Goal: Task Accomplishment & Management: Complete application form

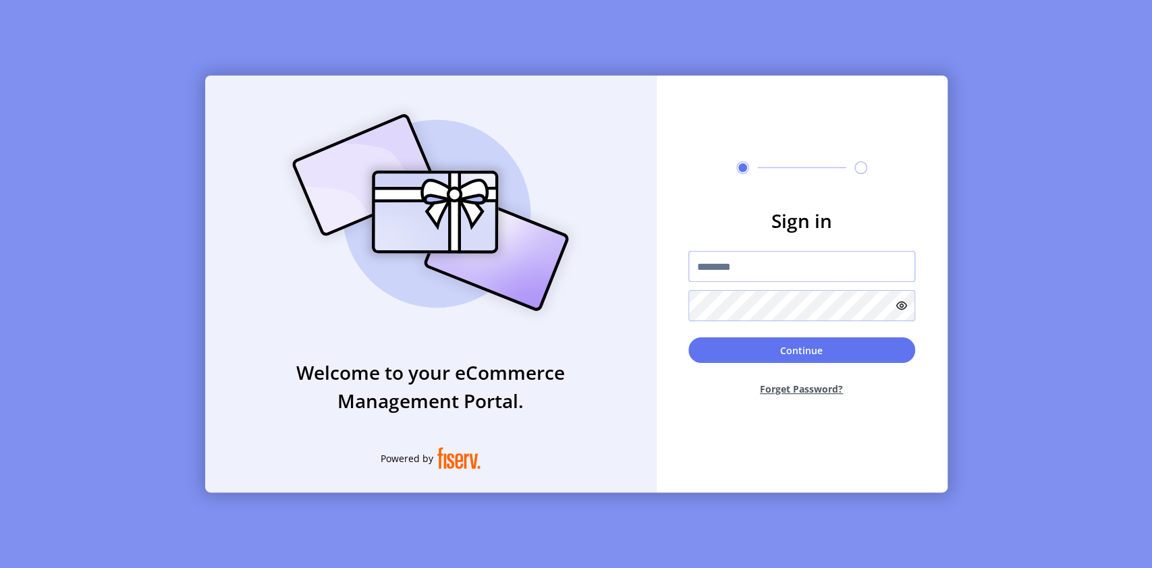
type input "**********"
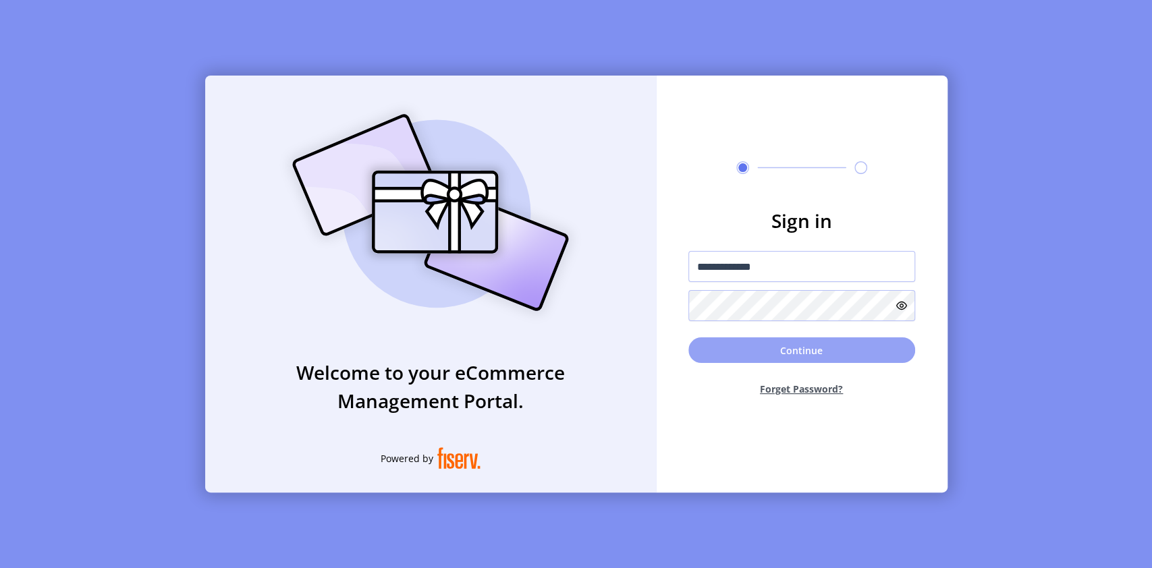
click at [729, 341] on button "Continue" at bounding box center [801, 350] width 227 height 26
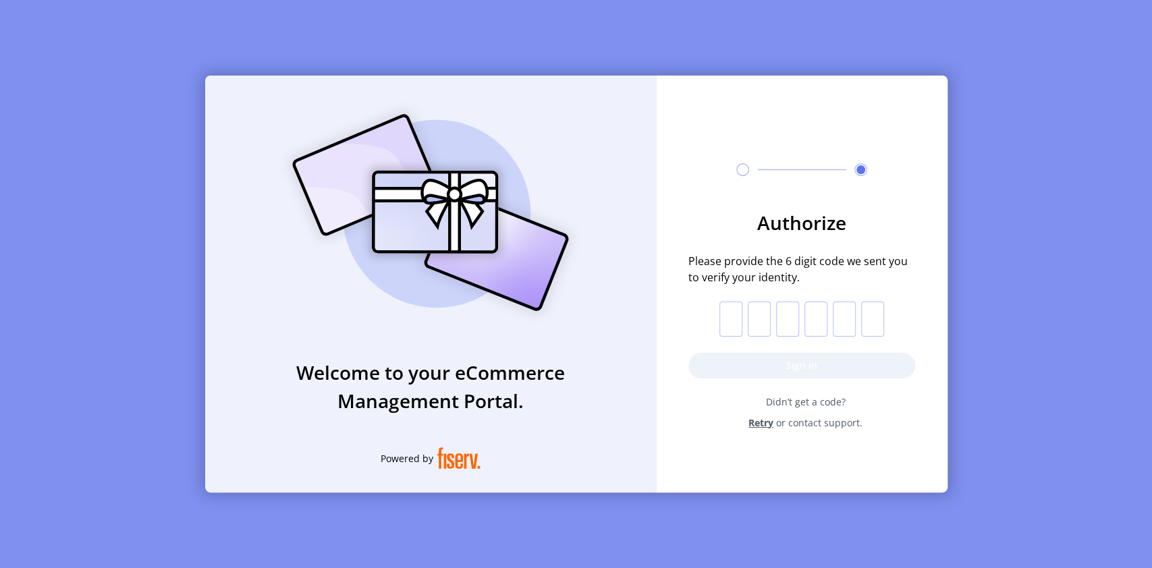
click at [728, 314] on input "text" at bounding box center [730, 319] width 23 height 35
type input "*"
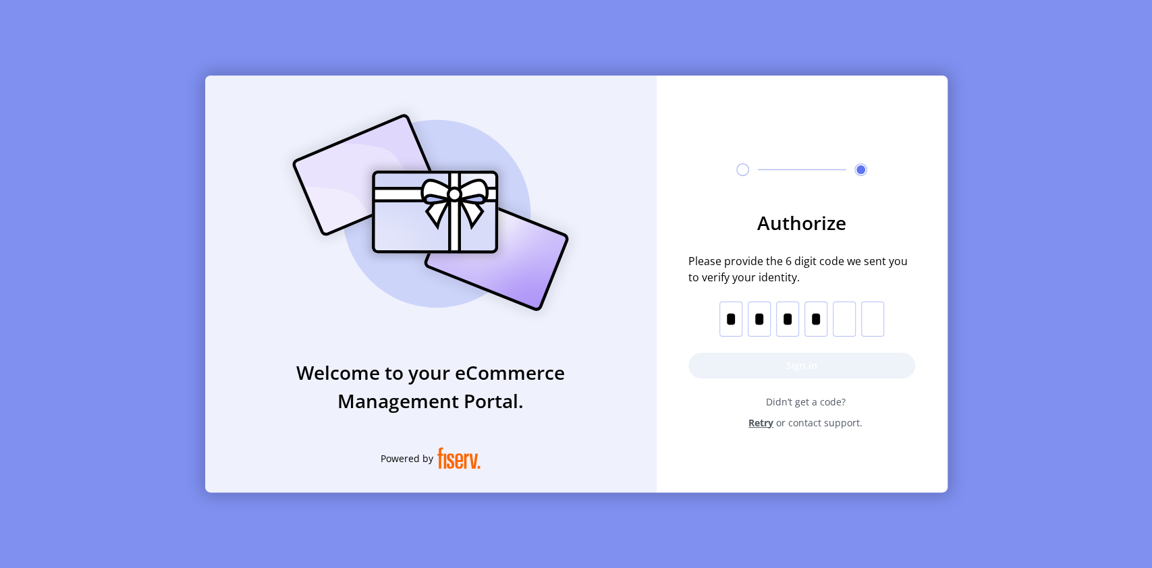
type input "*"
click at [765, 365] on button "Sign in" at bounding box center [801, 366] width 227 height 26
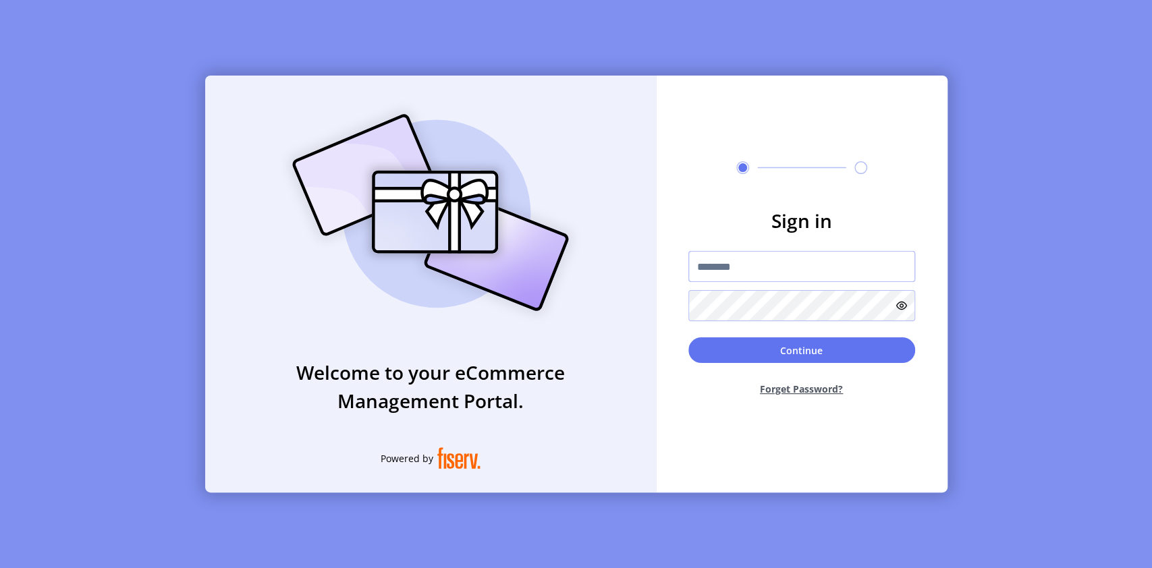
type input "**********"
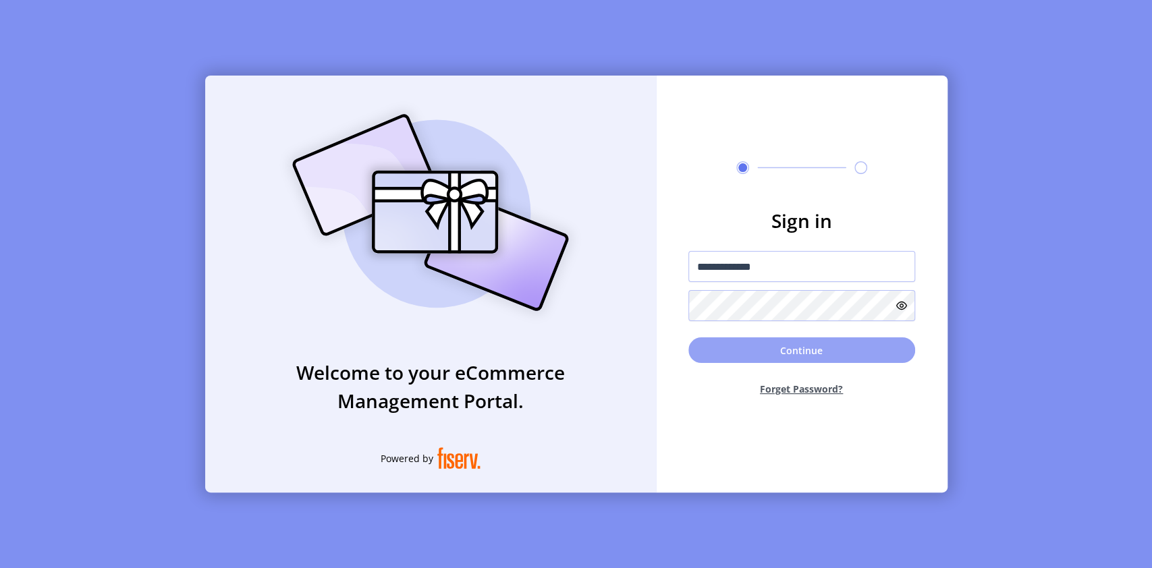
click at [736, 350] on button "Continue" at bounding box center [801, 350] width 227 height 26
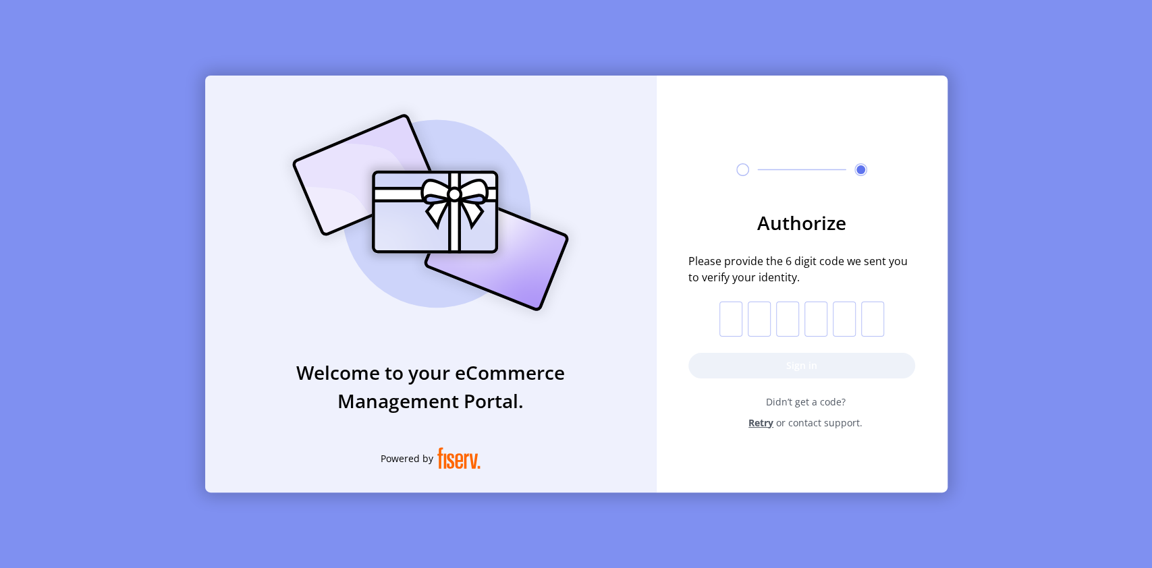
click at [729, 326] on input "text" at bounding box center [730, 319] width 23 height 35
type input "*"
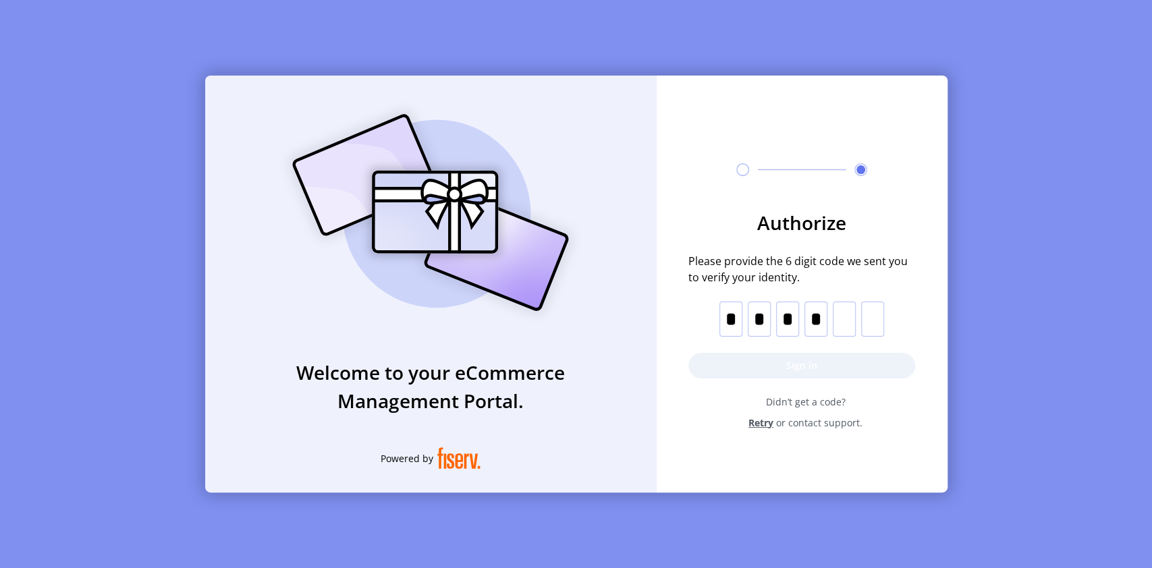
type input "*"
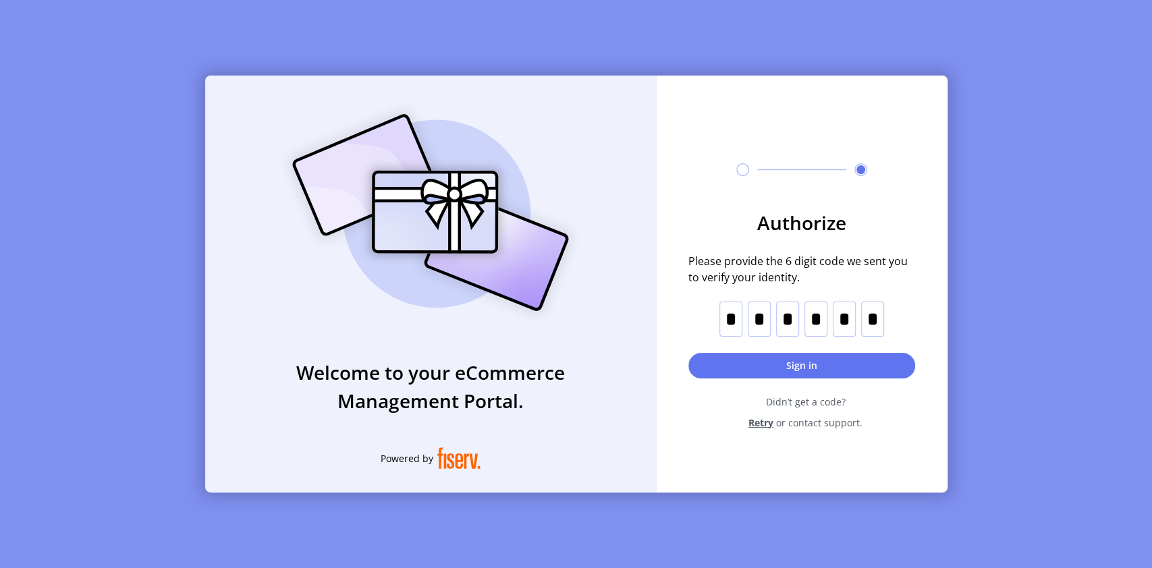
click at [815, 362] on button "Sign in" at bounding box center [801, 366] width 227 height 26
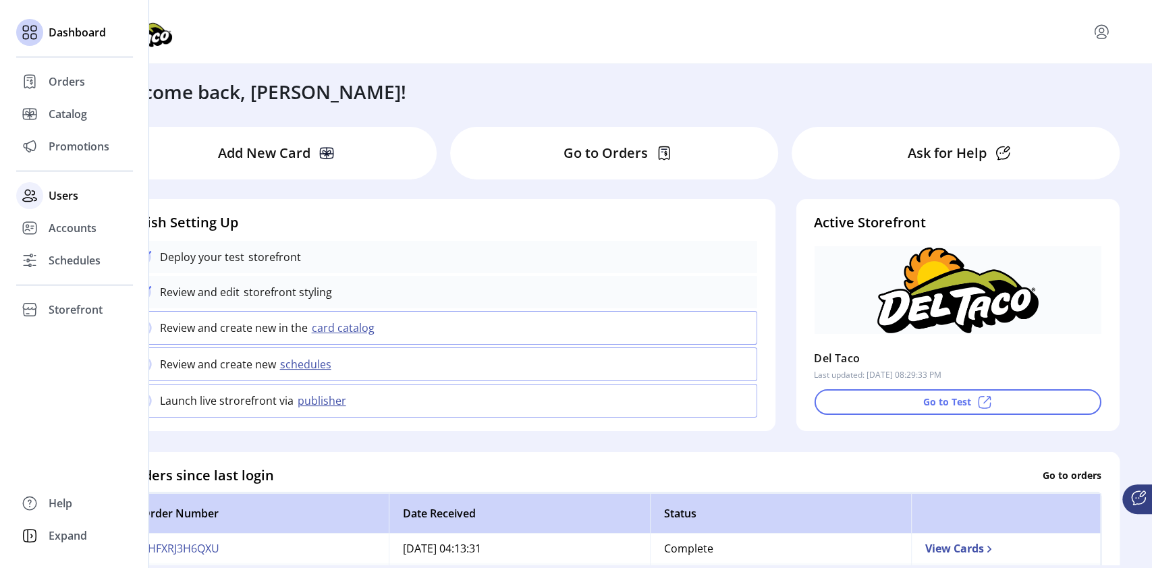
click at [76, 192] on span "Users" at bounding box center [64, 196] width 30 height 16
click at [60, 192] on span "Users" at bounding box center [64, 196] width 30 height 16
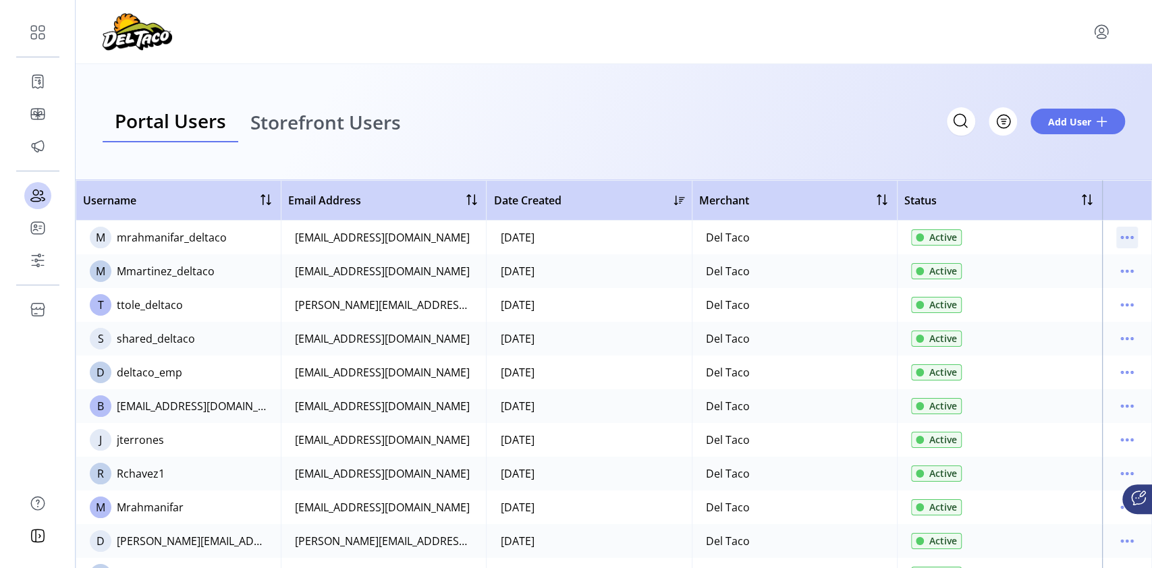
click at [1119, 244] on icon "menu" at bounding box center [1127, 238] width 22 height 22
click at [1047, 282] on span "View Details" at bounding box center [1064, 285] width 112 height 11
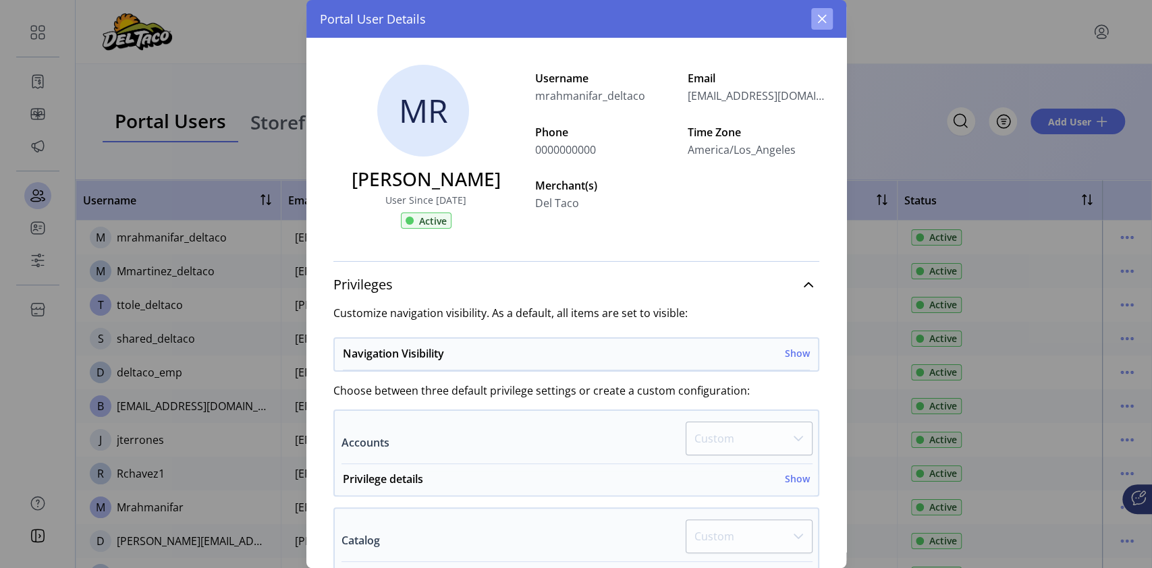
click at [822, 19] on icon "button" at bounding box center [821, 19] width 9 height 9
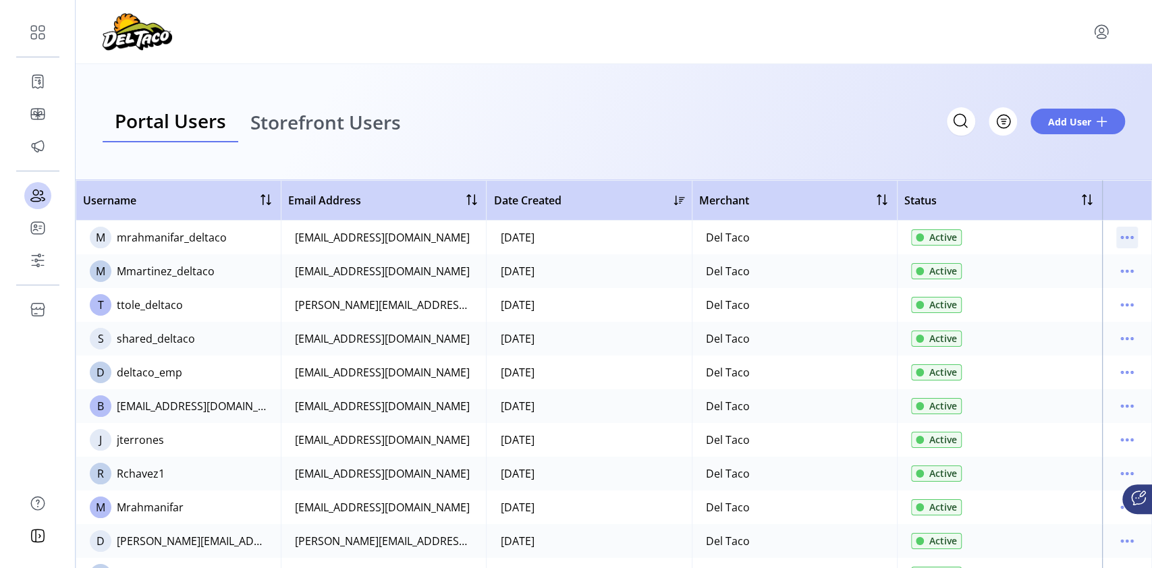
click at [1120, 241] on icon "menu" at bounding box center [1127, 238] width 22 height 22
click at [1063, 113] on button "Add User" at bounding box center [1078, 122] width 94 height 26
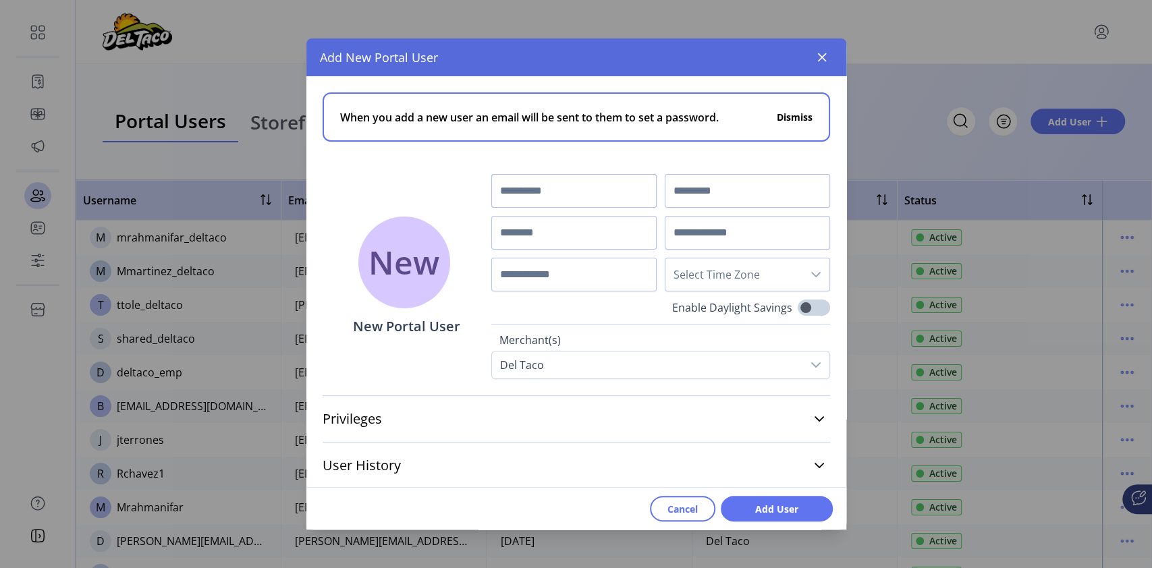
click at [545, 183] on input "text" at bounding box center [573, 191] width 165 height 34
type input "****"
click at [692, 190] on input "text" at bounding box center [747, 191] width 165 height 34
type input "******"
click at [550, 235] on input "text" at bounding box center [573, 233] width 165 height 34
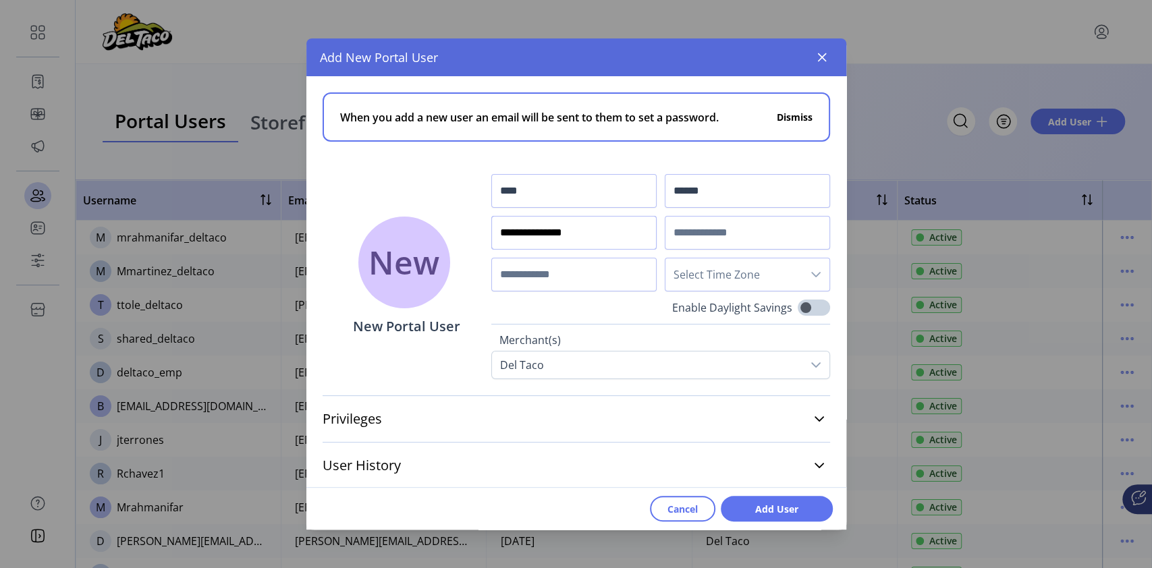
type input "**********"
paste input "**********"
type input "**********"
click at [556, 265] on input "text" at bounding box center [573, 275] width 165 height 34
type input "**********"
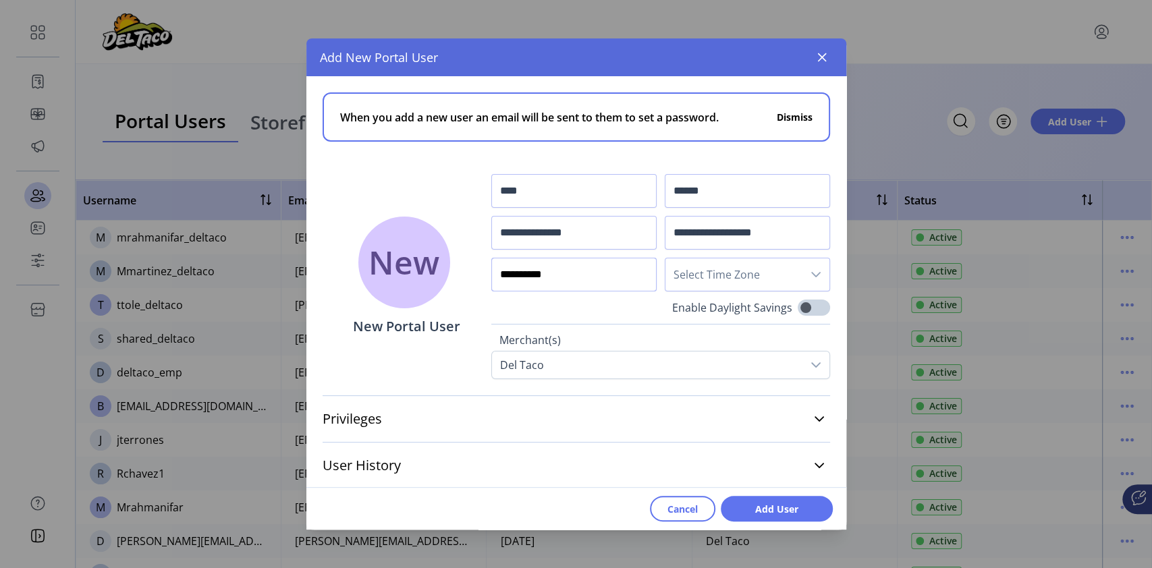
click at [811, 269] on icon "dropdown trigger" at bounding box center [816, 274] width 11 height 11
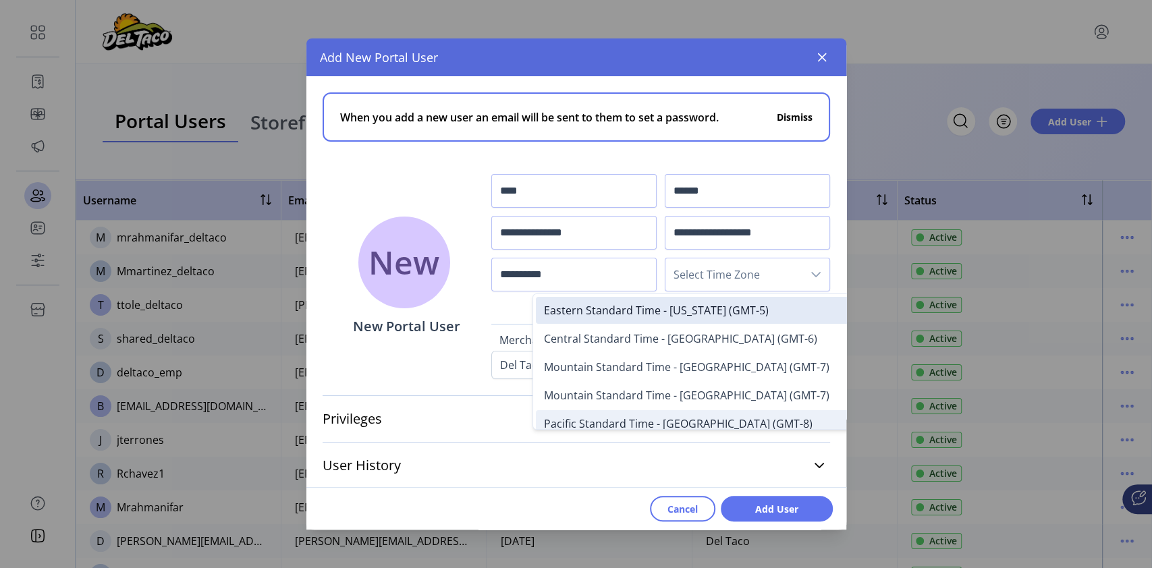
click at [626, 425] on span "Pacific Standard Time - [GEOGRAPHIC_DATA] (GMT-8)" at bounding box center [678, 423] width 269 height 15
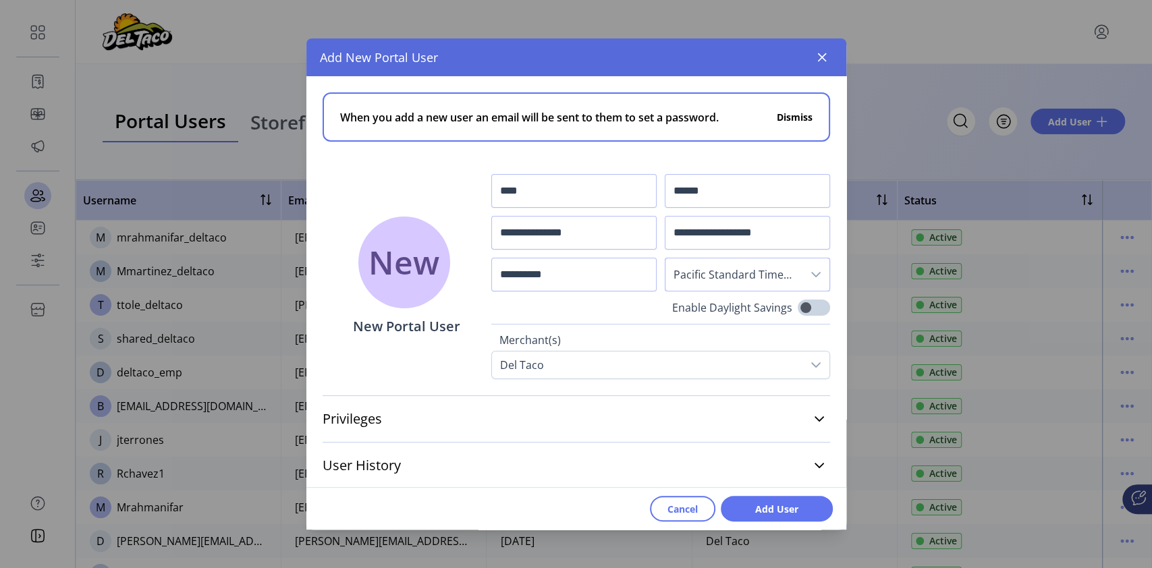
scroll to position [1, 0]
click at [815, 416] on icon at bounding box center [819, 418] width 9 height 5
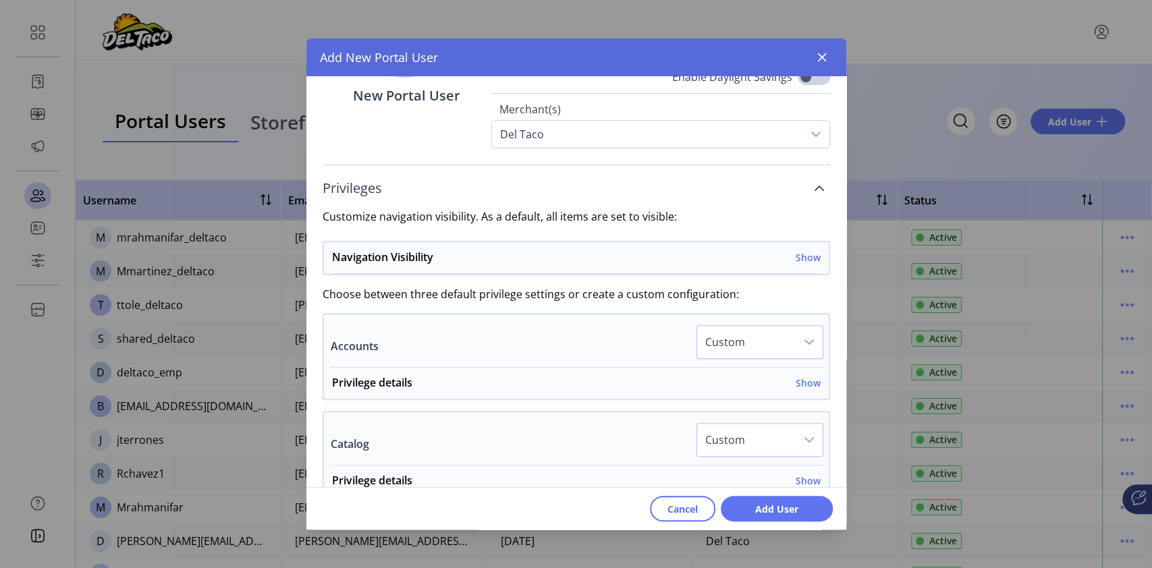
scroll to position [271, 0]
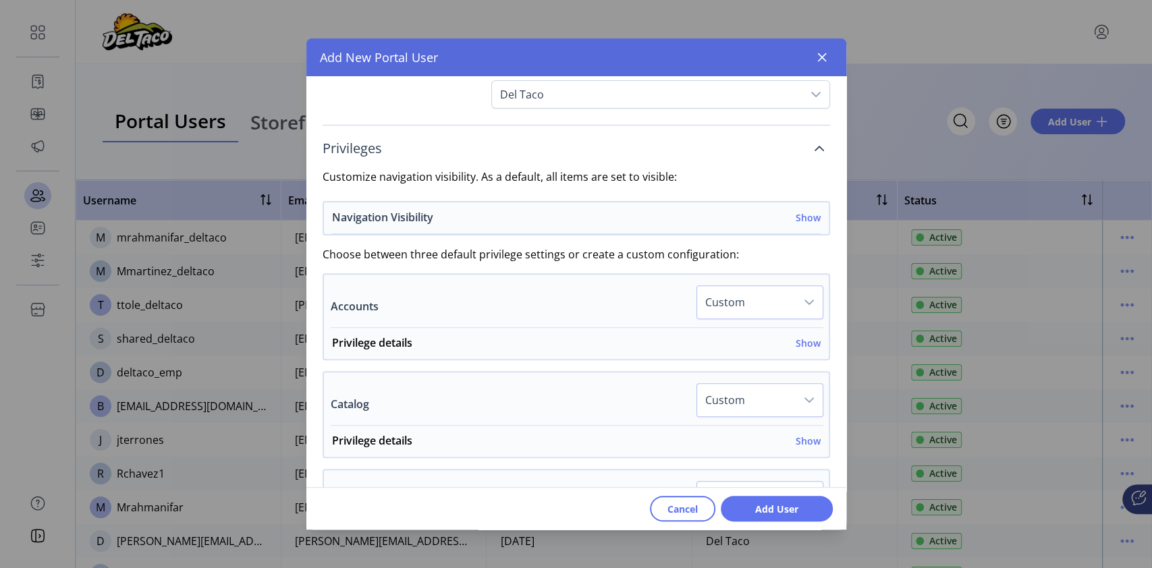
click at [803, 214] on h6 "Show" at bounding box center [808, 218] width 25 height 14
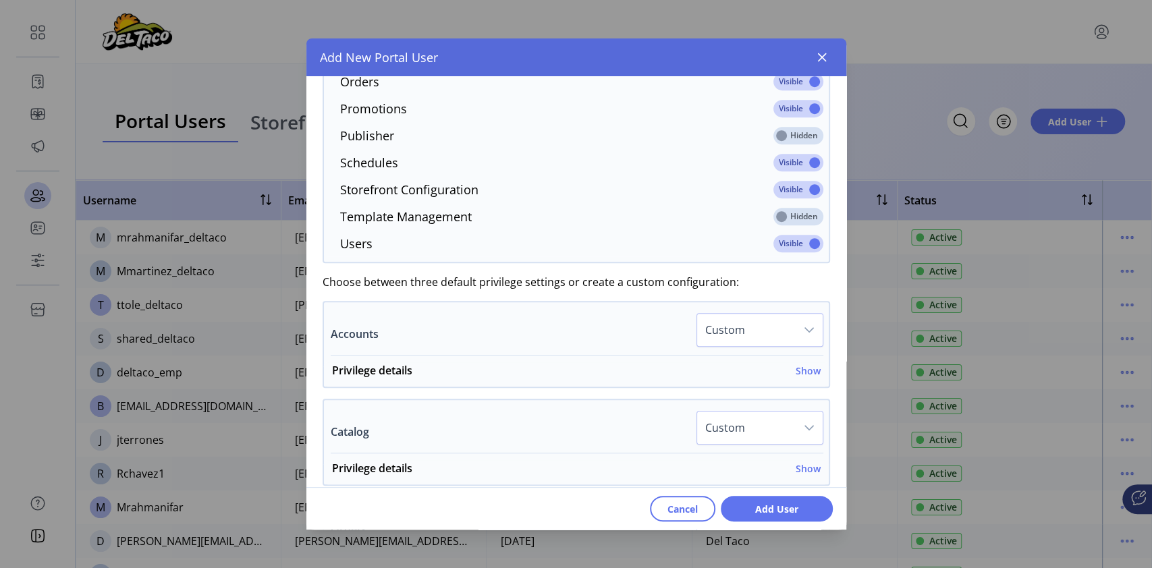
scroll to position [631, 0]
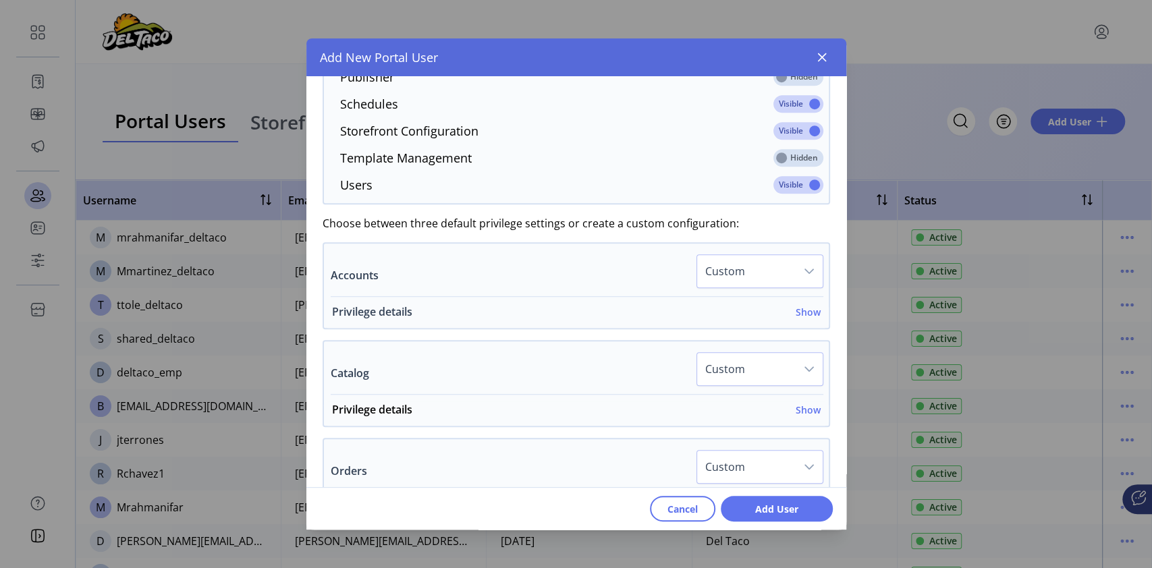
click at [803, 310] on h6 "Show" at bounding box center [808, 312] width 25 height 14
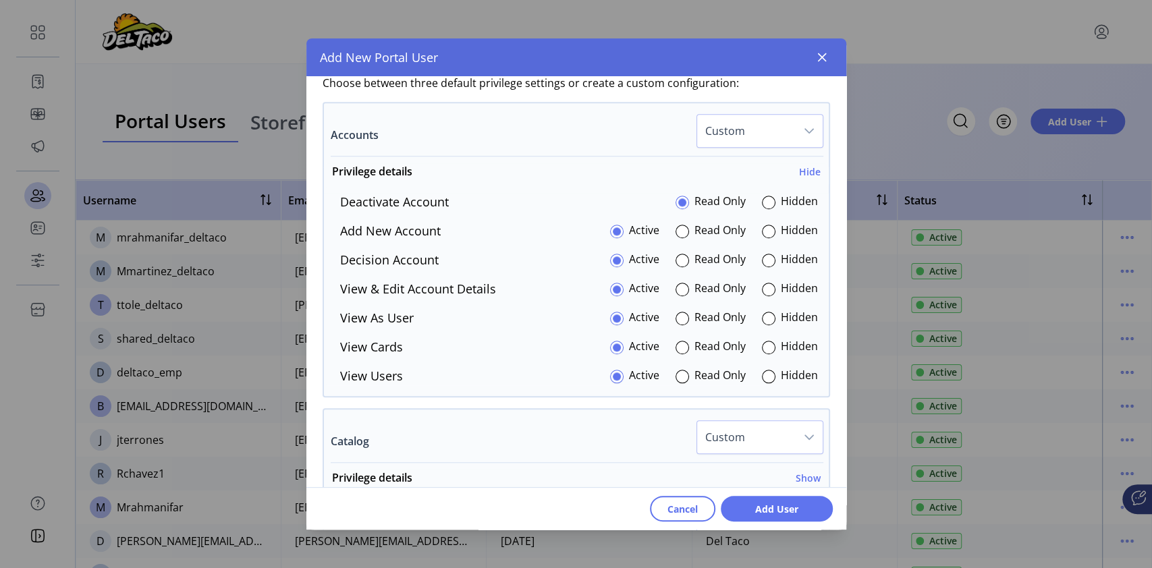
scroll to position [811, 0]
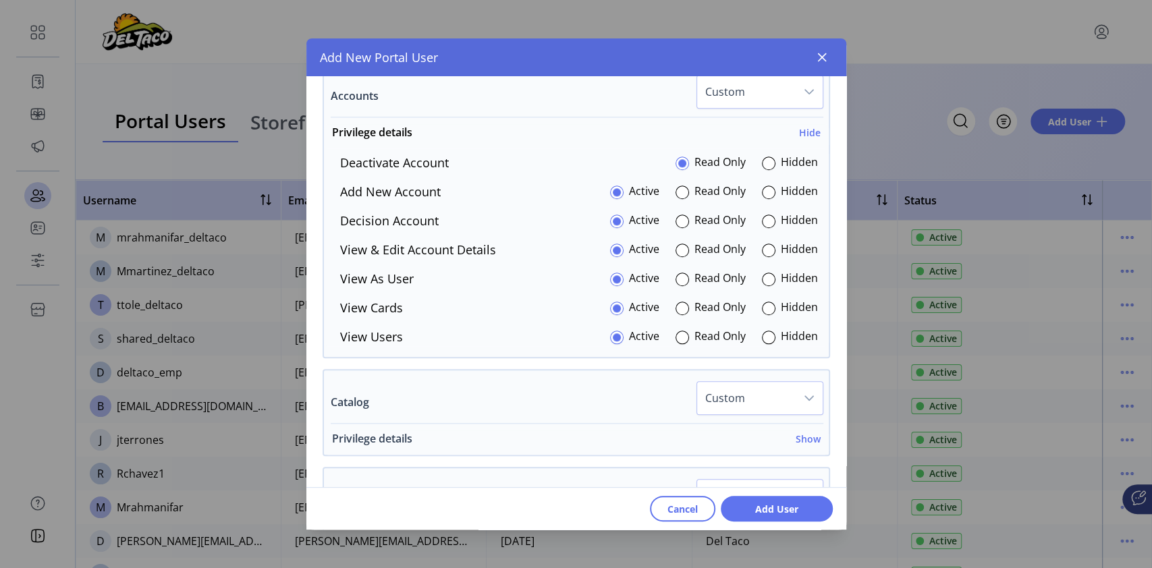
click at [804, 435] on h6 "Show" at bounding box center [808, 439] width 25 height 14
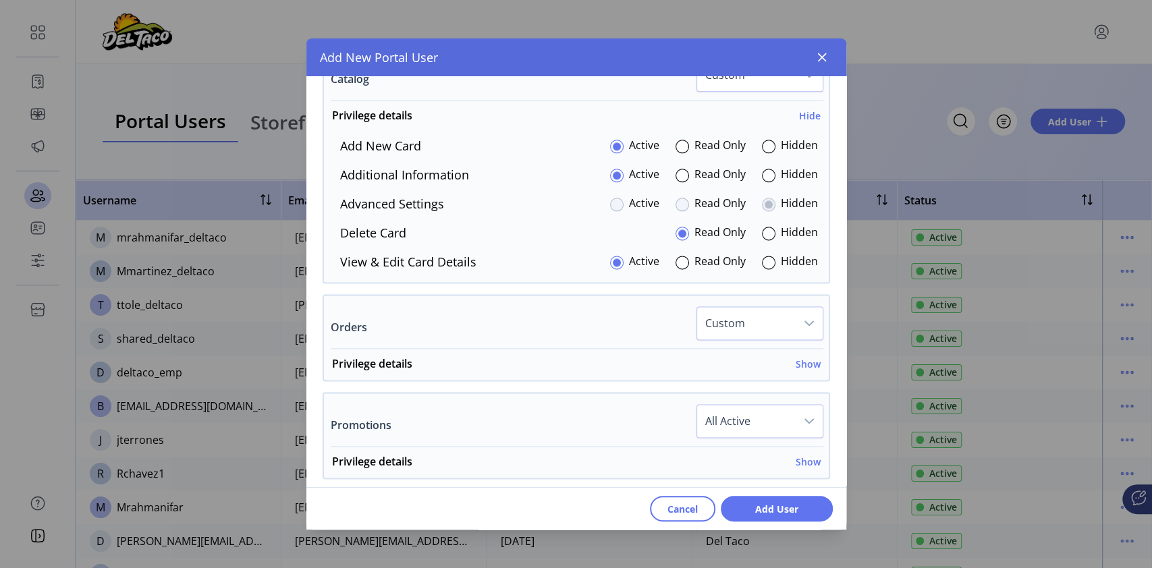
scroll to position [1171, 0]
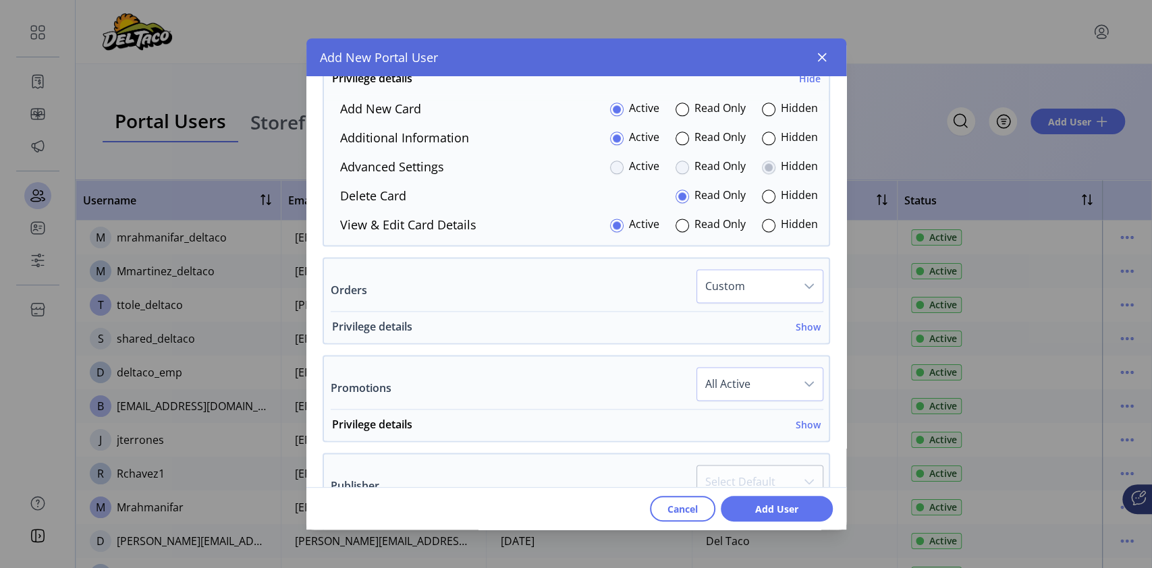
click at [804, 329] on h6 "Show" at bounding box center [808, 327] width 25 height 14
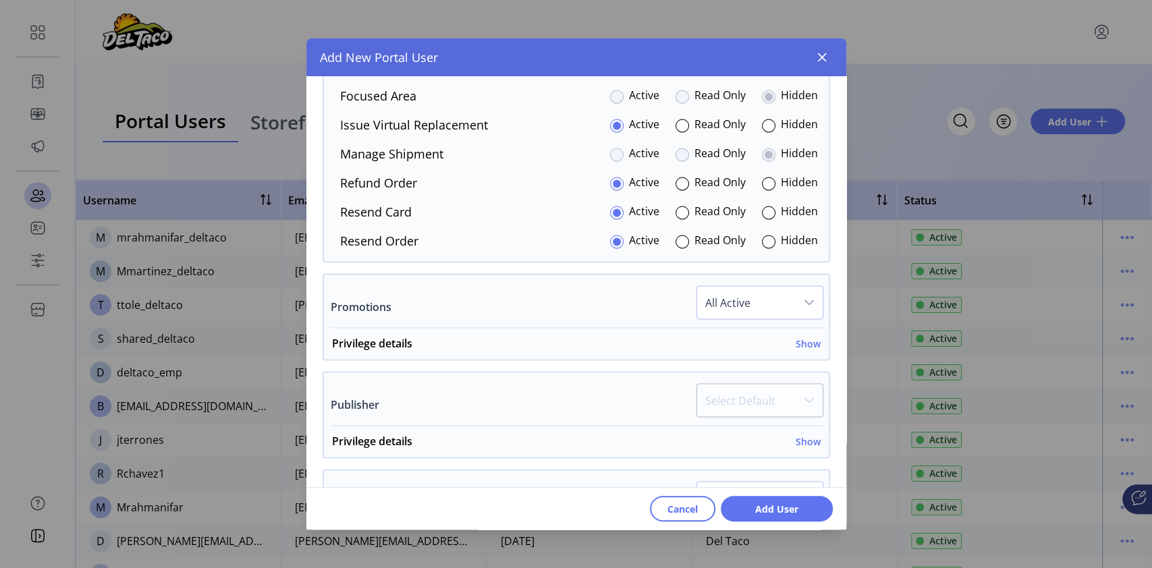
scroll to position [1531, 0]
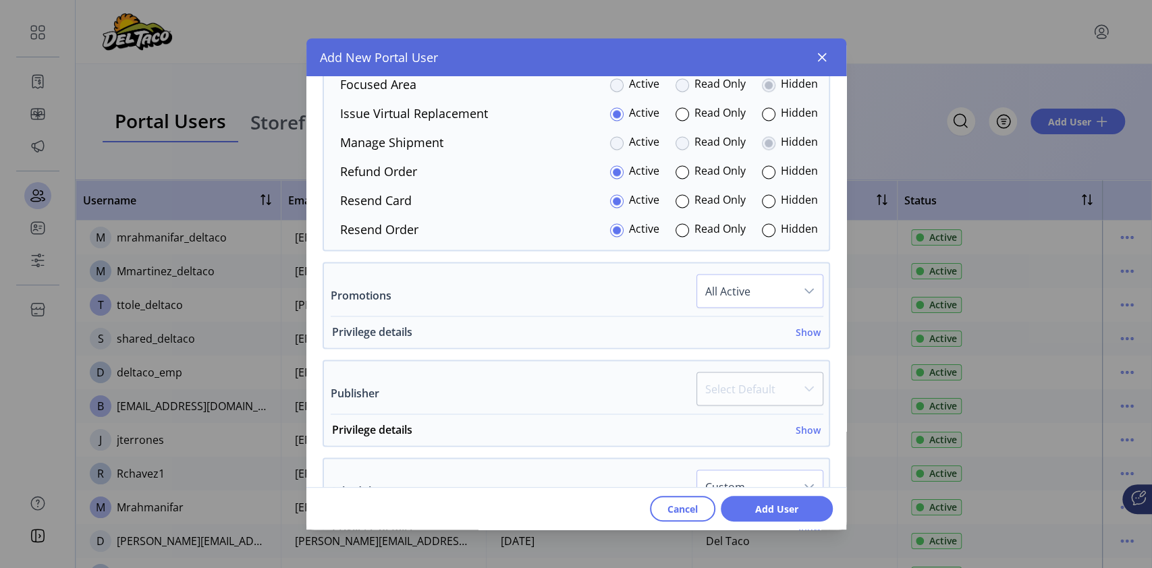
click at [809, 329] on h6 "Show" at bounding box center [808, 332] width 25 height 14
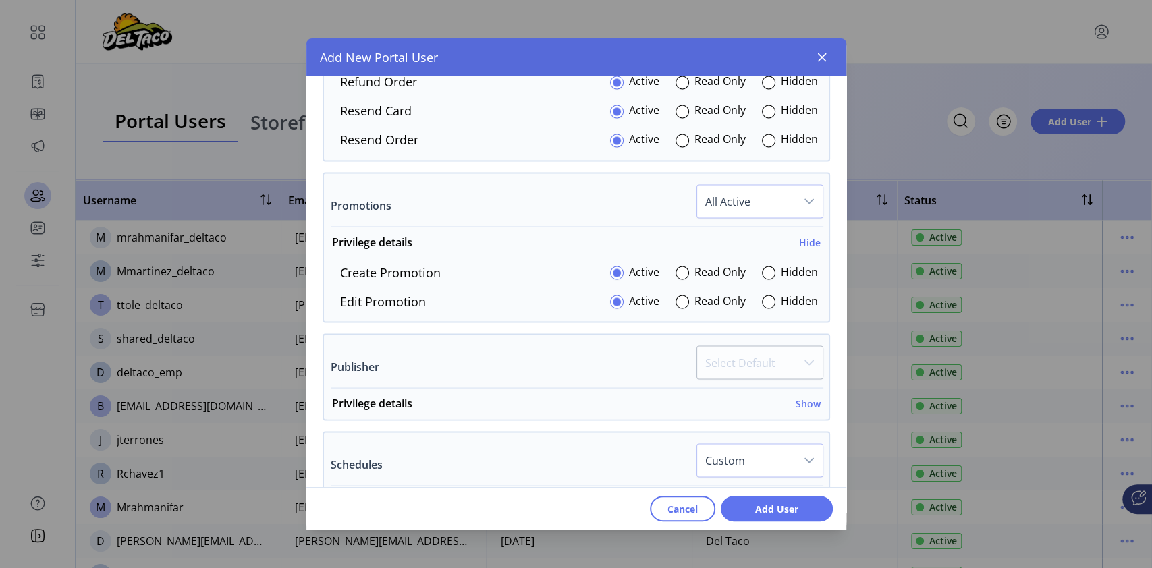
scroll to position [1711, 0]
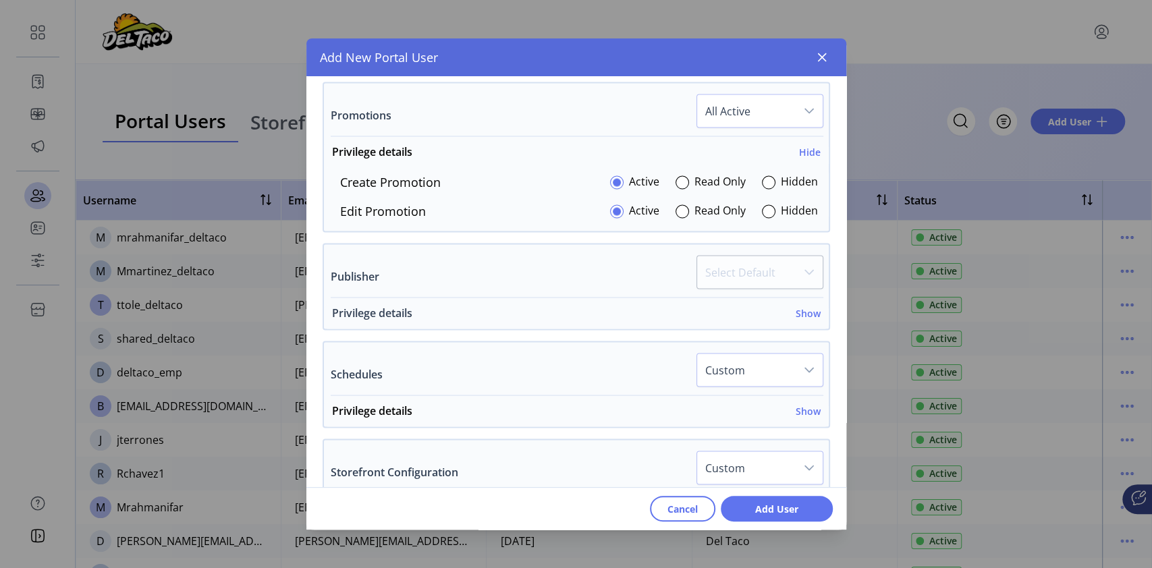
click at [814, 315] on span "Privilege details Show" at bounding box center [573, 316] width 499 height 24
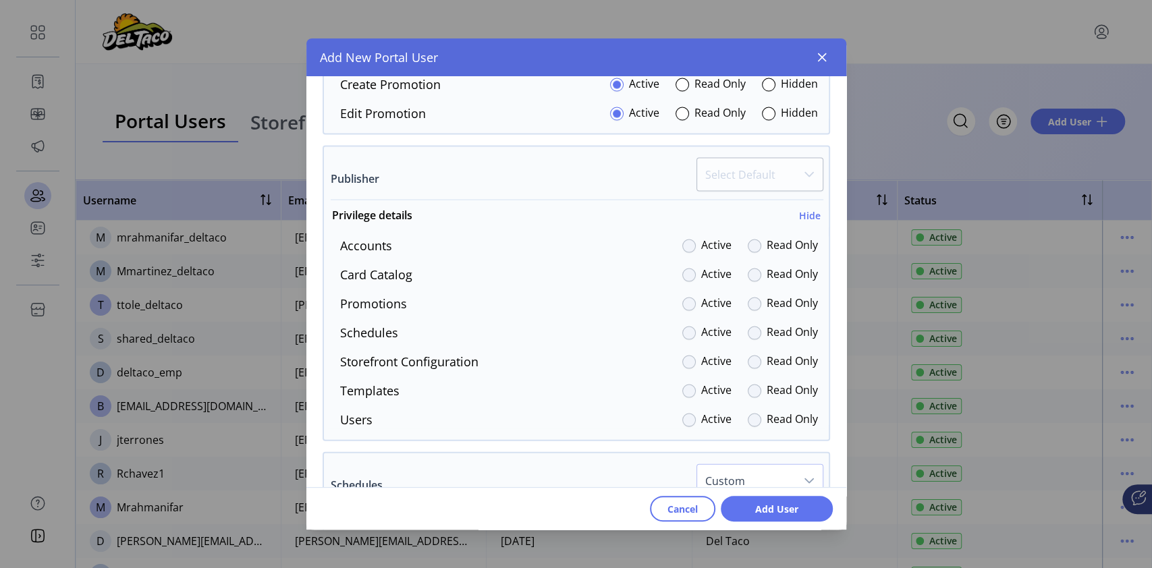
scroll to position [1801, 0]
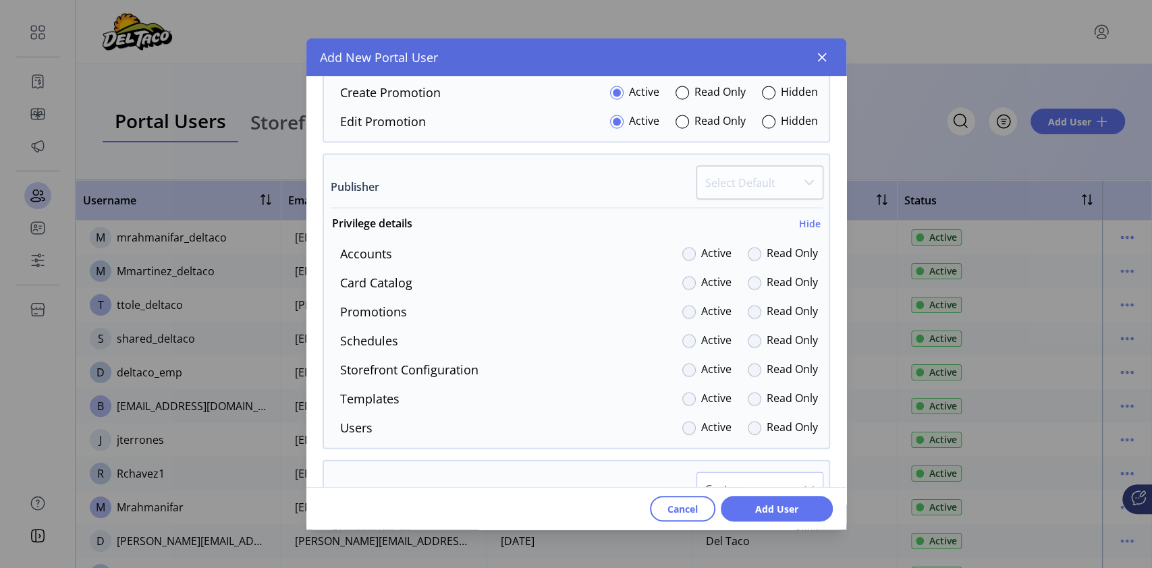
click at [687, 255] on div at bounding box center [688, 253] width 13 height 13
click at [683, 256] on div at bounding box center [688, 253] width 13 height 13
click at [682, 247] on div at bounding box center [688, 253] width 13 height 13
click at [682, 283] on div at bounding box center [688, 282] width 13 height 13
click at [682, 312] on div at bounding box center [688, 311] width 13 height 13
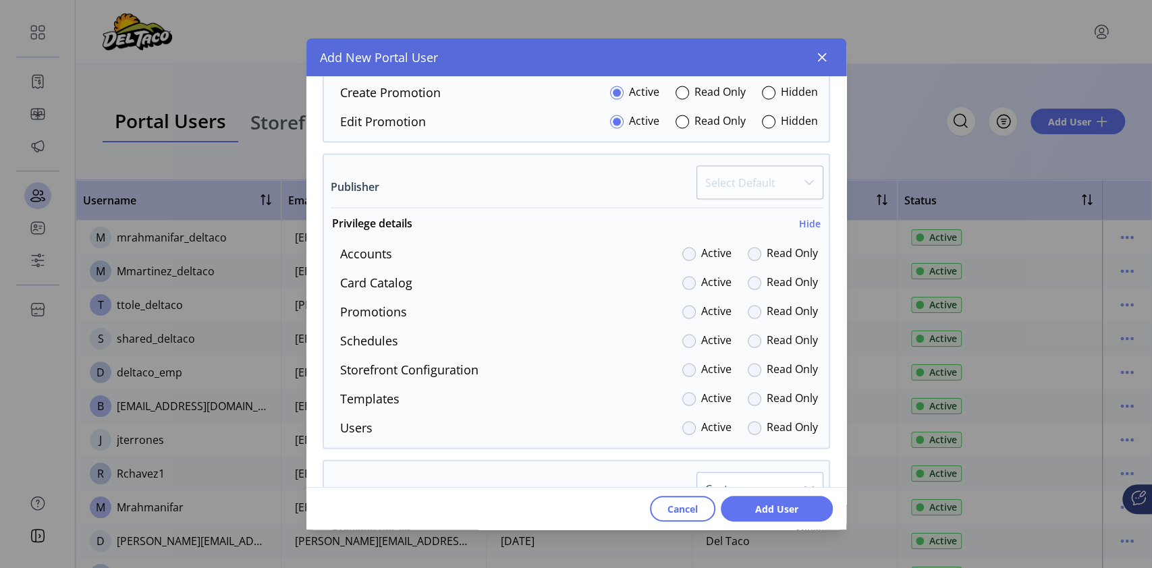
click at [709, 366] on label "Active" at bounding box center [716, 369] width 30 height 18
click at [695, 396] on div "Accounts Active Read Only Card Catalog Active Read Only Promotions Active Read …" at bounding box center [576, 340] width 505 height 192
click at [695, 414] on div "Accounts Active Read Only Card Catalog Active Read Only Promotions Active Read …" at bounding box center [576, 340] width 505 height 192
click at [699, 410] on div "Accounts Active Read Only Card Catalog Active Read Only Promotions Active Read …" at bounding box center [576, 340] width 505 height 192
click at [699, 406] on div "Accounts Active Read Only Card Catalog Active Read Only Promotions Active Read …" at bounding box center [576, 340] width 505 height 192
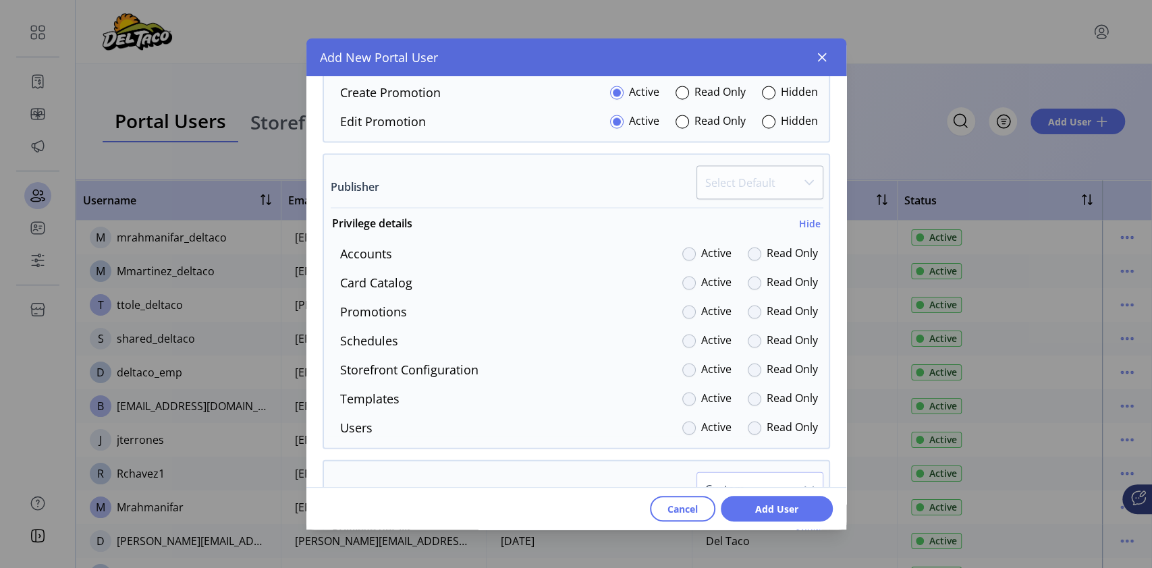
drag, startPoint x: 699, startPoint y: 406, endPoint x: 702, endPoint y: 377, distance: 29.1
click at [699, 398] on div "Accounts Active Read Only Card Catalog Active Read Only Promotions Active Read …" at bounding box center [576, 340] width 505 height 192
click at [757, 404] on div "Read Only" at bounding box center [783, 398] width 70 height 18
click at [748, 392] on div at bounding box center [754, 398] width 13 height 13
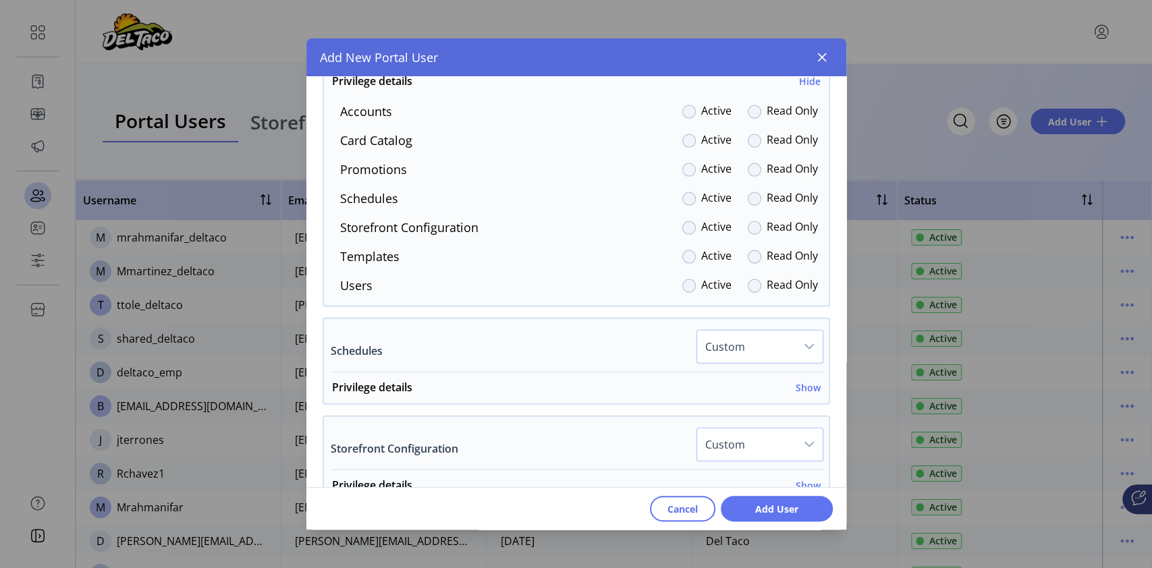
scroll to position [1981, 0]
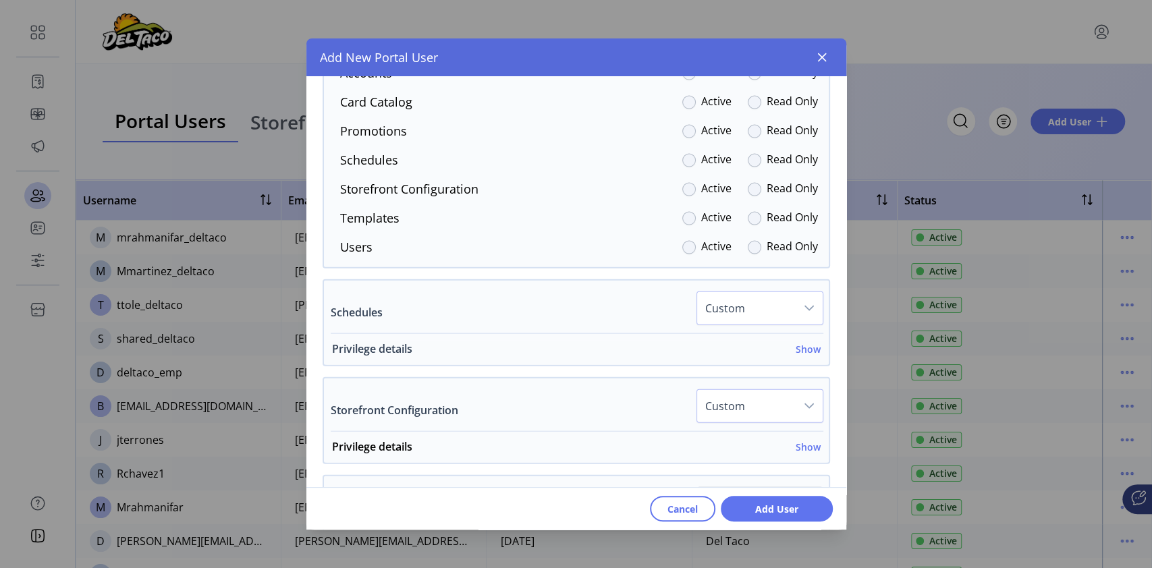
click at [796, 346] on h6 "Show" at bounding box center [808, 349] width 25 height 14
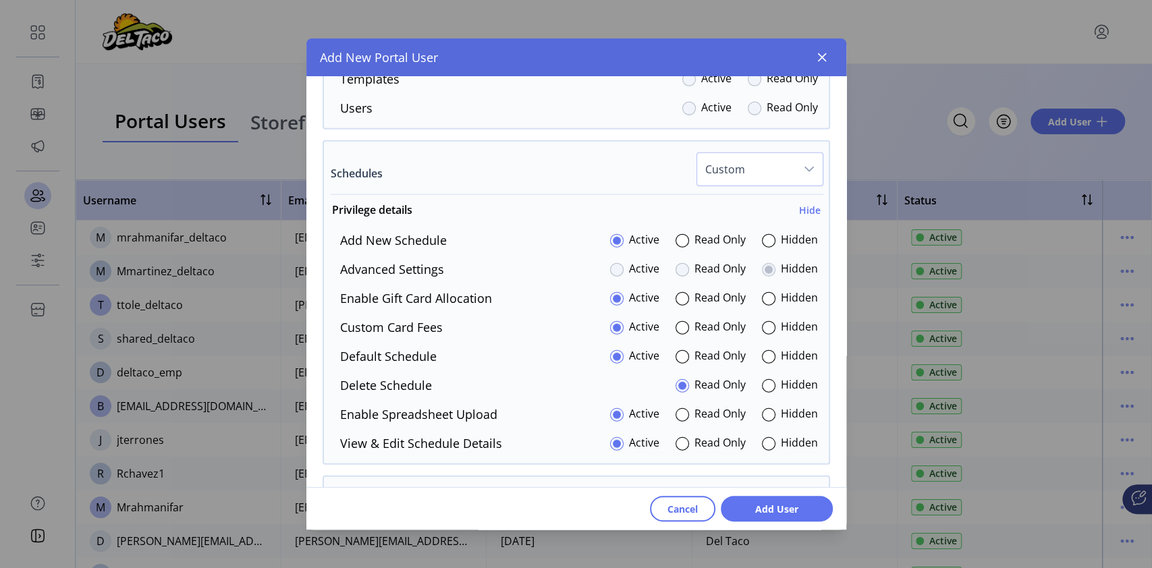
scroll to position [2160, 0]
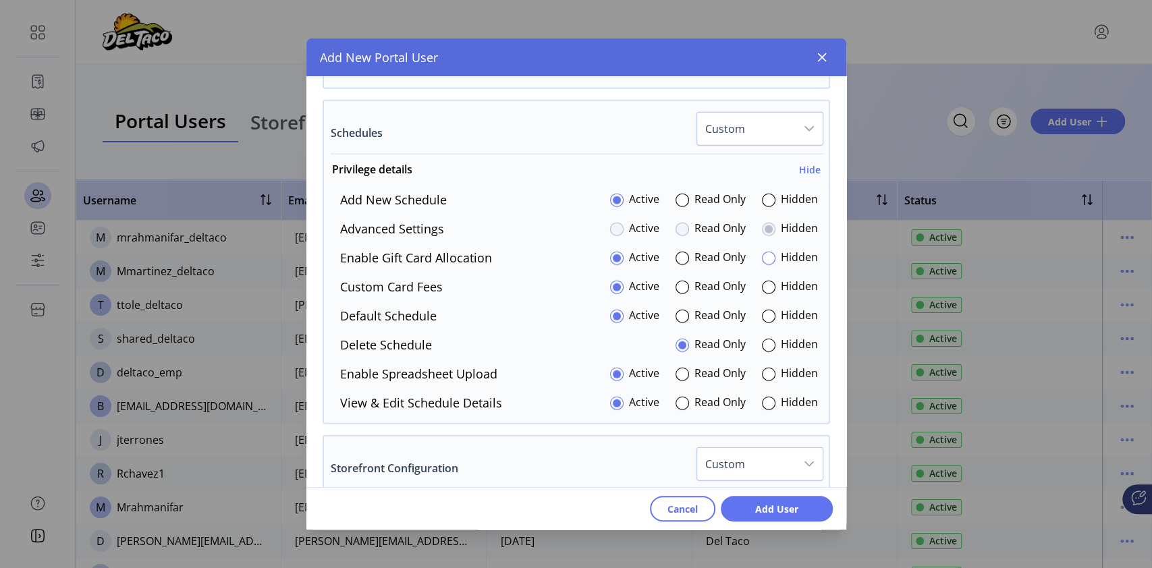
click at [762, 256] on div at bounding box center [768, 258] width 13 height 13
click at [762, 371] on div at bounding box center [768, 374] width 13 height 13
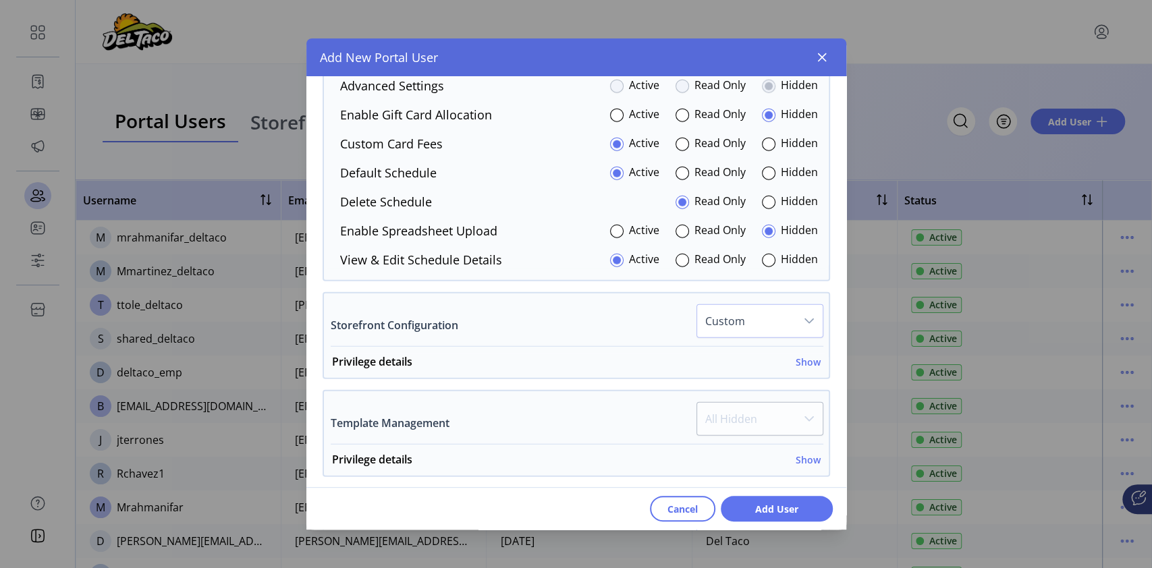
scroll to position [2341, 0]
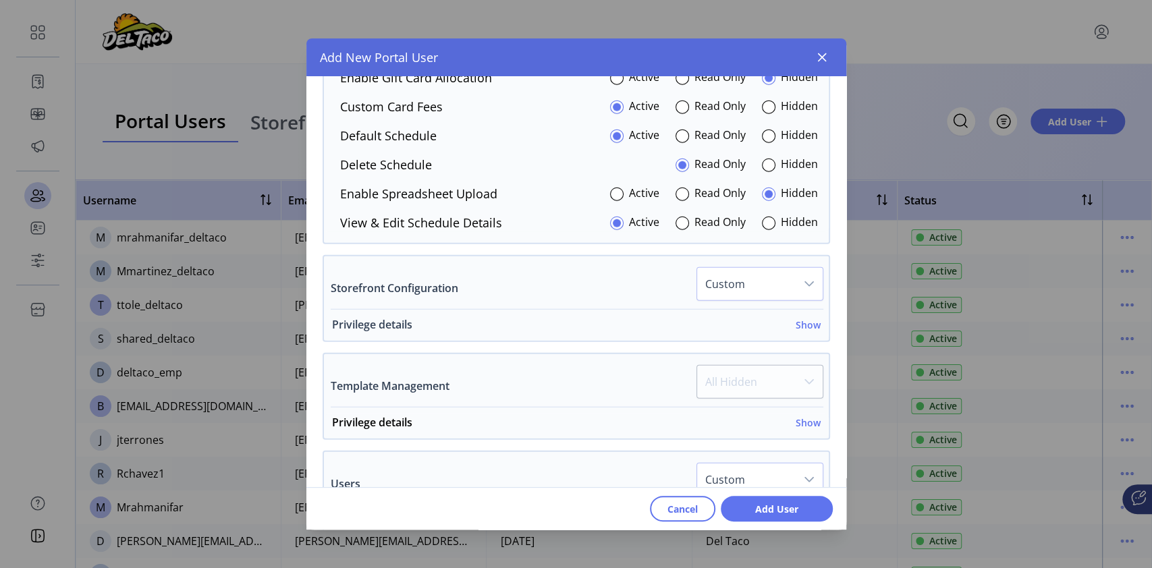
click at [802, 325] on h6 "Show" at bounding box center [808, 325] width 25 height 14
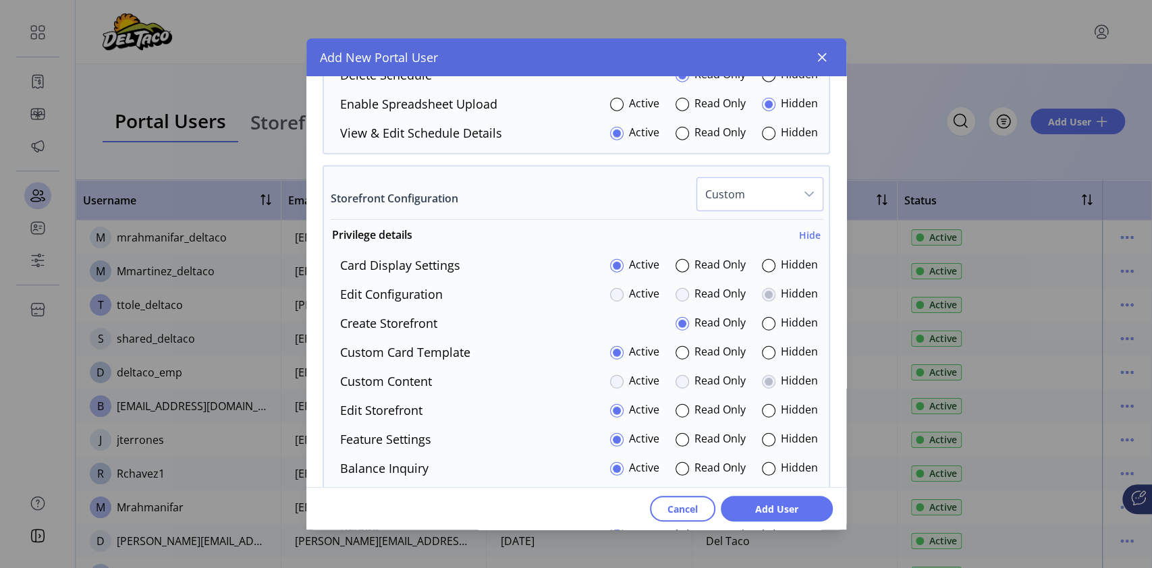
scroll to position [2521, 0]
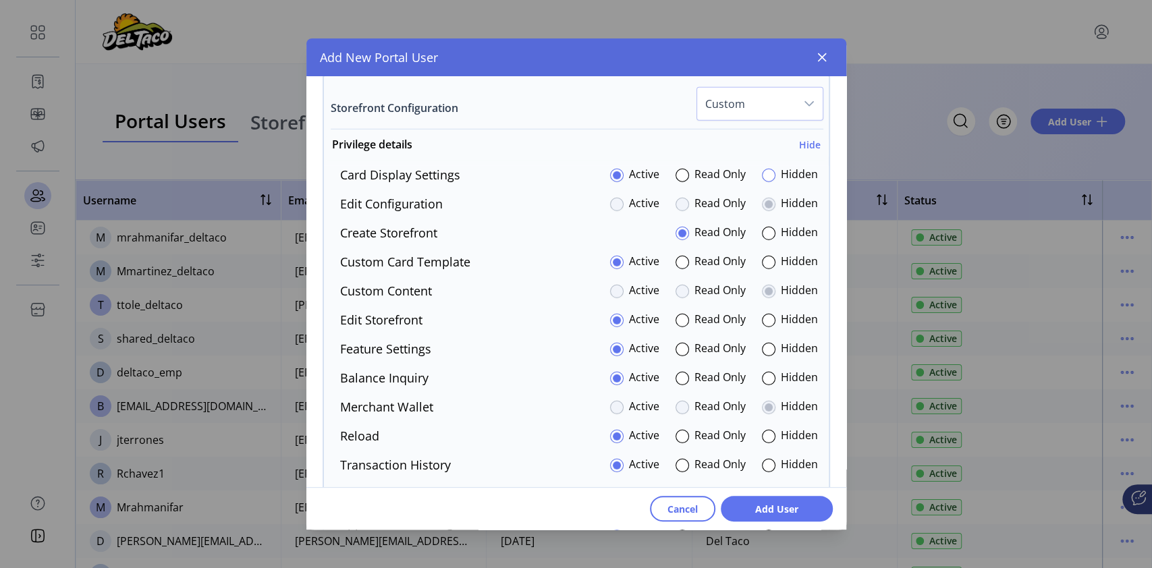
click at [763, 171] on div at bounding box center [768, 175] width 13 height 13
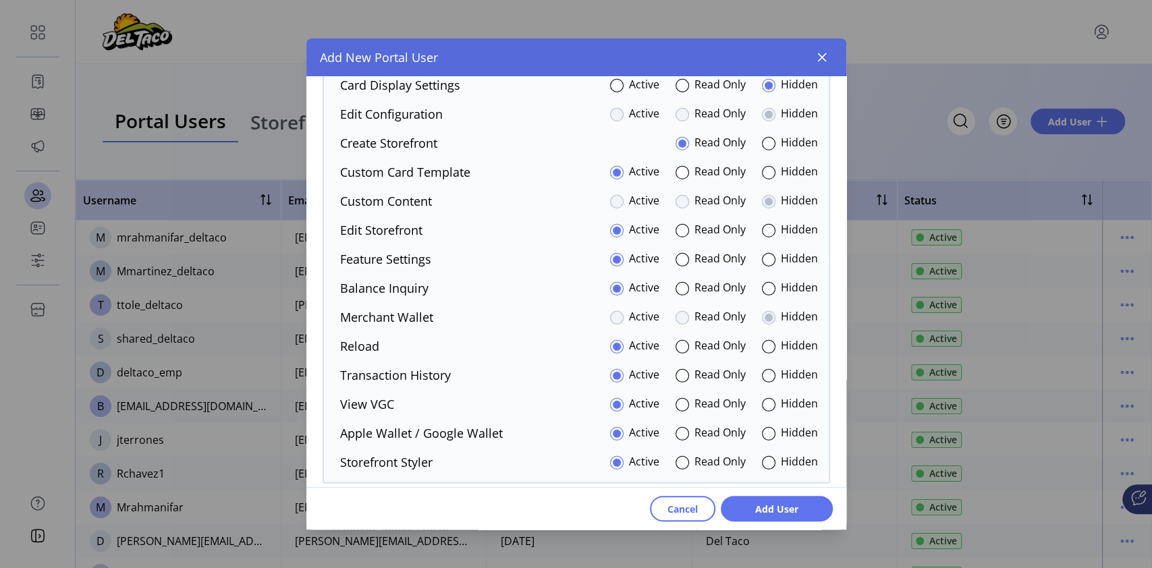
click at [768, 258] on div at bounding box center [768, 259] width 13 height 13
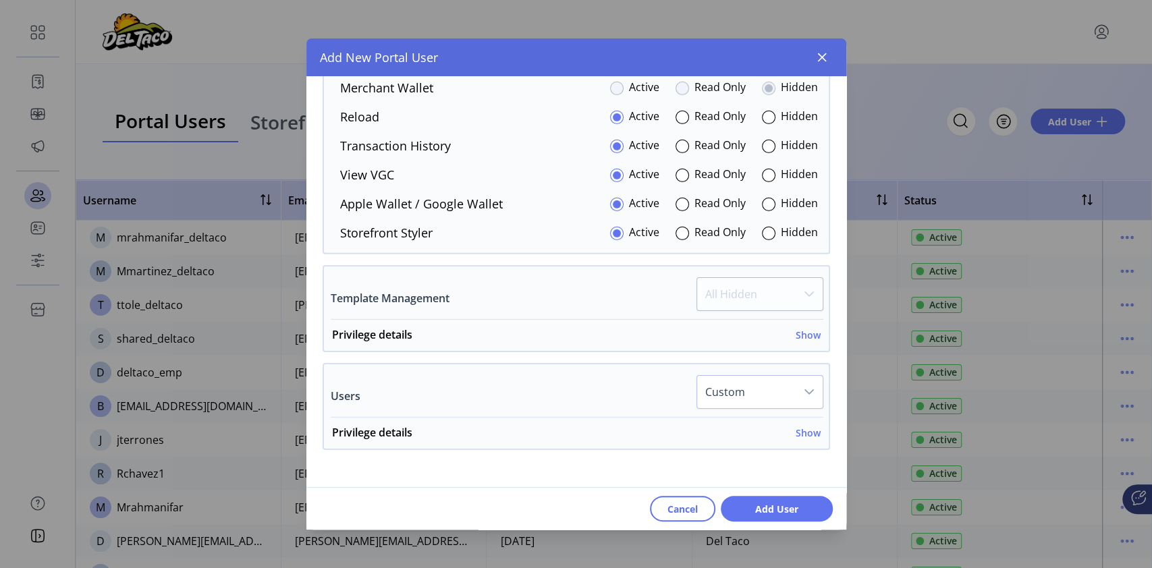
scroll to position [2880, 0]
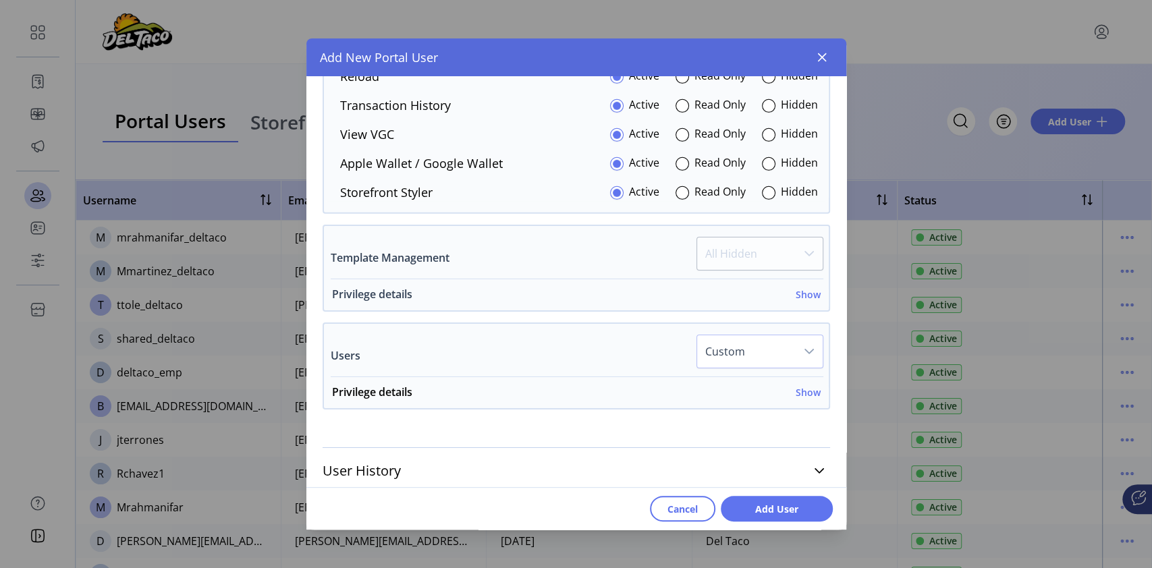
click at [796, 290] on h6 "Show" at bounding box center [808, 295] width 25 height 14
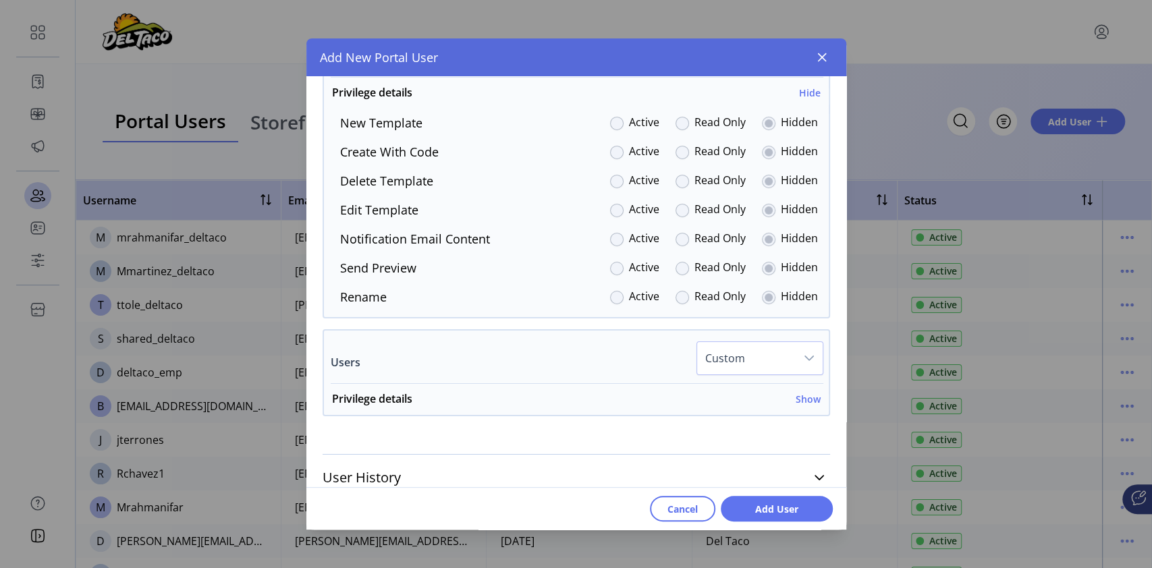
scroll to position [3092, 0]
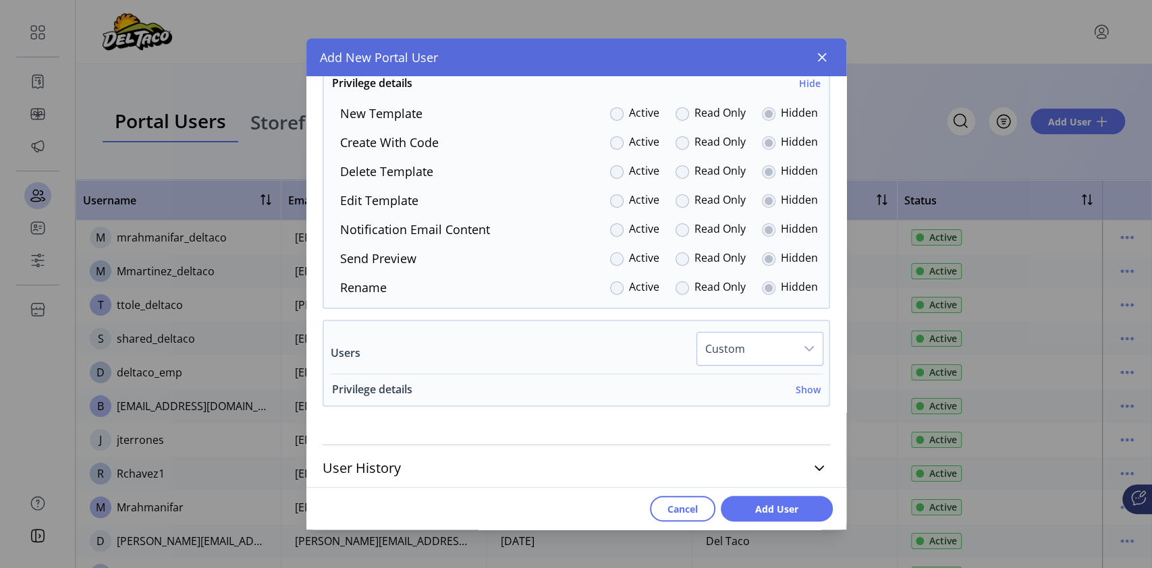
click at [798, 384] on h6 "Show" at bounding box center [808, 390] width 25 height 14
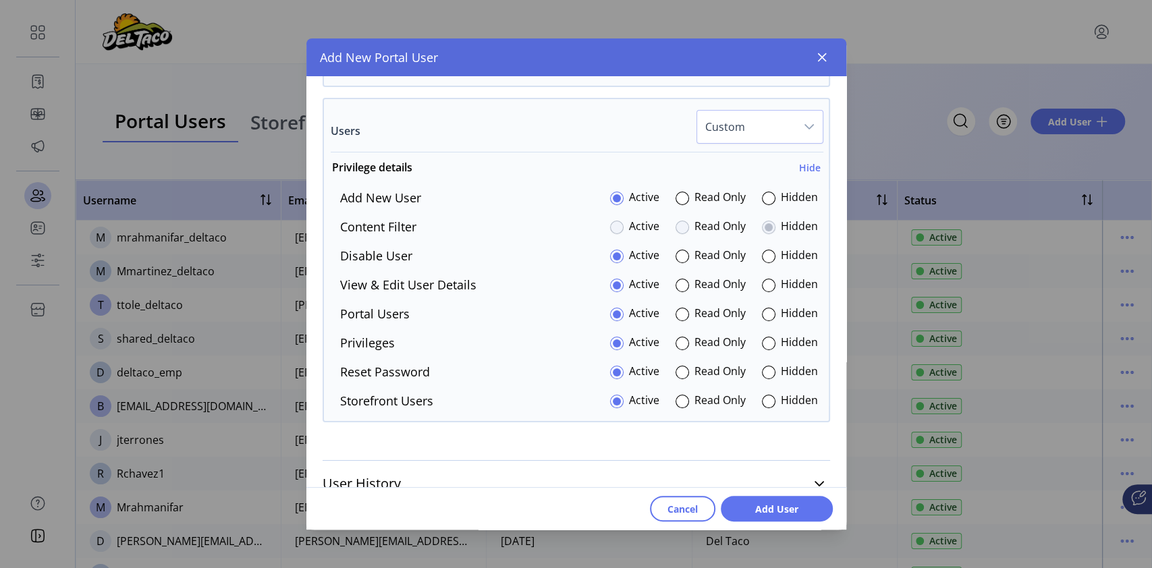
scroll to position [3329, 0]
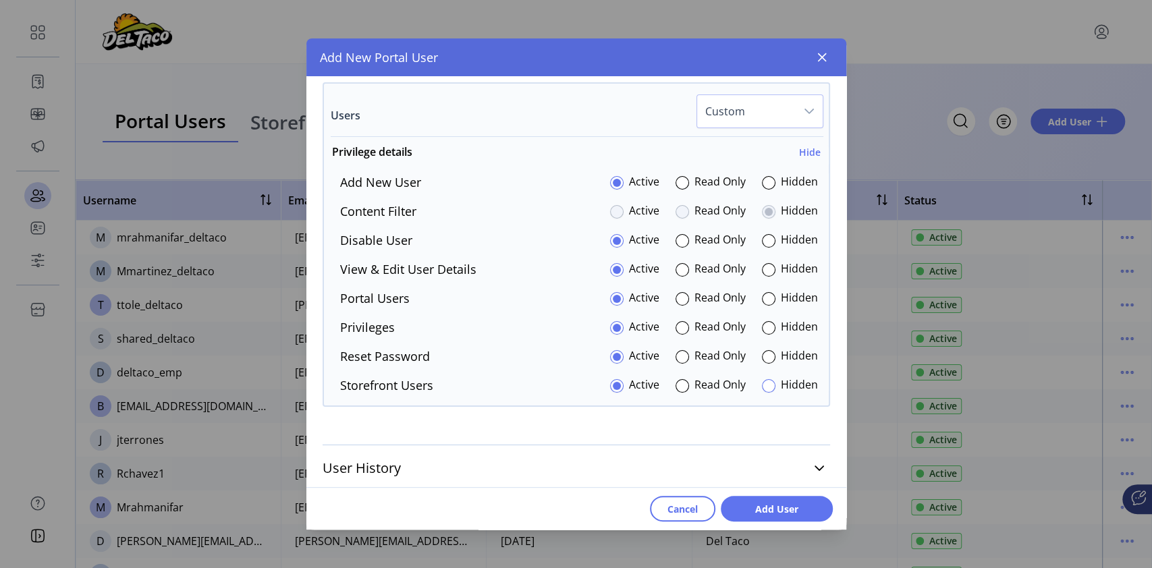
click at [766, 383] on div at bounding box center [768, 385] width 13 height 13
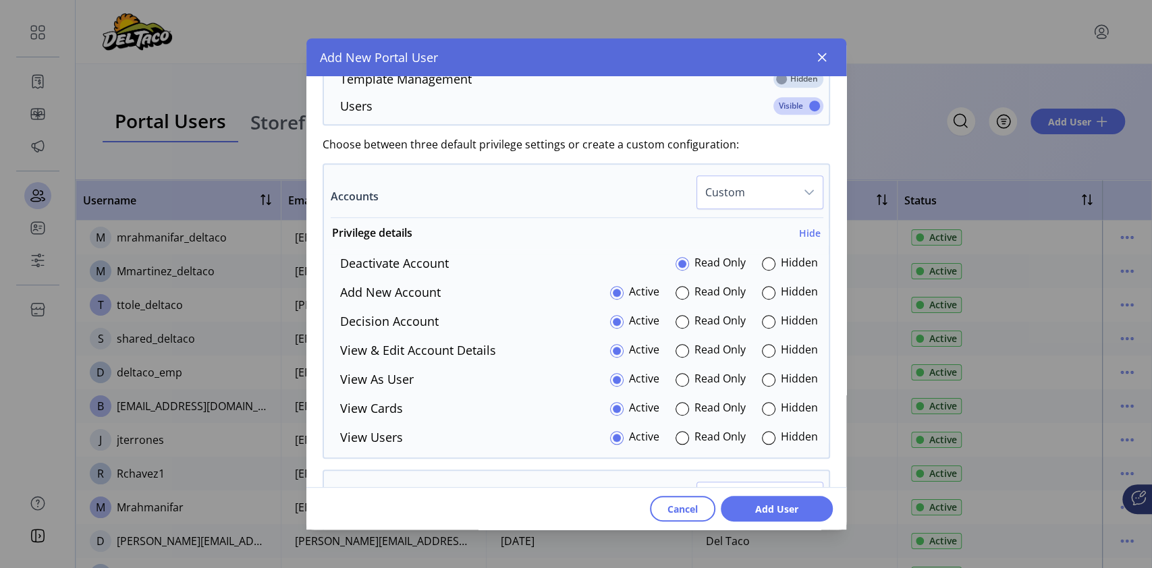
scroll to position [810, 0]
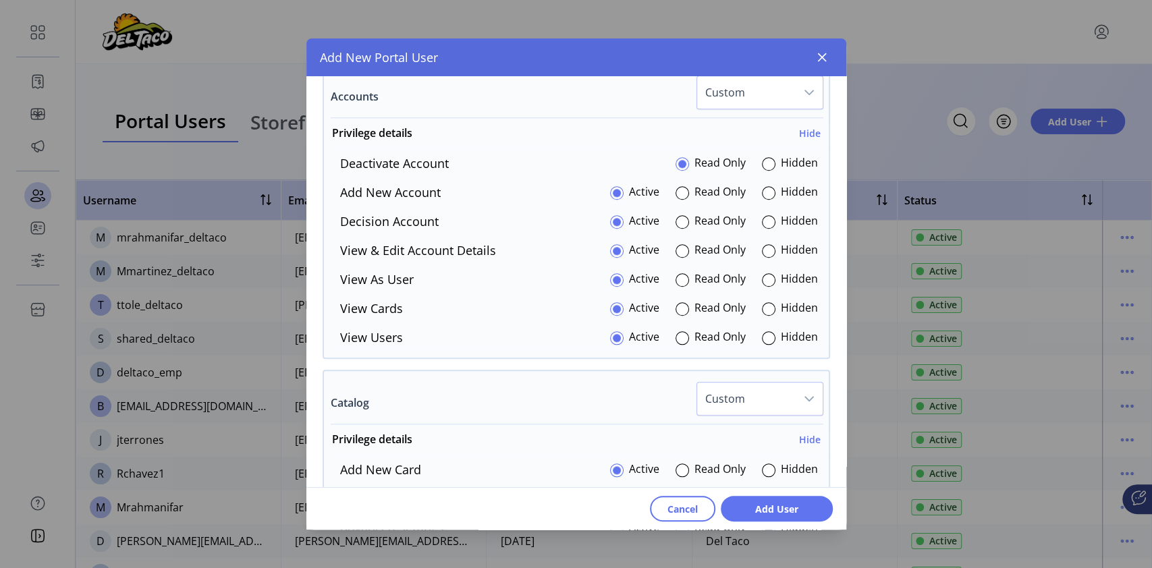
drag, startPoint x: 678, startPoint y: 340, endPoint x: 674, endPoint y: 321, distance: 20.1
click at [678, 339] on div at bounding box center [682, 337] width 13 height 13
drag, startPoint x: 671, startPoint y: 303, endPoint x: 674, endPoint y: 278, distance: 25.1
click at [676, 302] on div at bounding box center [682, 308] width 13 height 13
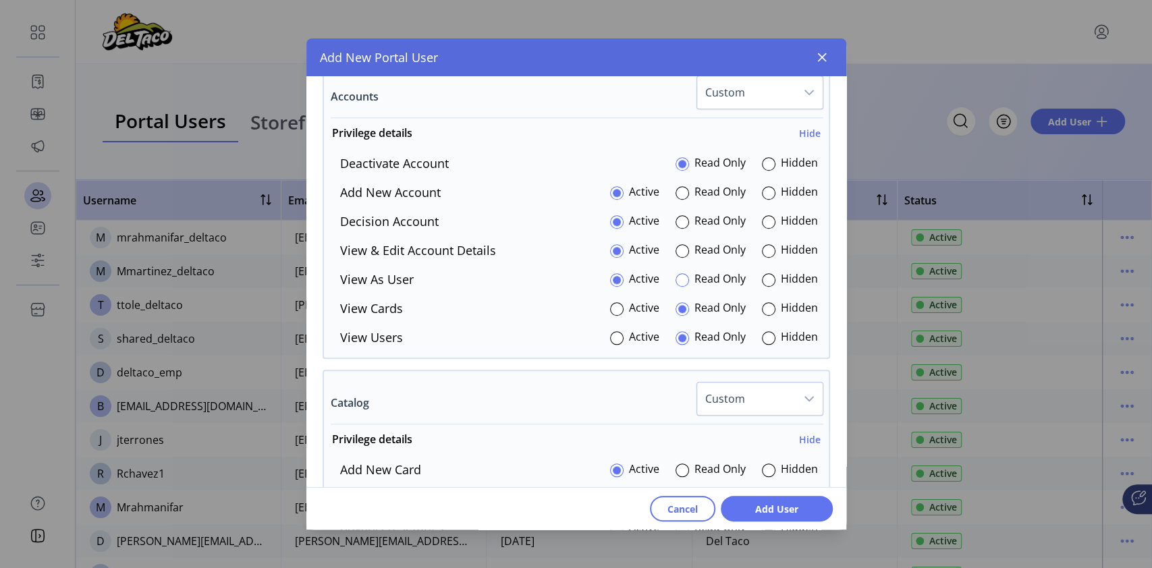
click at [676, 273] on div at bounding box center [682, 279] width 13 height 13
click at [676, 246] on div at bounding box center [682, 250] width 13 height 13
click at [676, 217] on div at bounding box center [682, 221] width 13 height 13
drag, startPoint x: 672, startPoint y: 190, endPoint x: 680, endPoint y: 220, distance: 31.0
click at [676, 190] on div at bounding box center [682, 192] width 13 height 13
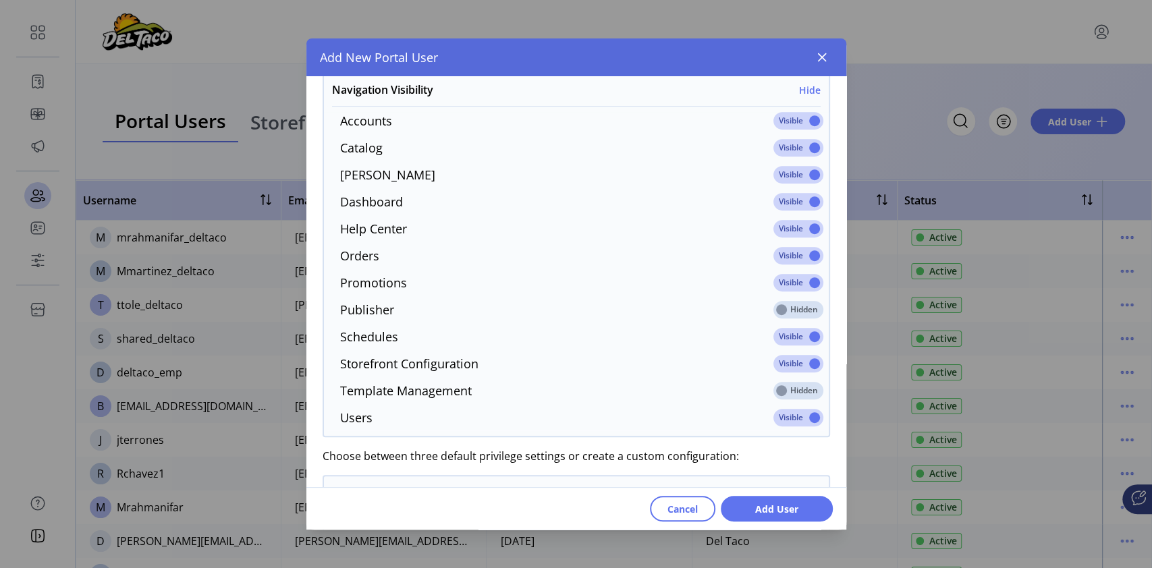
scroll to position [360, 0]
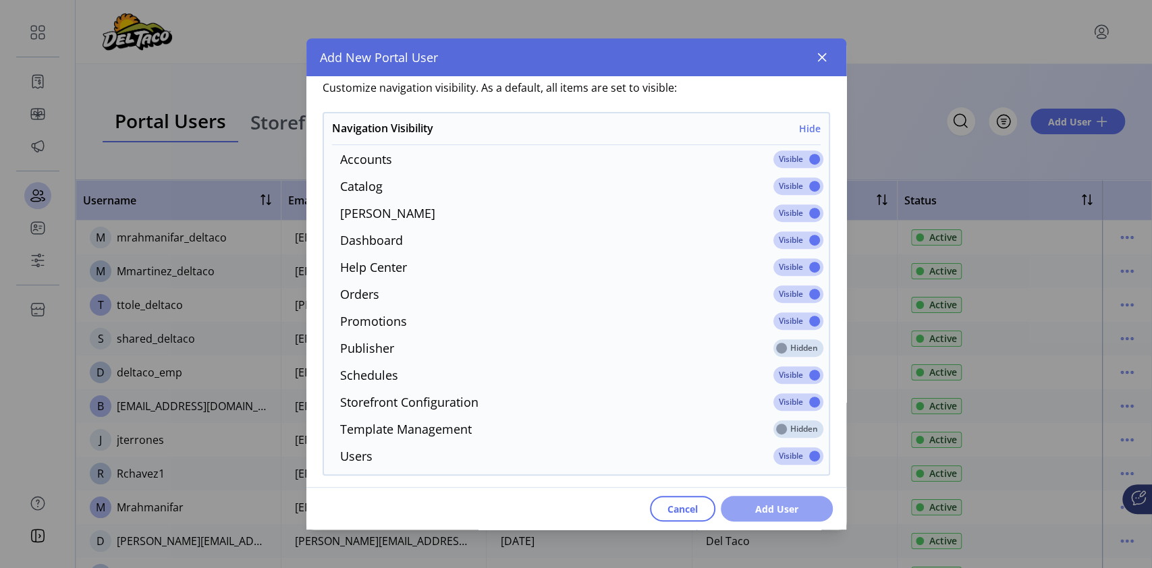
click at [778, 510] on span "Add User" at bounding box center [776, 509] width 77 height 14
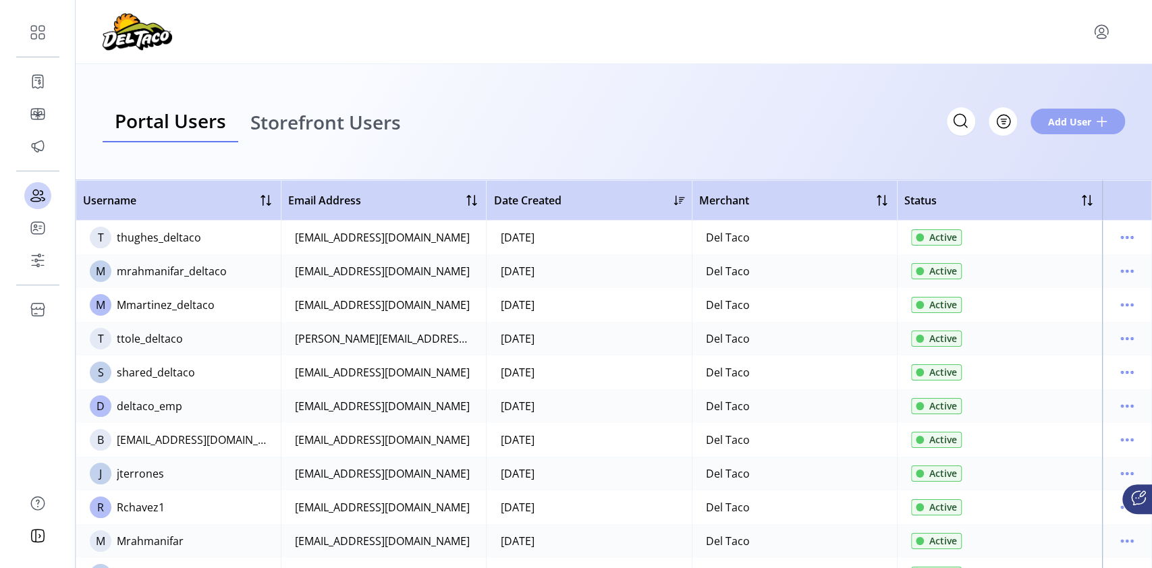
click at [1078, 126] on span "Add User" at bounding box center [1069, 122] width 43 height 14
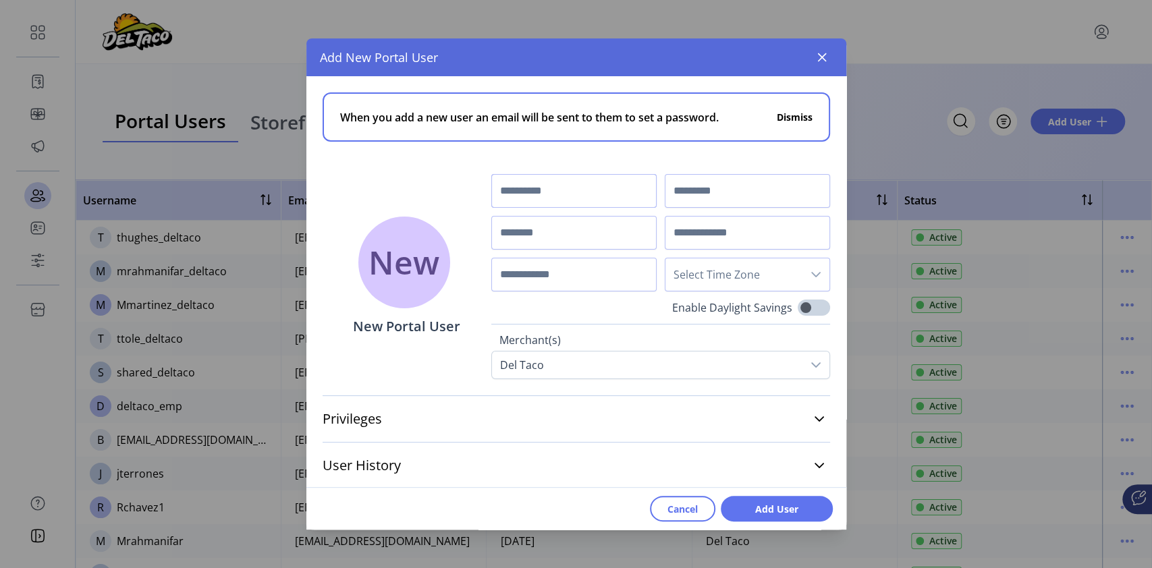
click at [575, 192] on input "text" at bounding box center [573, 191] width 165 height 34
type input "********"
type input "**********"
click at [540, 238] on input "text" at bounding box center [573, 233] width 165 height 34
type input "**********"
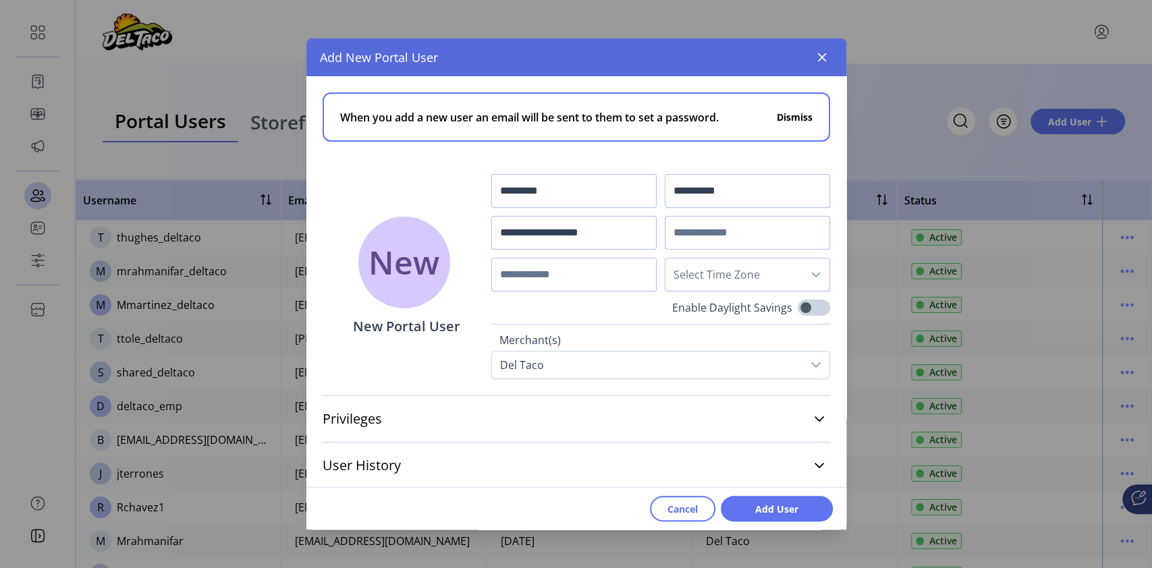
click at [790, 236] on input "text" at bounding box center [747, 233] width 165 height 34
type input "**********"
click at [597, 267] on input "text" at bounding box center [573, 275] width 165 height 34
type input "*****"
drag, startPoint x: 598, startPoint y: 267, endPoint x: 480, endPoint y: 291, distance: 120.4
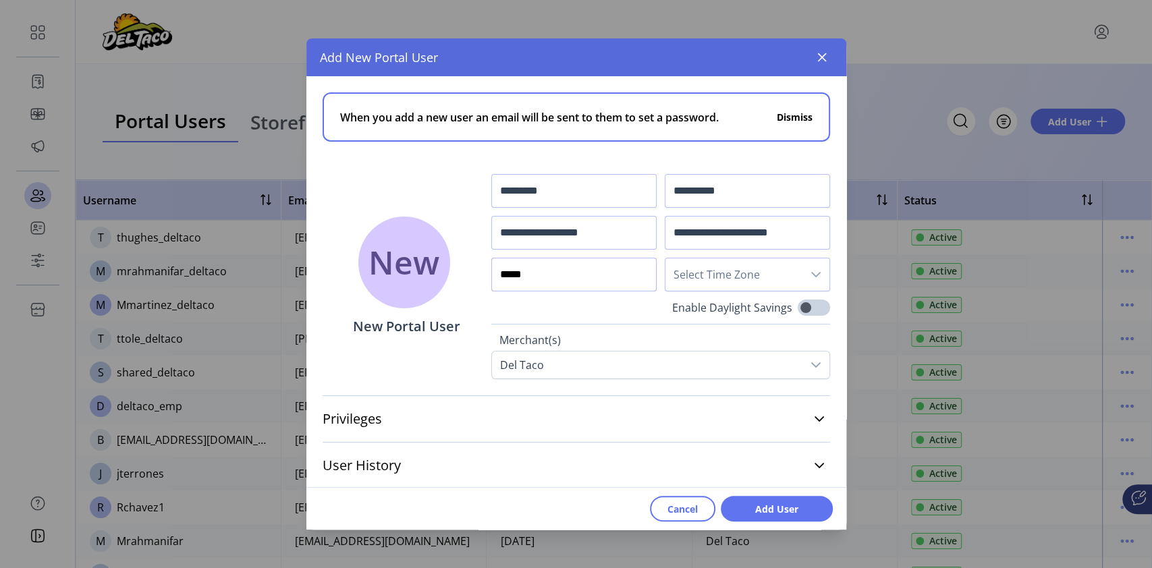
click at [480, 291] on div "**********" at bounding box center [576, 227] width 540 height 303
click at [518, 277] on input "text" at bounding box center [573, 275] width 165 height 34
click at [811, 278] on icon "dropdown trigger" at bounding box center [816, 274] width 11 height 11
type input "**********"
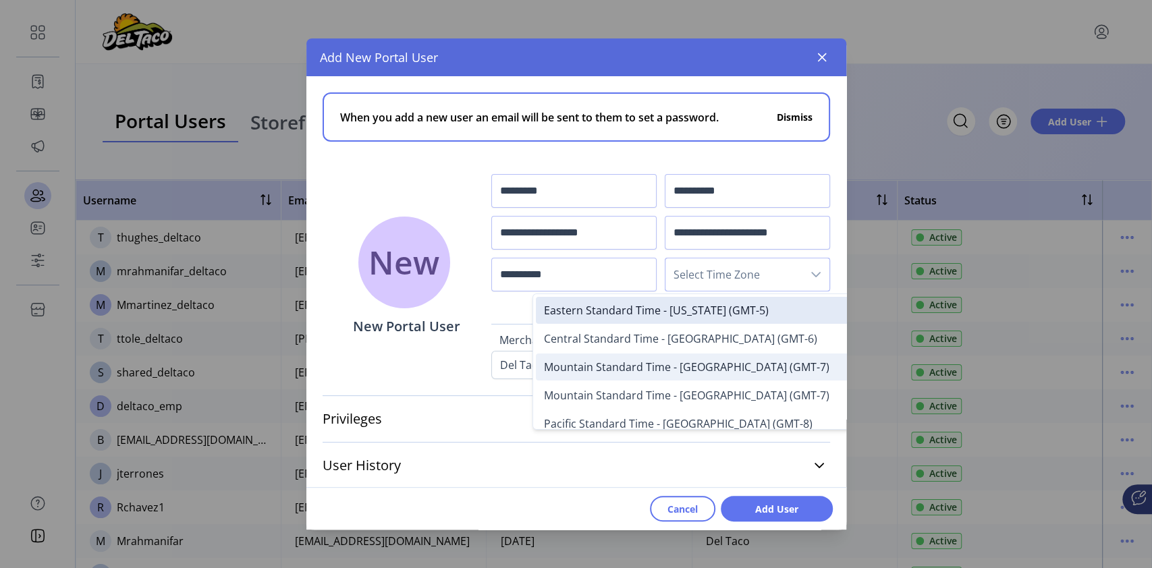
scroll to position [69, 0]
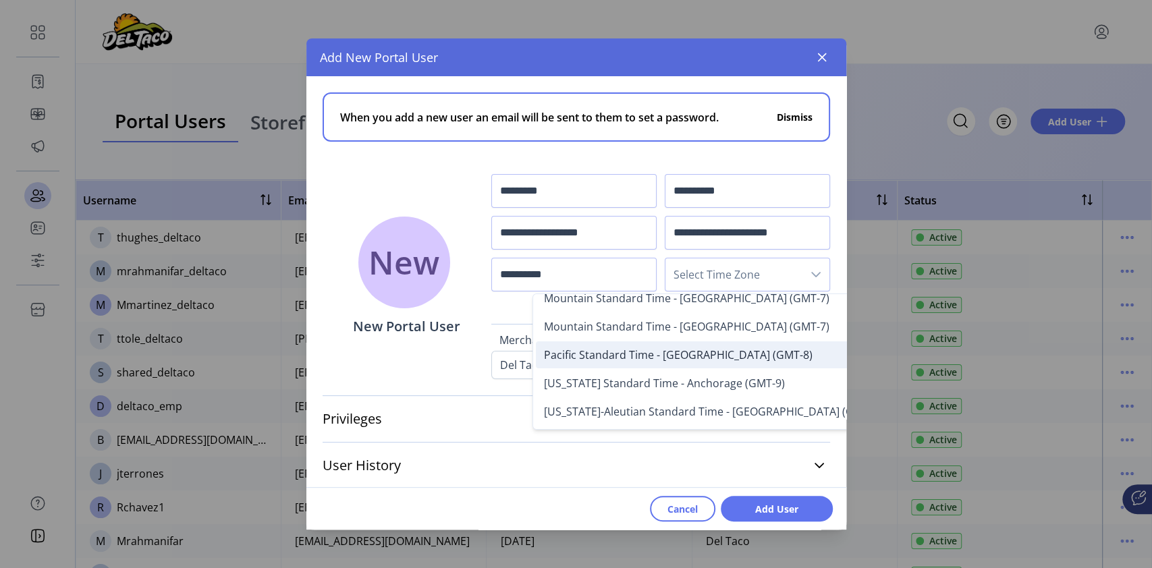
click at [726, 354] on span "Pacific Standard Time - [GEOGRAPHIC_DATA] (GMT-8)" at bounding box center [678, 355] width 269 height 15
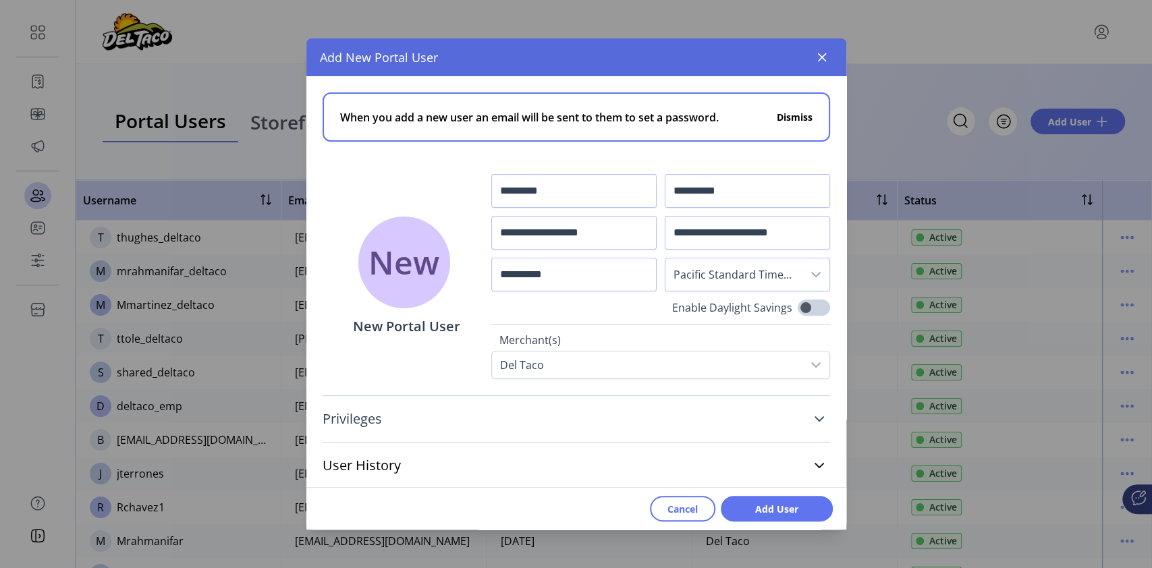
click at [815, 419] on icon at bounding box center [819, 419] width 11 height 11
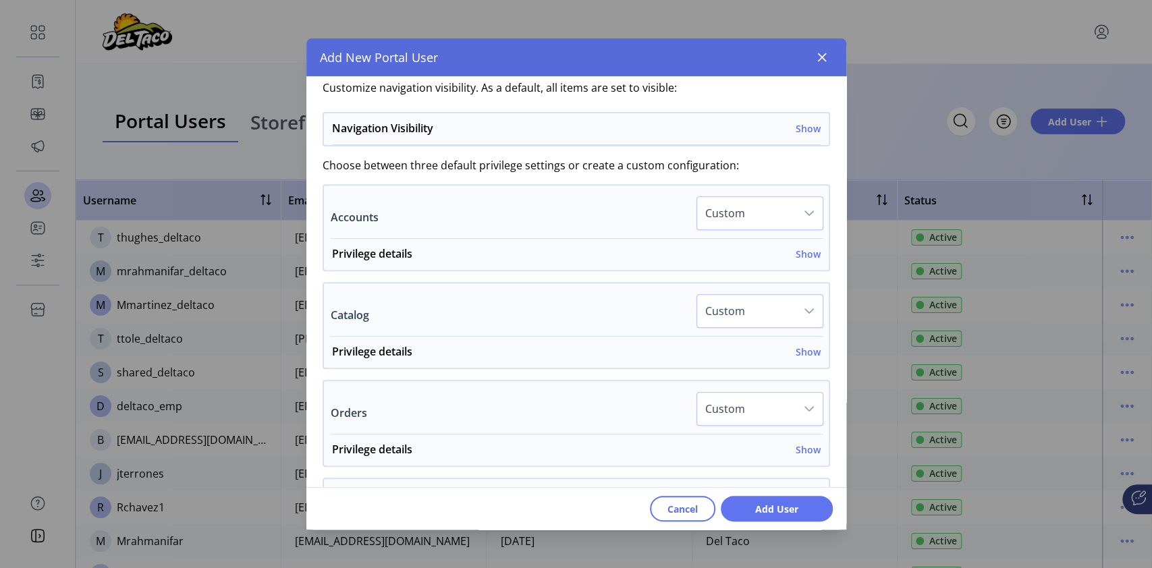
scroll to position [270, 0]
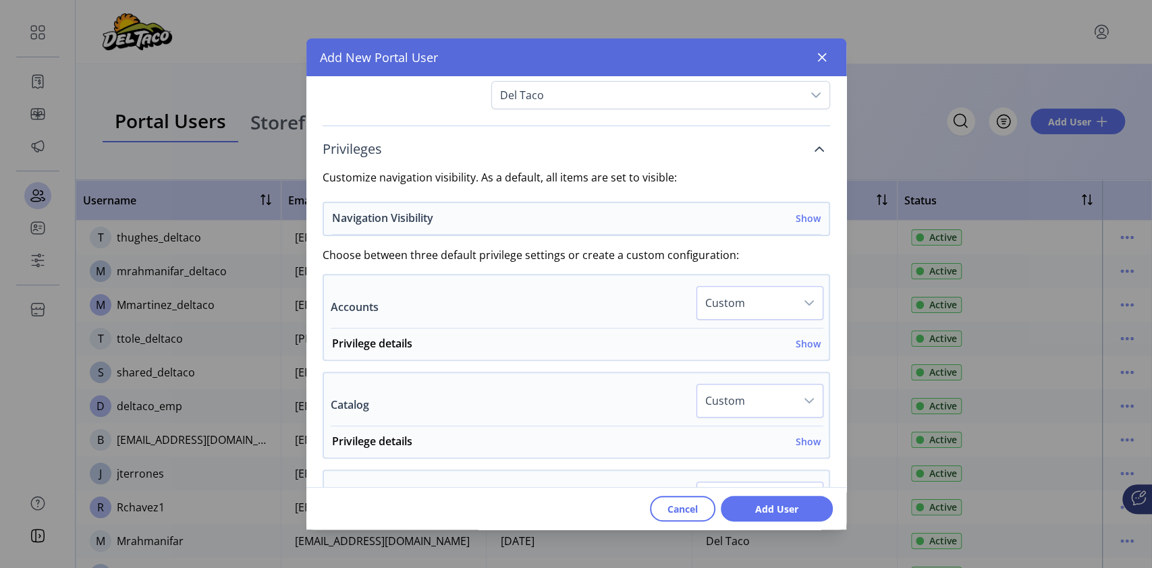
click at [808, 217] on h6 "Show" at bounding box center [808, 218] width 25 height 14
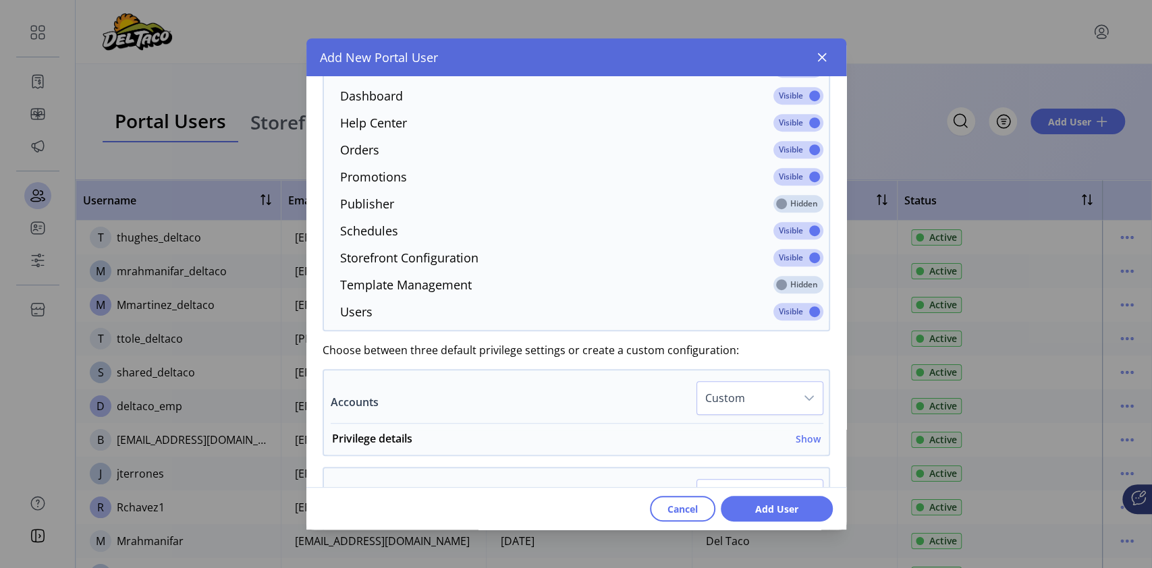
scroll to position [540, 0]
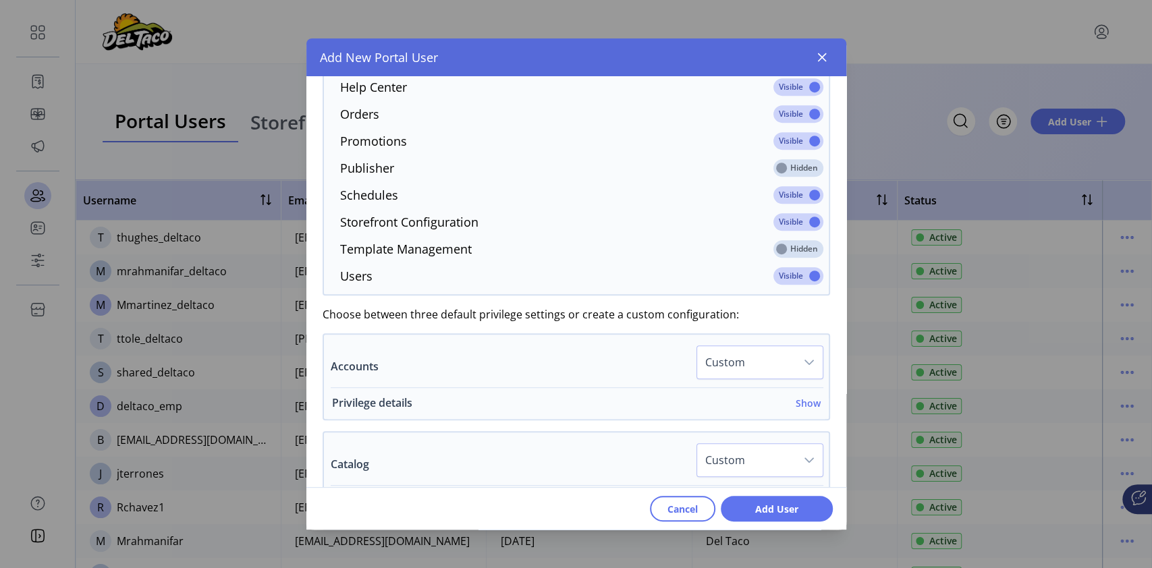
click at [796, 402] on h6 "Show" at bounding box center [808, 403] width 25 height 14
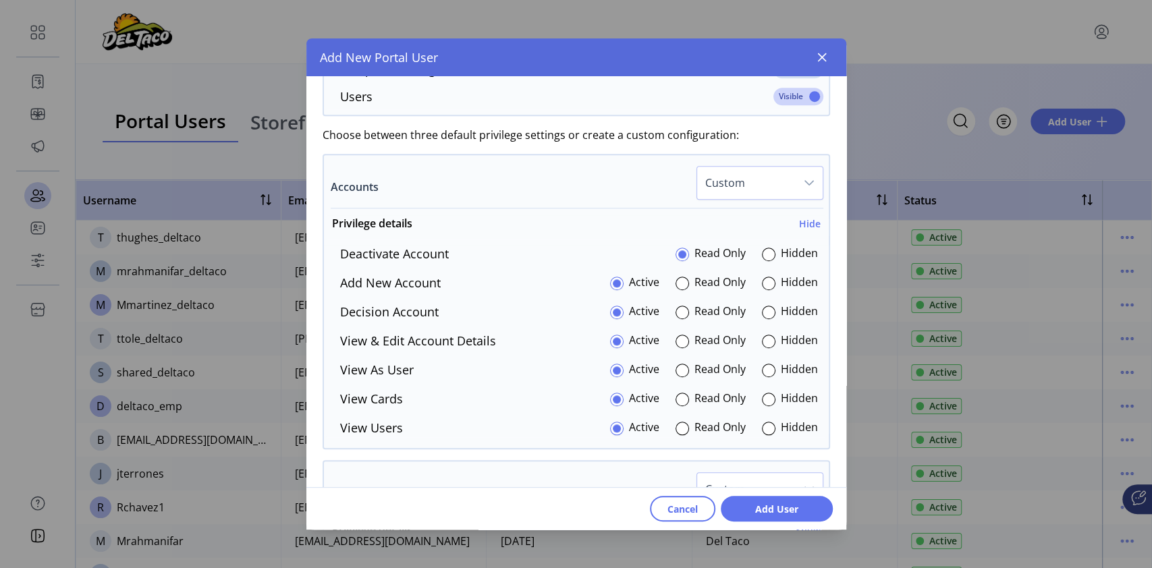
scroll to position [810, 0]
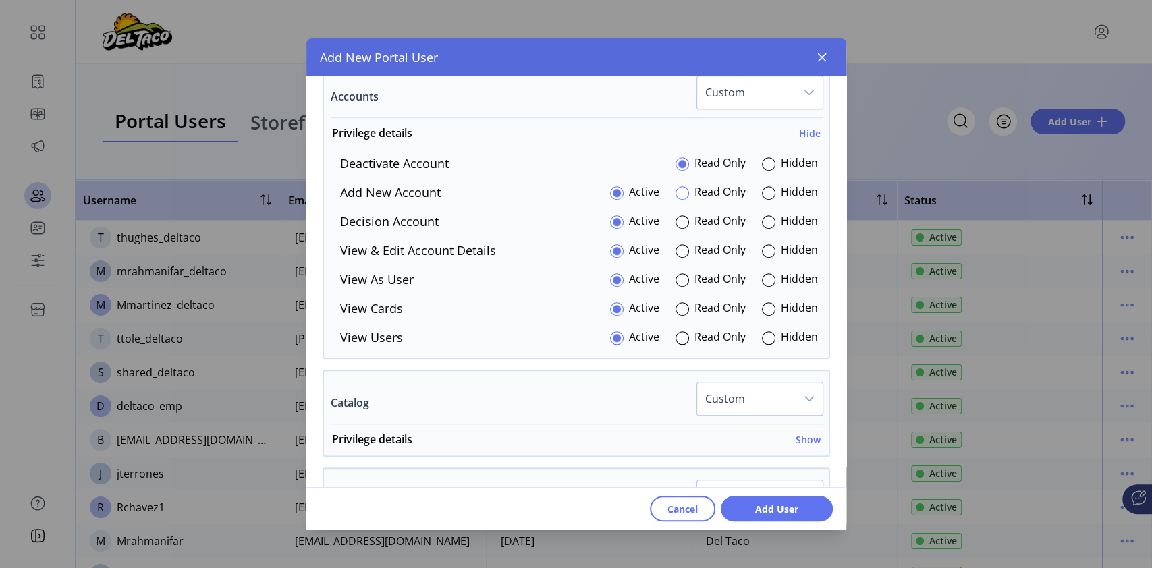
click at [680, 194] on div at bounding box center [682, 192] width 13 height 13
click at [678, 224] on div at bounding box center [682, 221] width 13 height 13
click at [680, 252] on div at bounding box center [682, 250] width 13 height 13
click at [676, 277] on div at bounding box center [682, 279] width 13 height 13
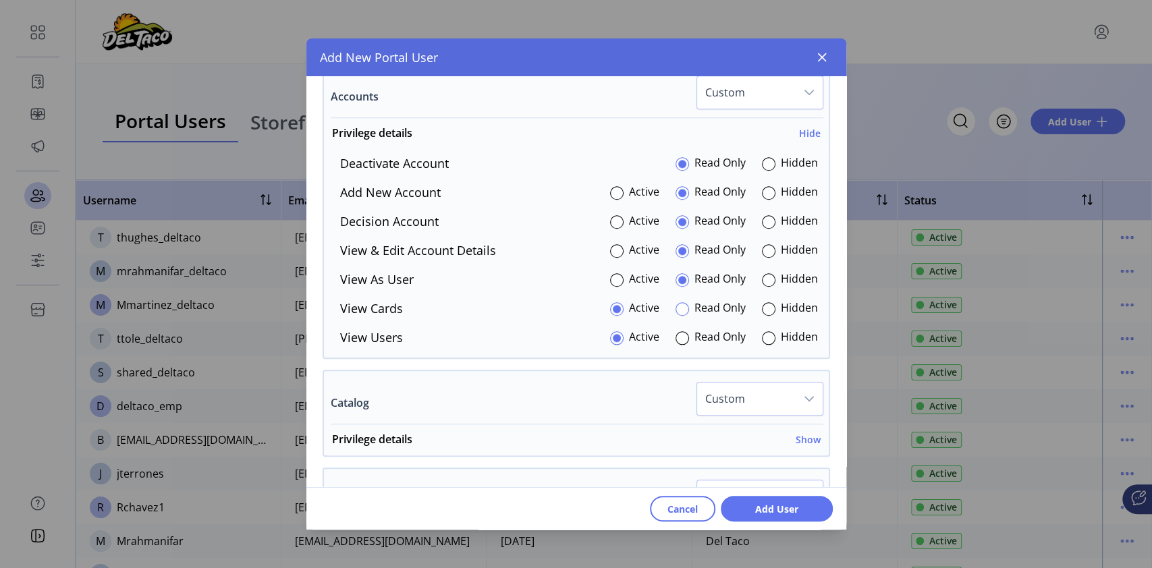
click at [676, 307] on div at bounding box center [682, 308] width 13 height 13
click at [678, 335] on div at bounding box center [682, 337] width 13 height 13
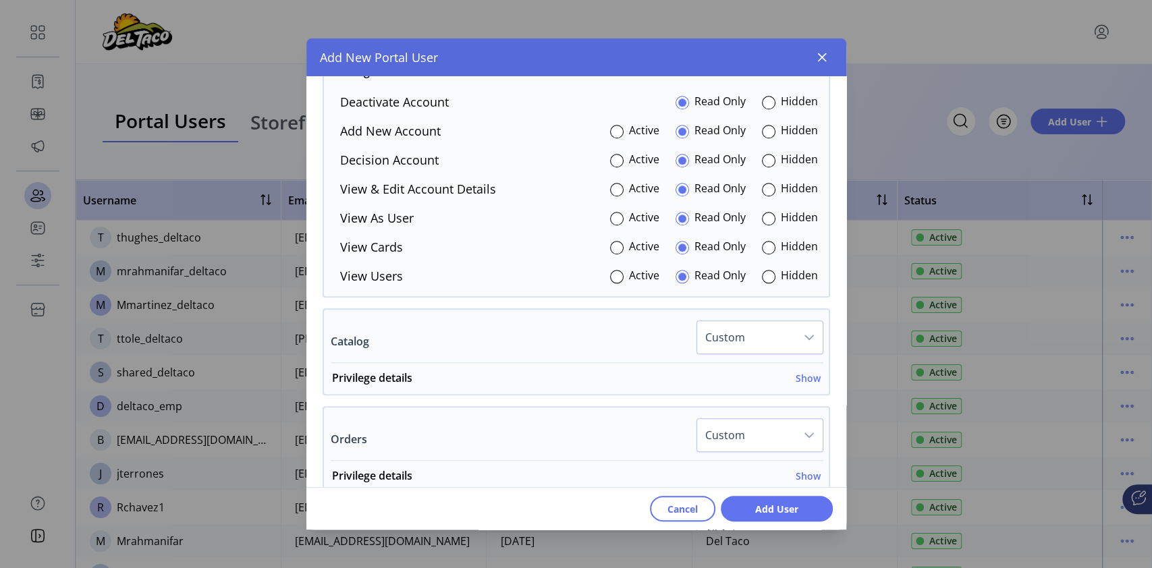
scroll to position [900, 0]
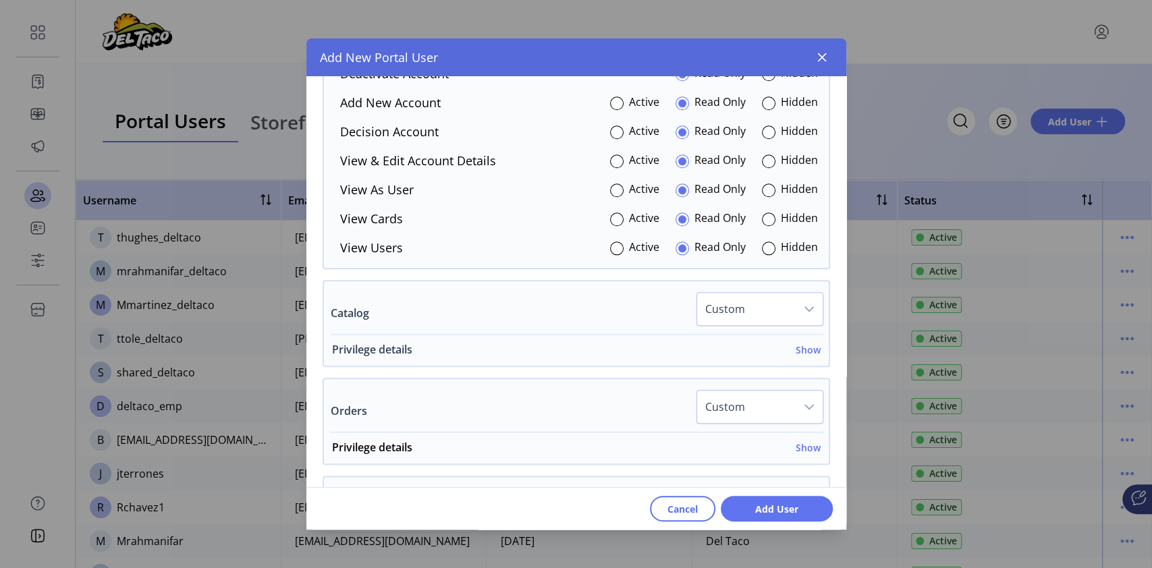
click at [799, 350] on h6 "Show" at bounding box center [808, 350] width 25 height 14
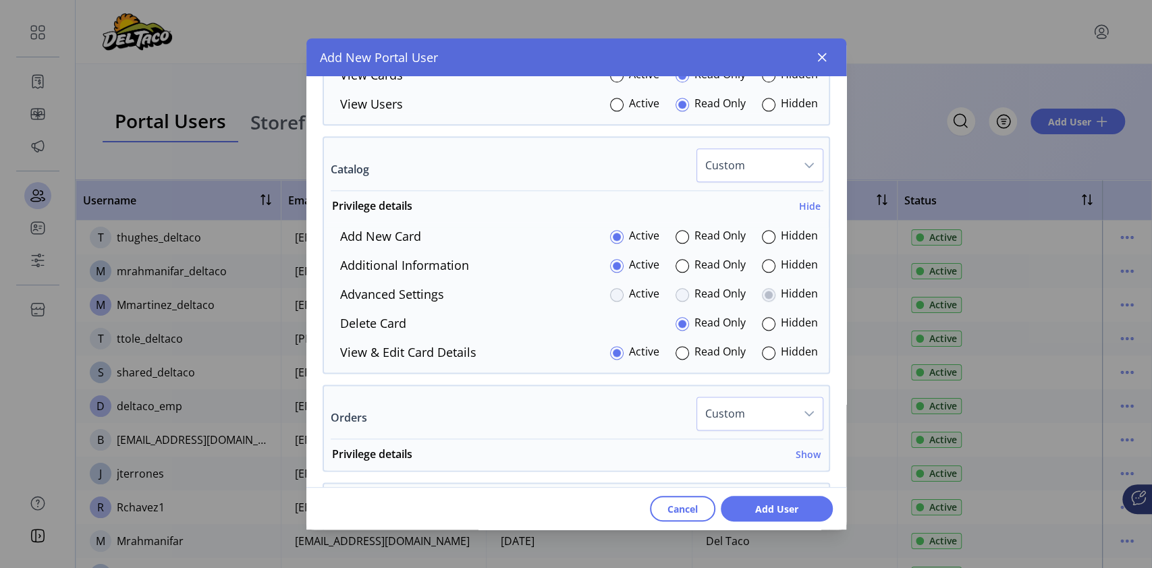
scroll to position [1080, 0]
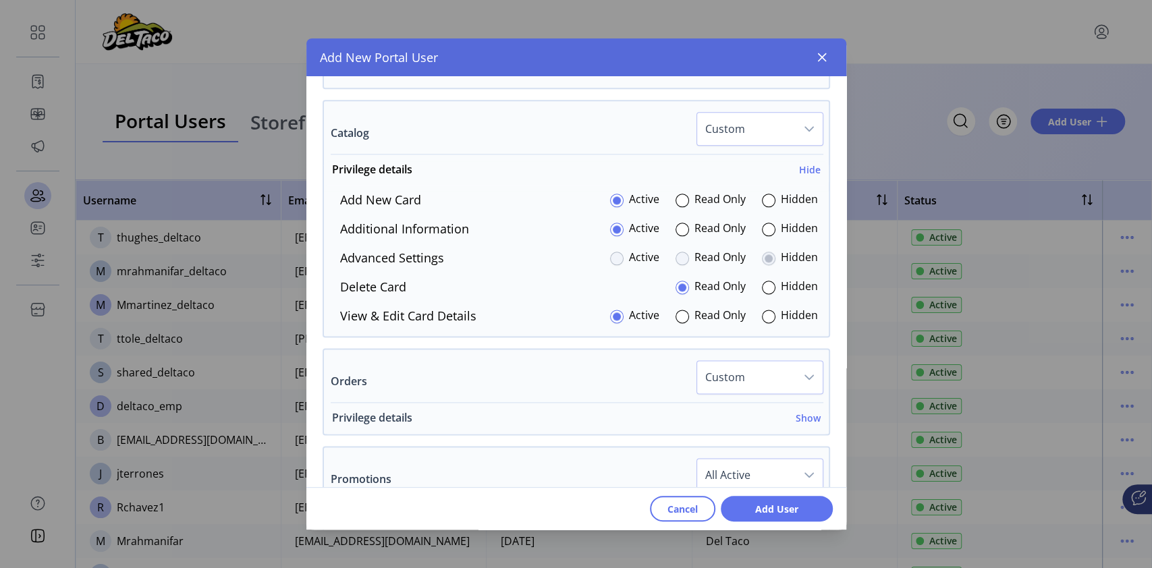
click at [804, 422] on h6 "Show" at bounding box center [808, 418] width 25 height 14
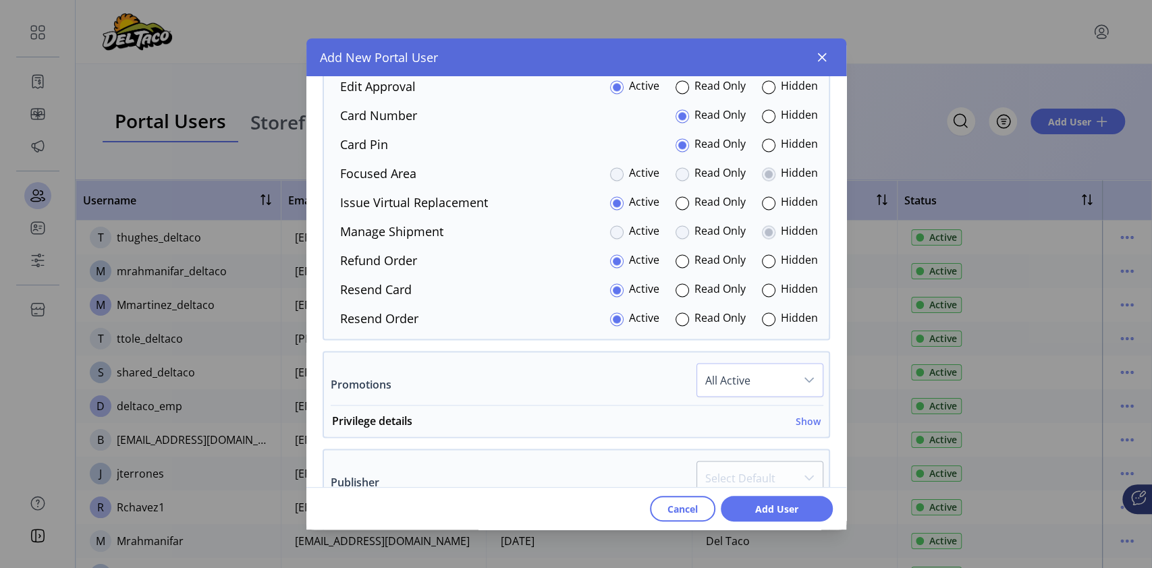
scroll to position [1529, 0]
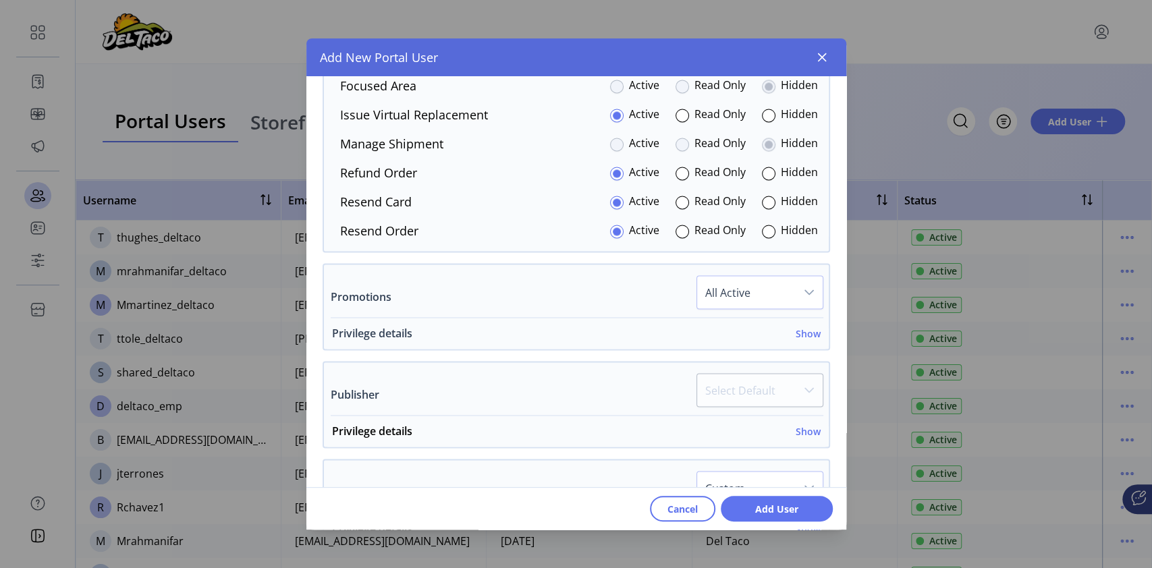
click at [807, 331] on h6 "Show" at bounding box center [808, 333] width 25 height 14
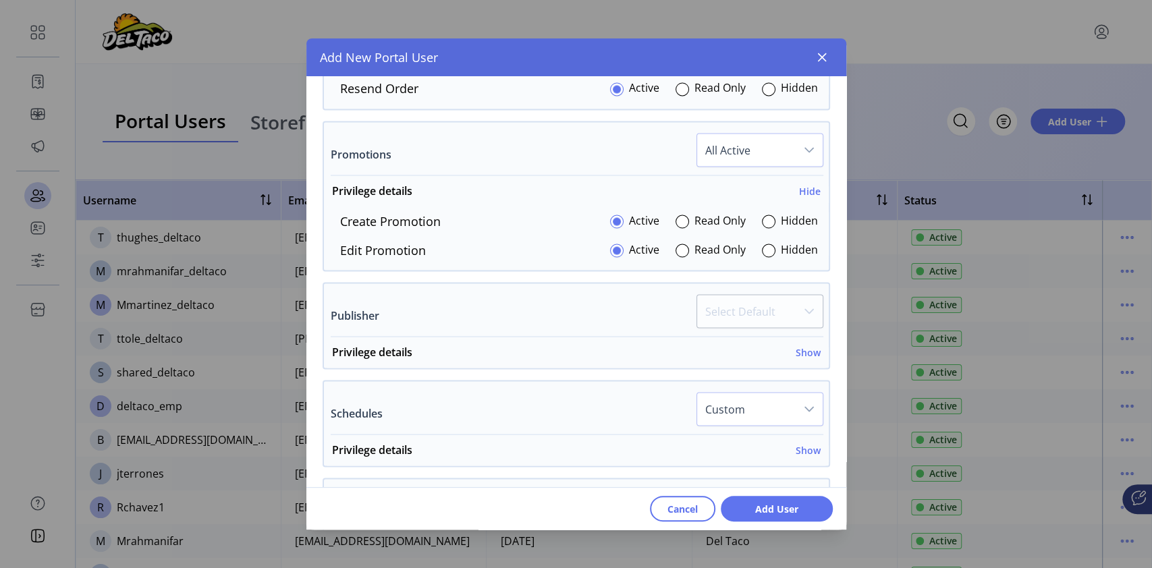
scroll to position [1710, 0]
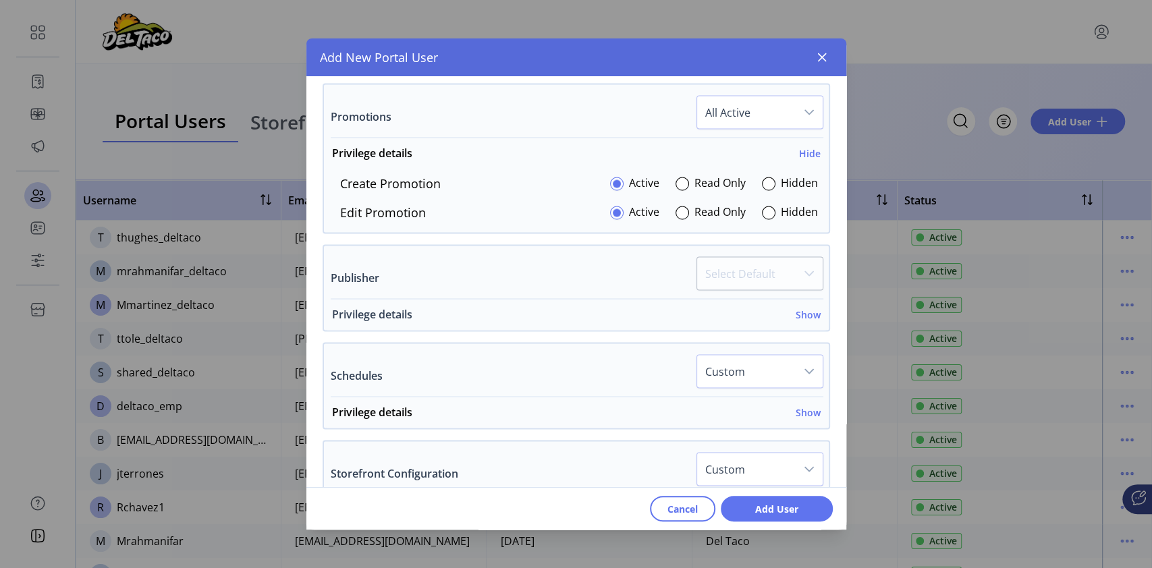
click at [797, 312] on h6 "Show" at bounding box center [808, 314] width 25 height 14
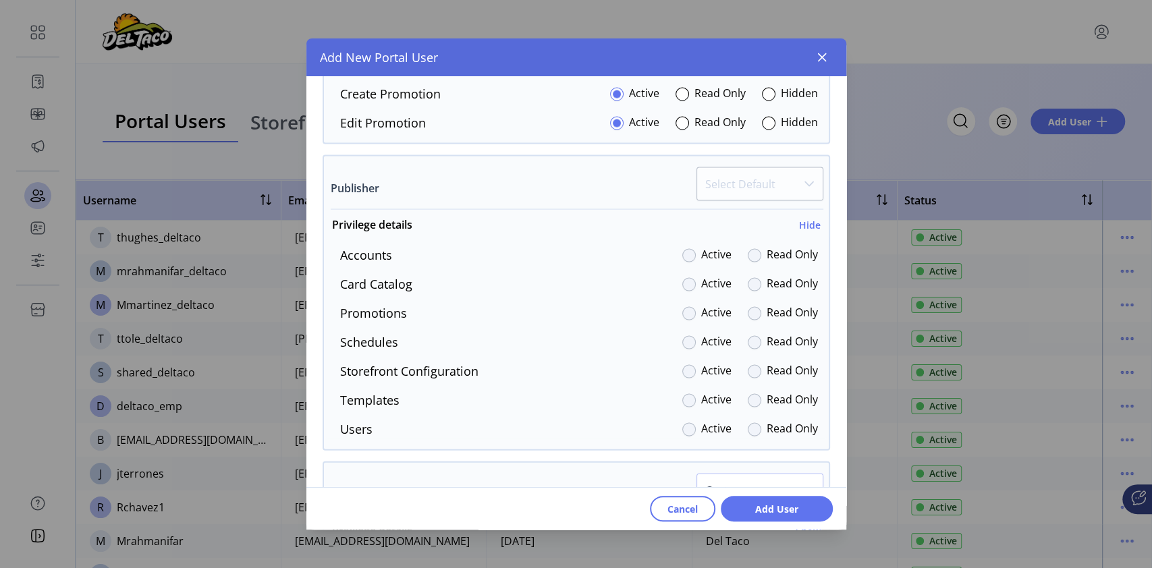
scroll to position [1890, 0]
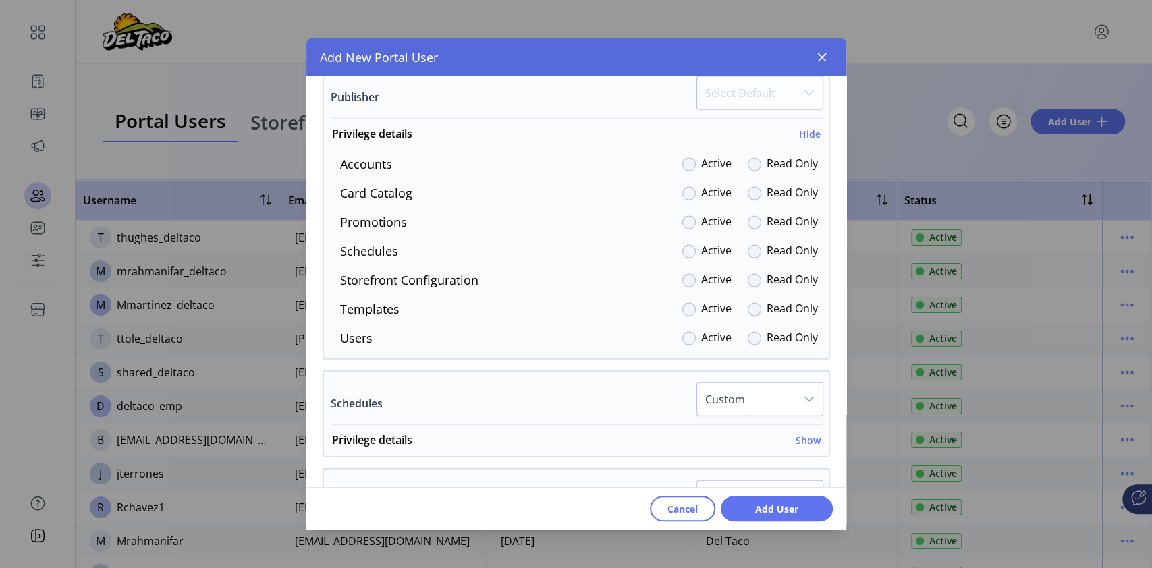
click at [685, 163] on div at bounding box center [688, 164] width 13 height 13
click at [683, 163] on div at bounding box center [688, 164] width 13 height 13
click at [726, 231] on div "Accounts Active Read Only Card Catalog Active Read Only Promotions Active Read …" at bounding box center [576, 251] width 505 height 192
click at [767, 257] on label "Read Only" at bounding box center [792, 251] width 51 height 18
click at [748, 329] on p-radiobutton at bounding box center [754, 338] width 13 height 18
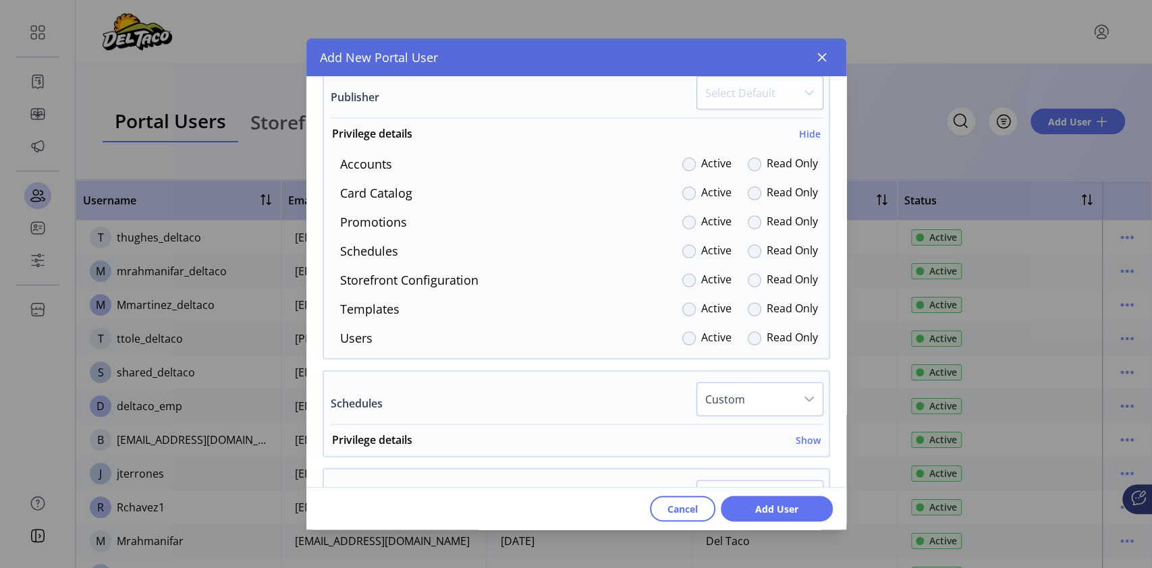
drag, startPoint x: 704, startPoint y: 348, endPoint x: 704, endPoint y: 325, distance: 22.9
click at [704, 327] on div "Publisher Select Default Privilege details Hide Accounts Active Read Only Card …" at bounding box center [577, 212] width 508 height 296
click at [707, 298] on div "Accounts Active Read Only Card Catalog Active Read Only Promotions Active Read …" at bounding box center [576, 251] width 505 height 192
drag, startPoint x: 684, startPoint y: 277, endPoint x: 686, endPoint y: 261, distance: 16.3
click at [686, 265] on div "Accounts Active Read Only Card Catalog Active Read Only Promotions Active Read …" at bounding box center [576, 251] width 505 height 192
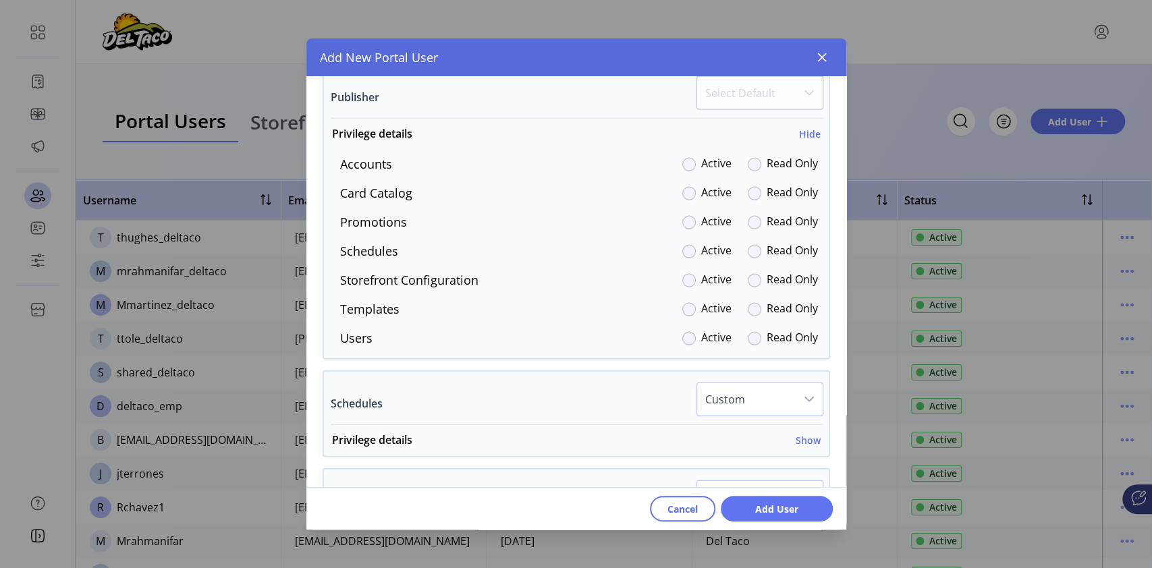
drag, startPoint x: 599, startPoint y: 277, endPoint x: 621, endPoint y: 307, distance: 37.3
click at [603, 274] on div "Storefront Configuration Active Read Only" at bounding box center [573, 280] width 489 height 18
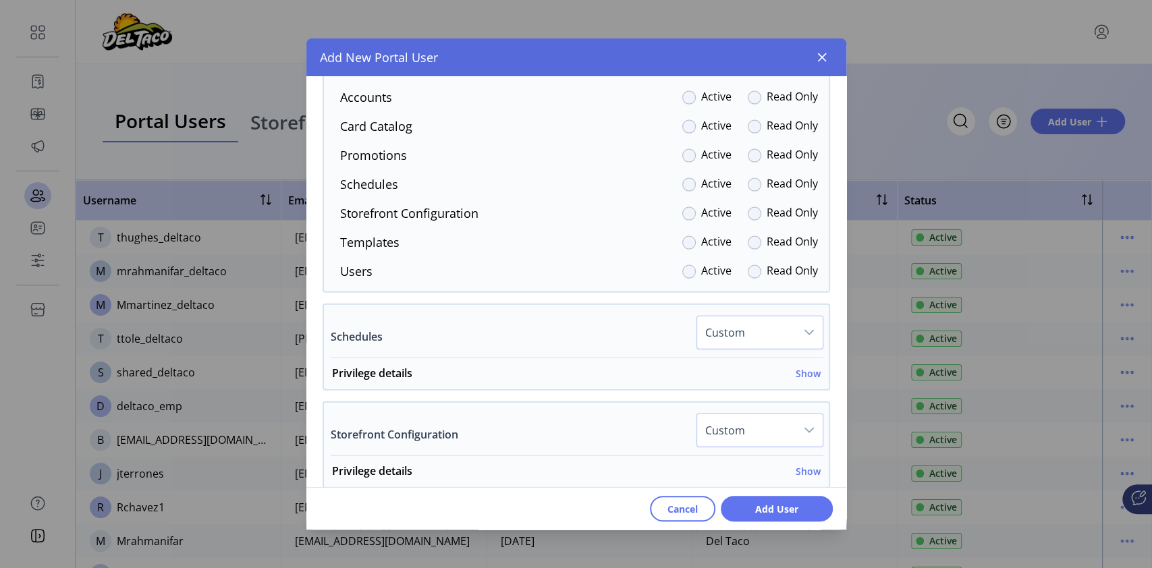
scroll to position [2069, 0]
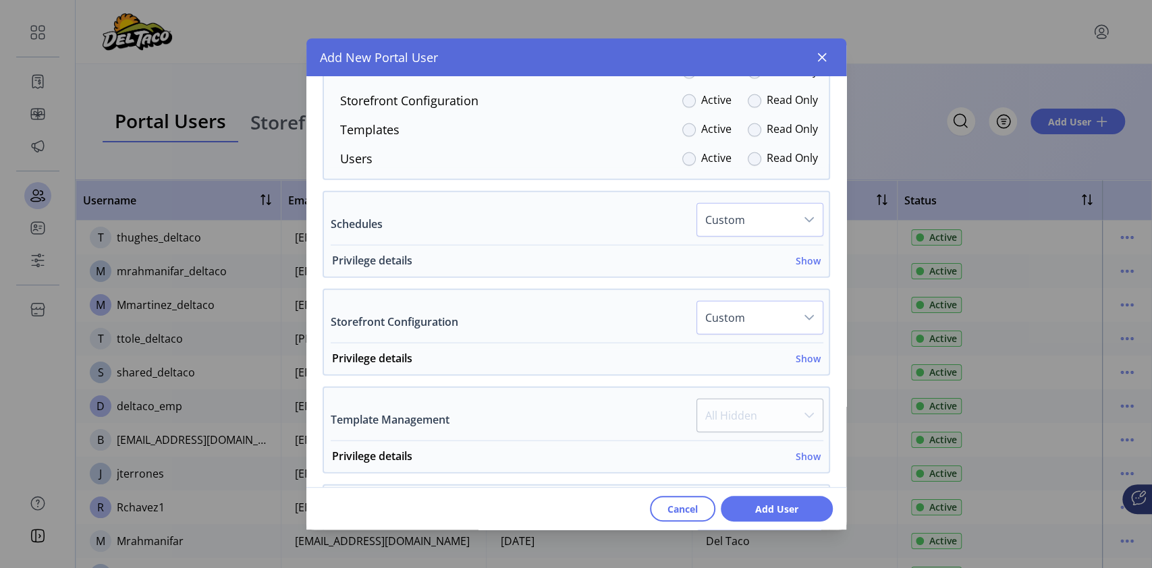
click at [807, 256] on h6 "Show" at bounding box center [808, 261] width 25 height 14
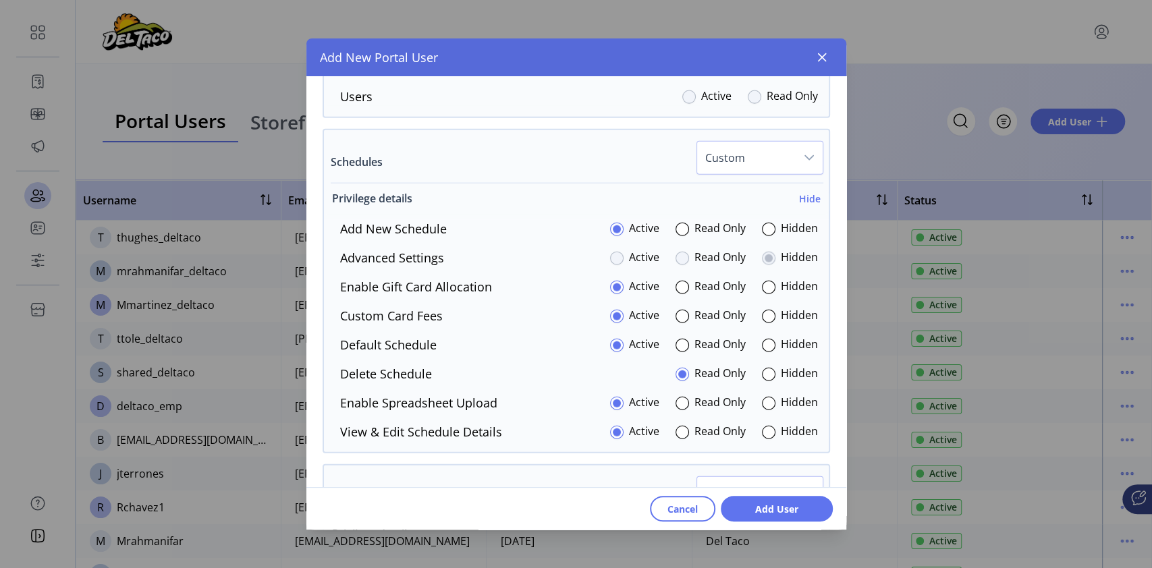
scroll to position [2160, 0]
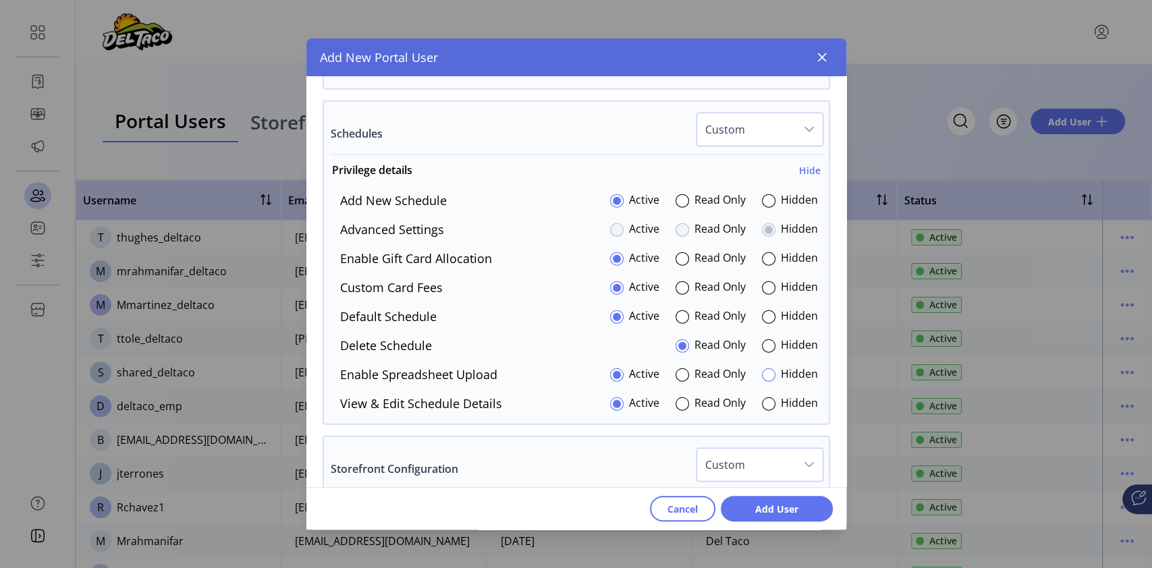
click at [766, 376] on div at bounding box center [768, 374] width 13 height 13
click at [765, 258] on div at bounding box center [768, 258] width 13 height 13
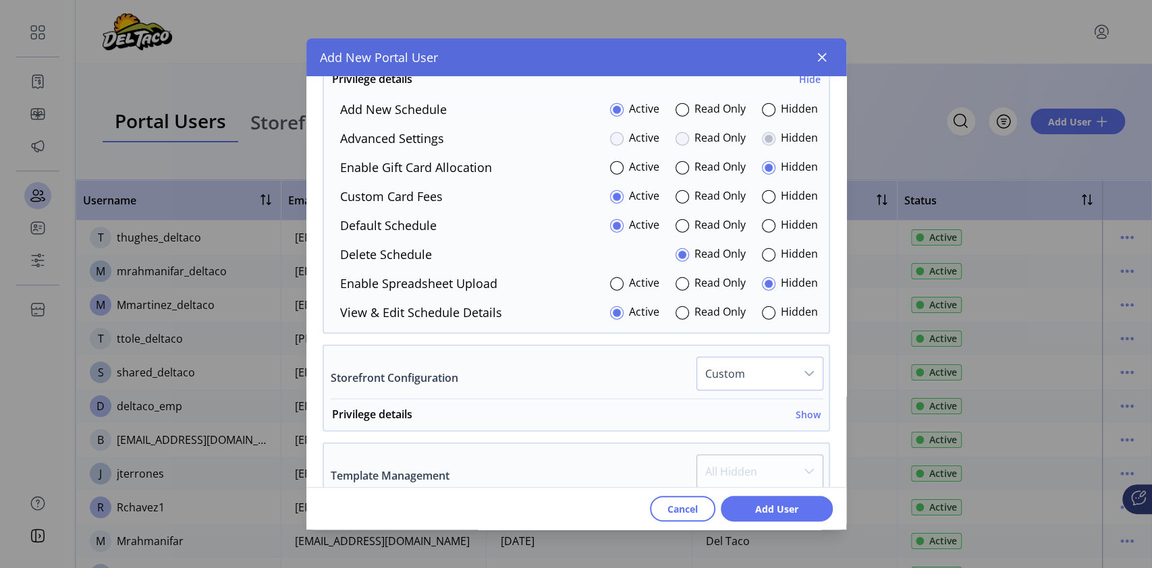
scroll to position [2339, 0]
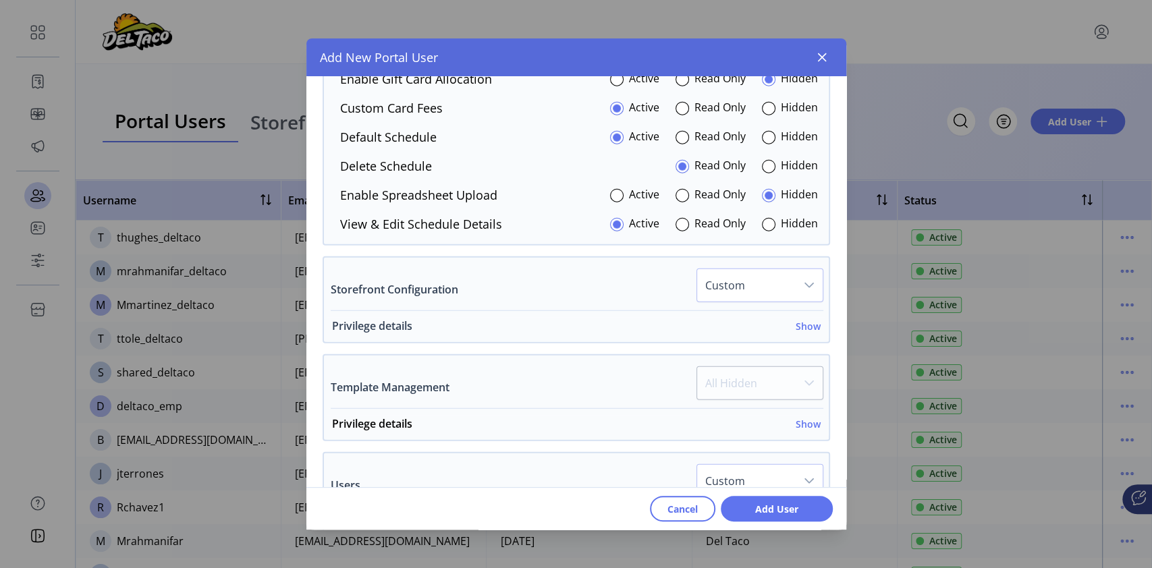
click at [800, 321] on h6 "Show" at bounding box center [808, 326] width 25 height 14
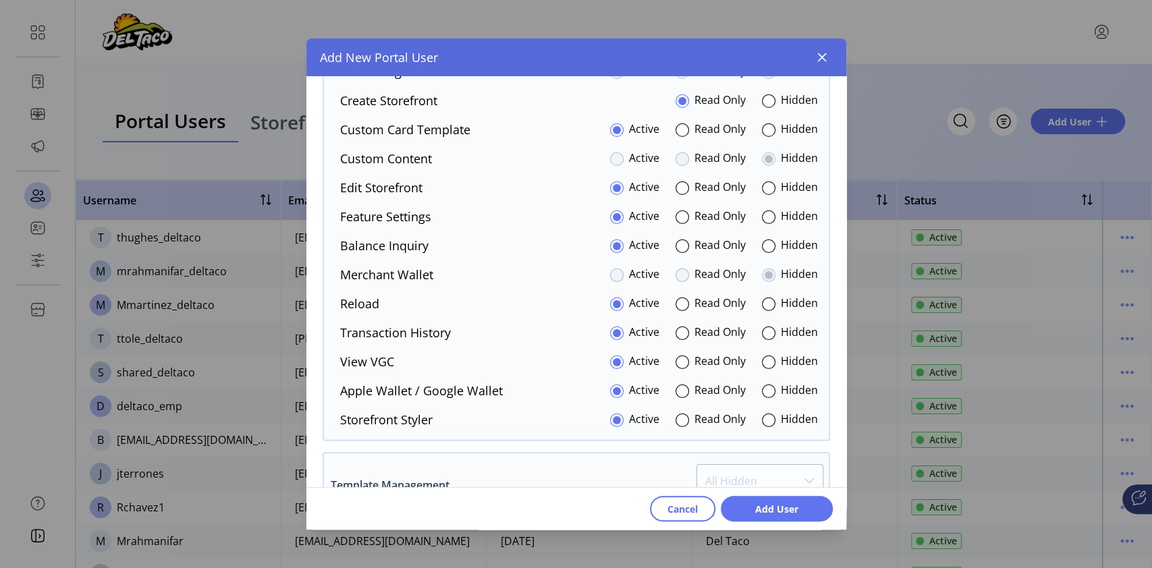
scroll to position [2700, 0]
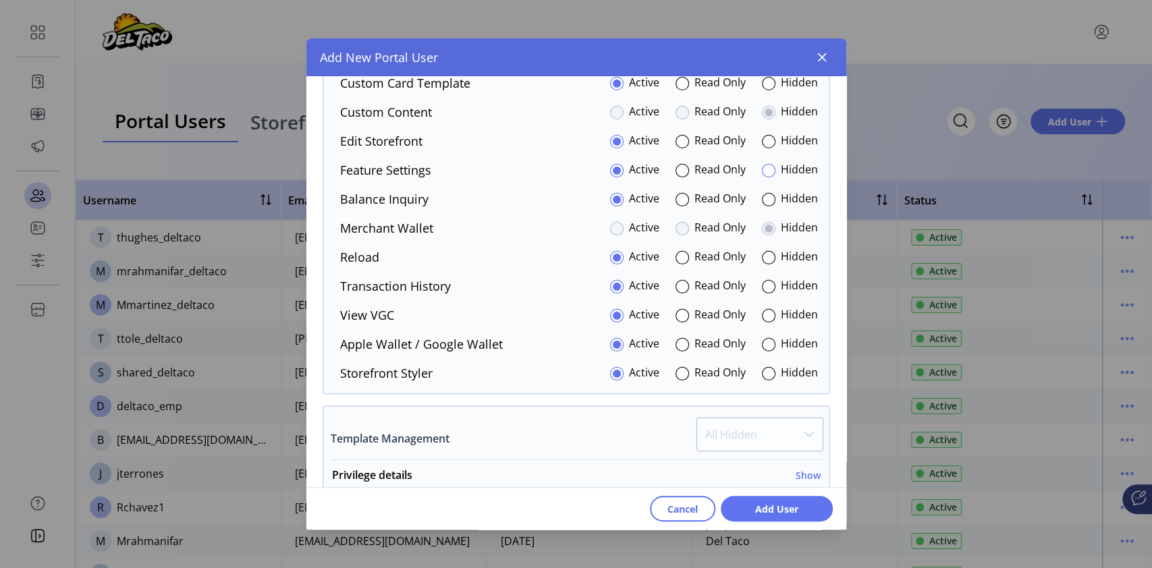
click at [764, 168] on div at bounding box center [768, 170] width 13 height 13
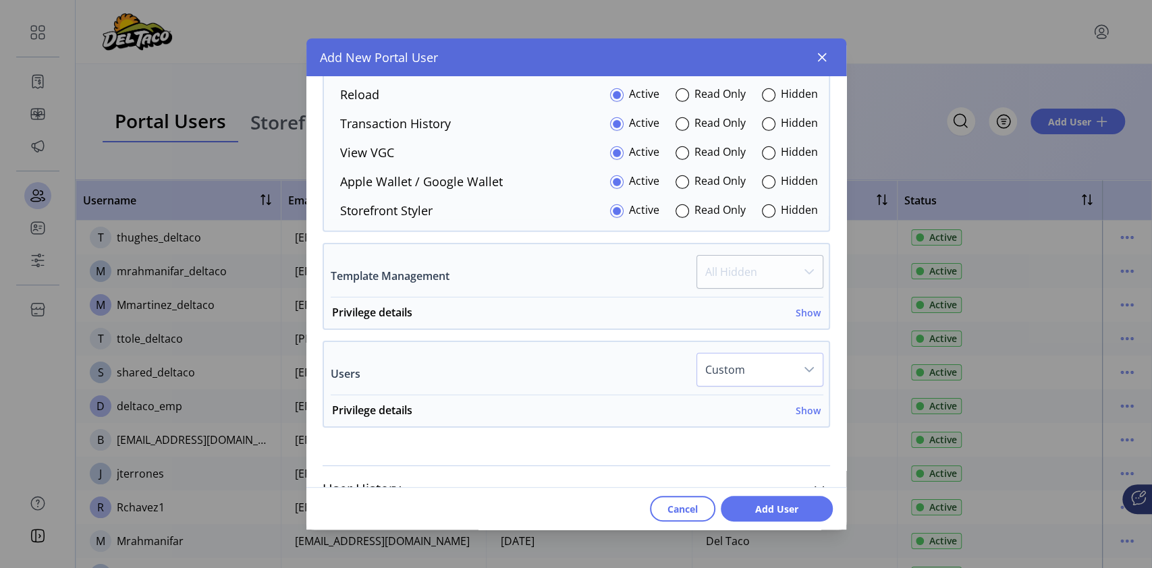
scroll to position [2879, 0]
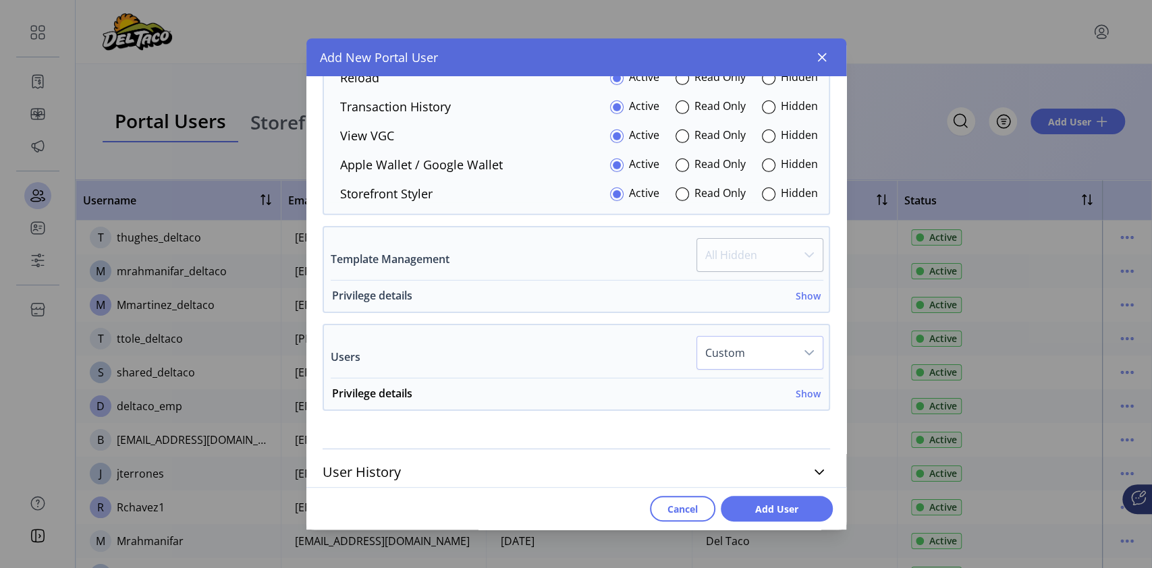
click at [802, 293] on h6 "Show" at bounding box center [808, 296] width 25 height 14
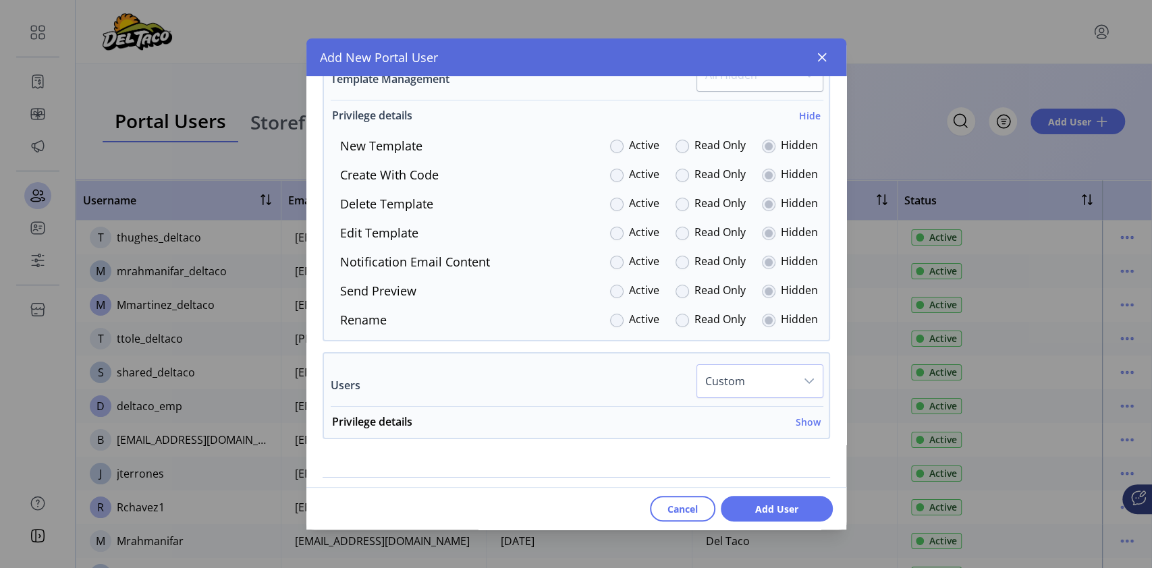
scroll to position [3092, 0]
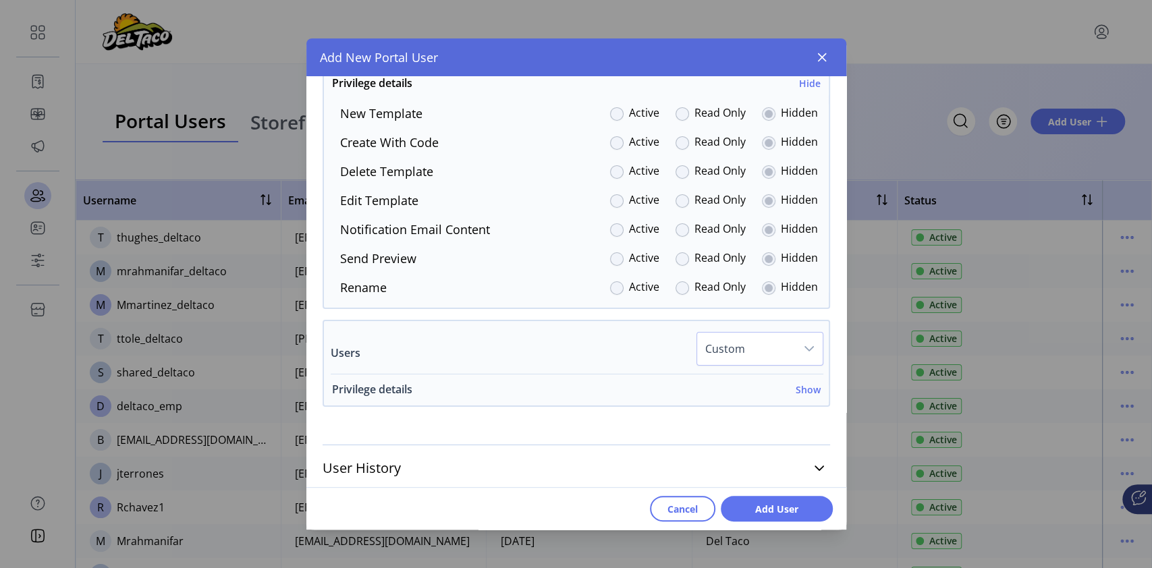
click at [804, 384] on h6 "Show" at bounding box center [808, 390] width 25 height 14
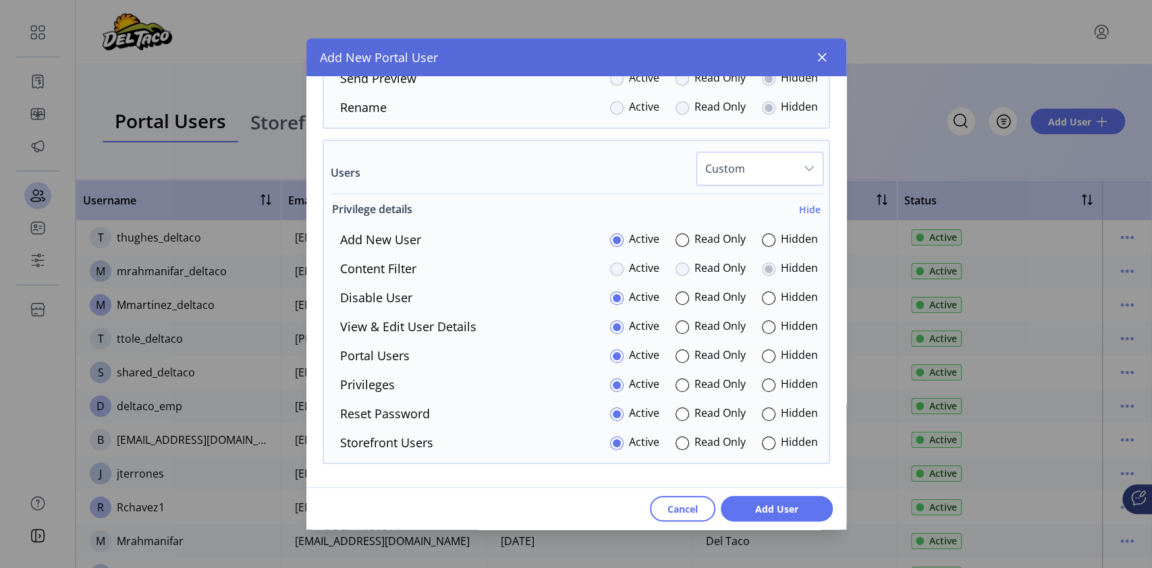
scroll to position [3329, 0]
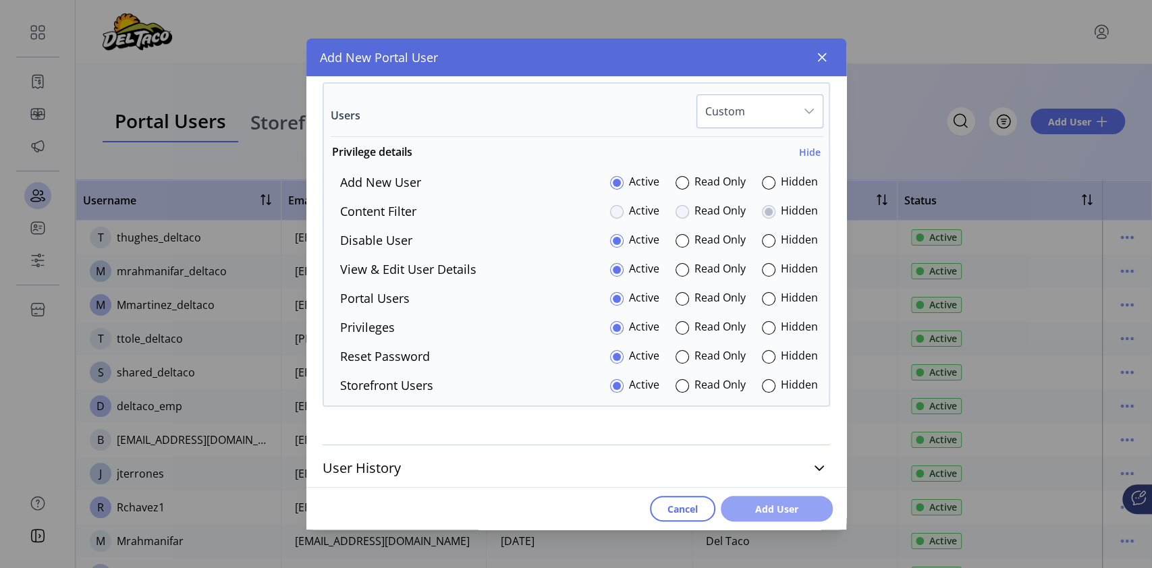
click at [774, 500] on button "Add User" at bounding box center [777, 509] width 112 height 26
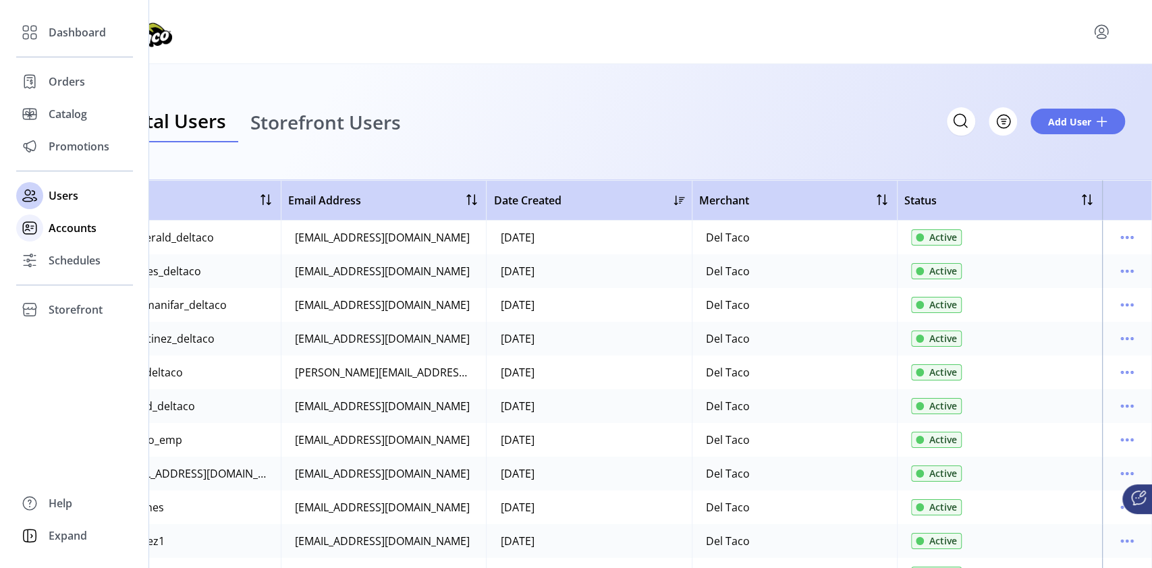
click at [92, 227] on span "Accounts" at bounding box center [73, 228] width 48 height 16
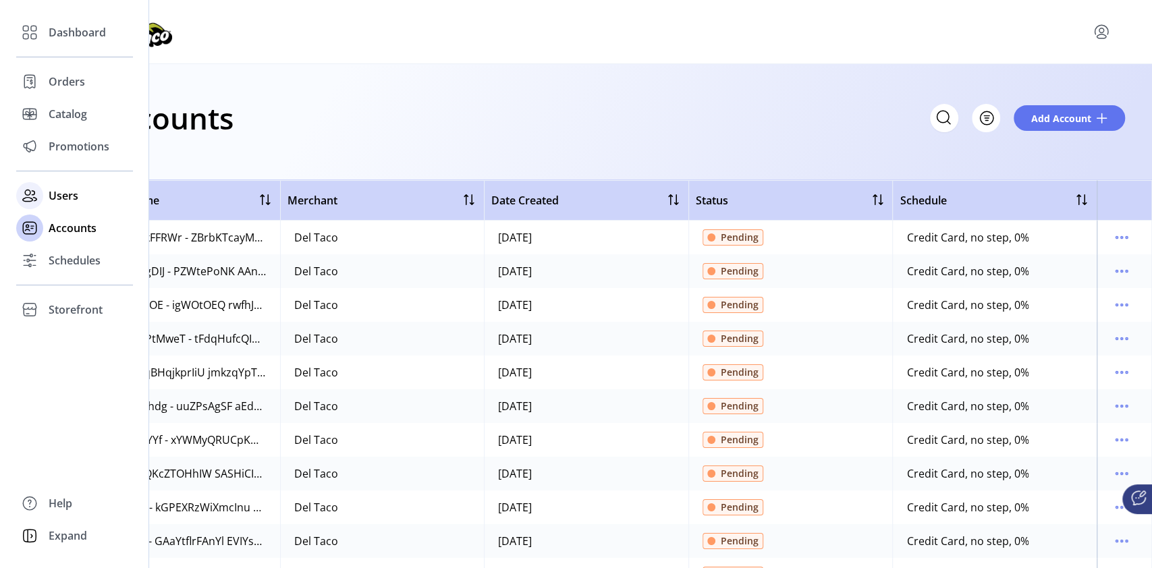
click at [72, 194] on span "Users" at bounding box center [64, 196] width 30 height 16
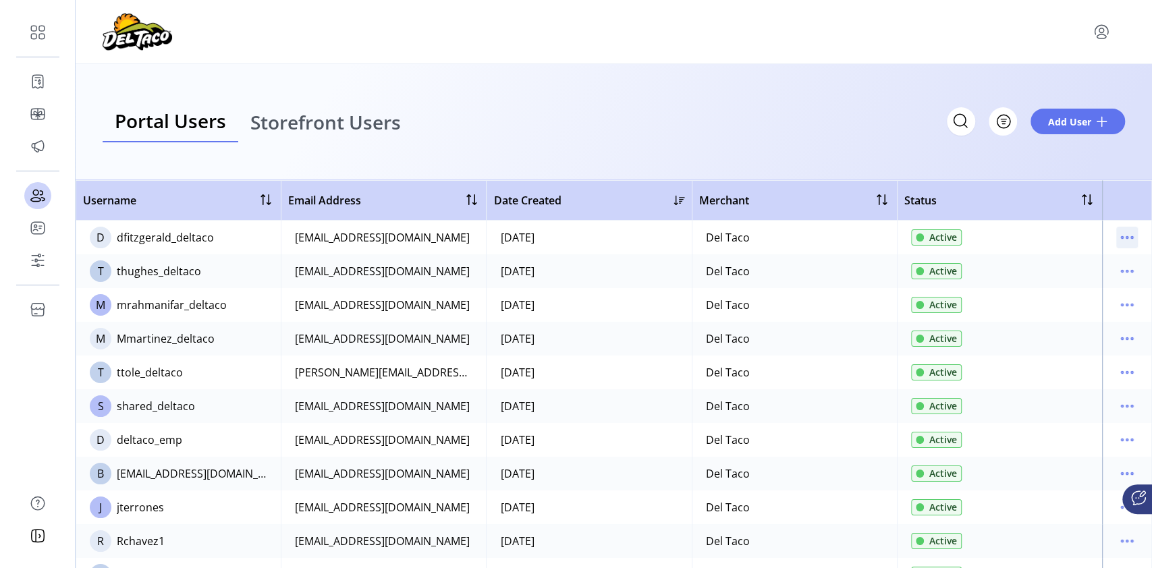
click at [1122, 233] on icon "menu" at bounding box center [1127, 238] width 22 height 22
click at [1091, 290] on span "View Details" at bounding box center [1064, 285] width 112 height 11
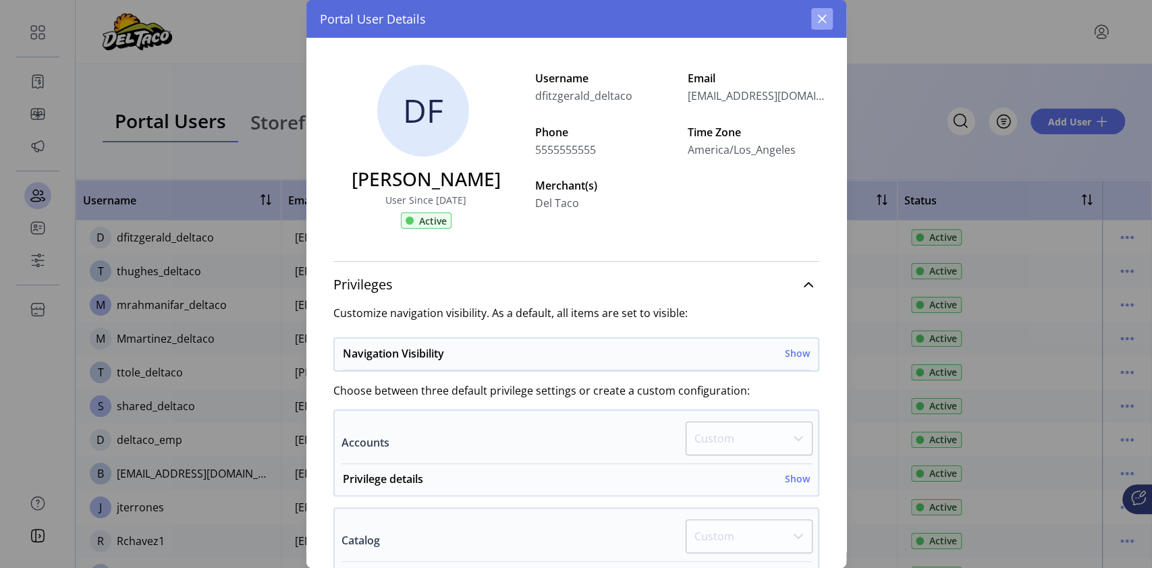
click at [821, 10] on button "button" at bounding box center [822, 19] width 22 height 22
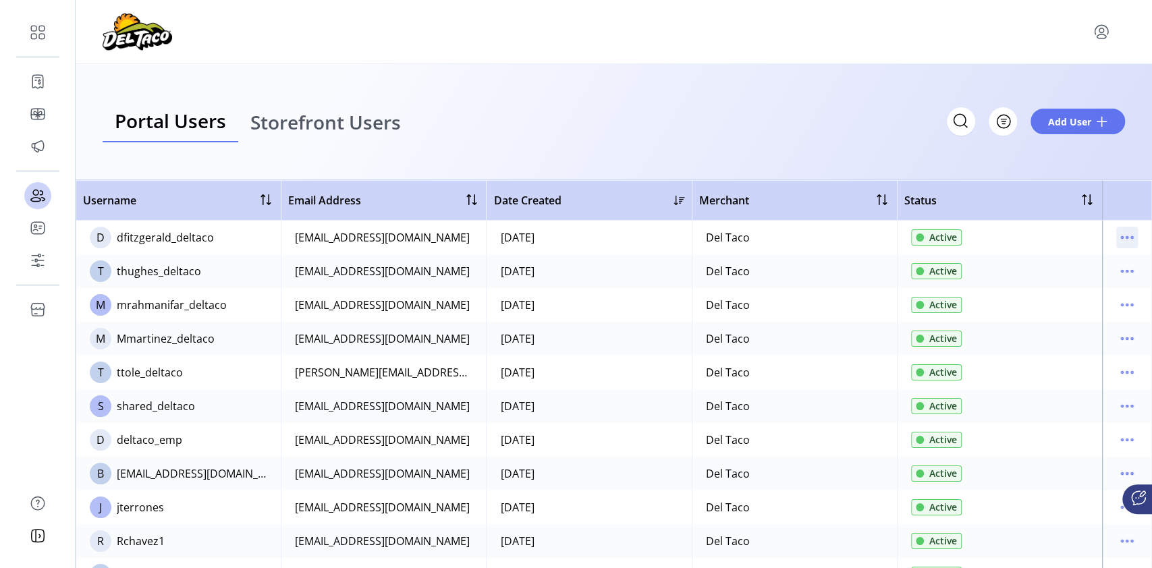
click at [1116, 231] on icon "menu" at bounding box center [1127, 238] width 22 height 22
click at [1099, 266] on span "Edit Details" at bounding box center [1064, 263] width 112 height 11
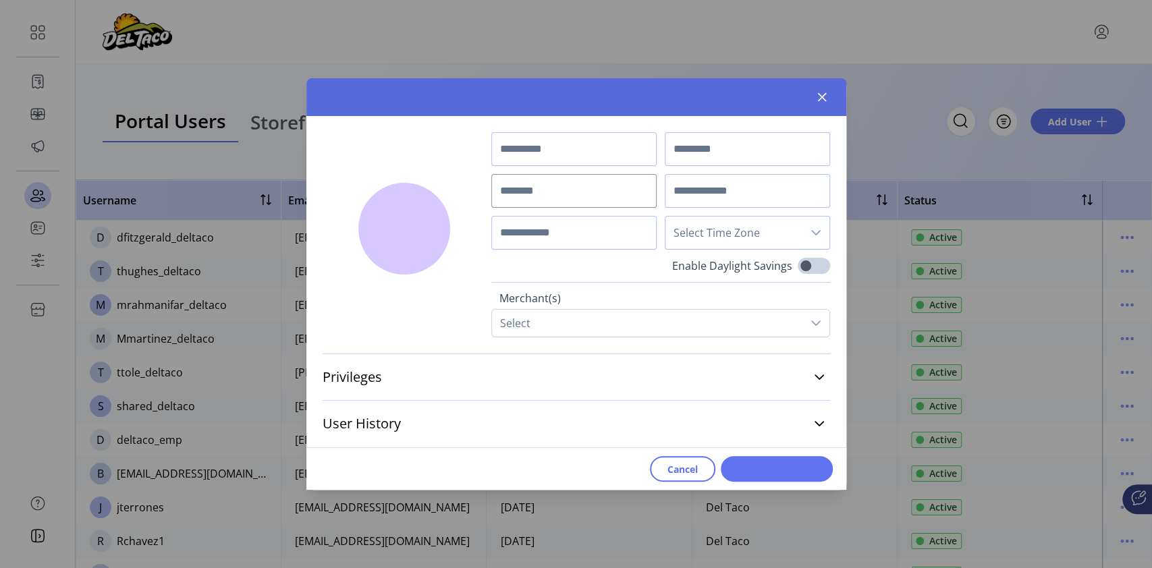
type input "********"
type input "**********"
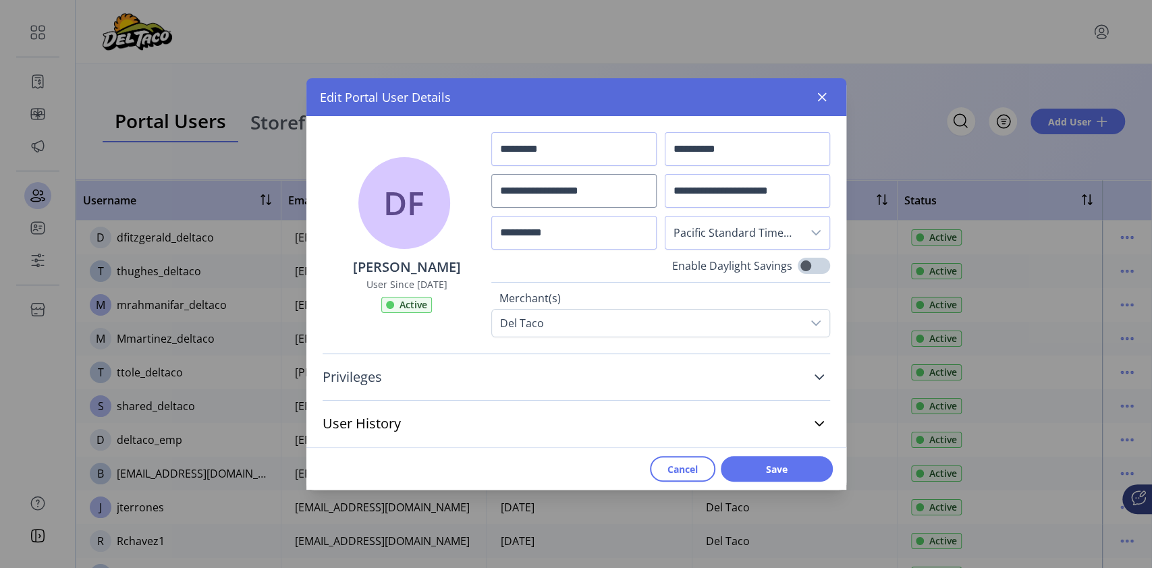
click at [823, 379] on icon at bounding box center [819, 377] width 11 height 11
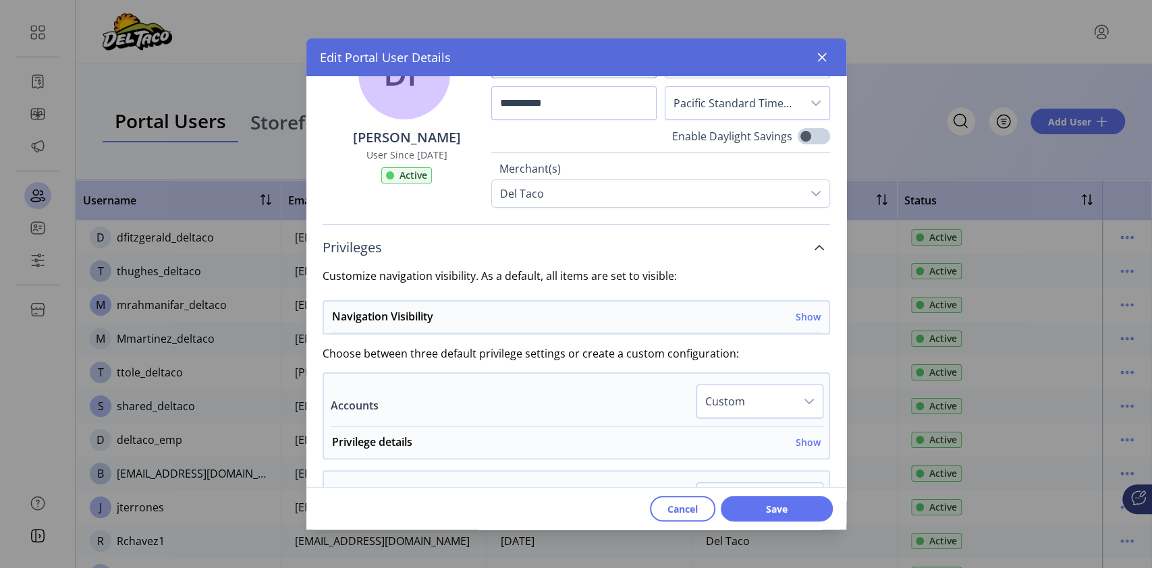
scroll to position [180, 0]
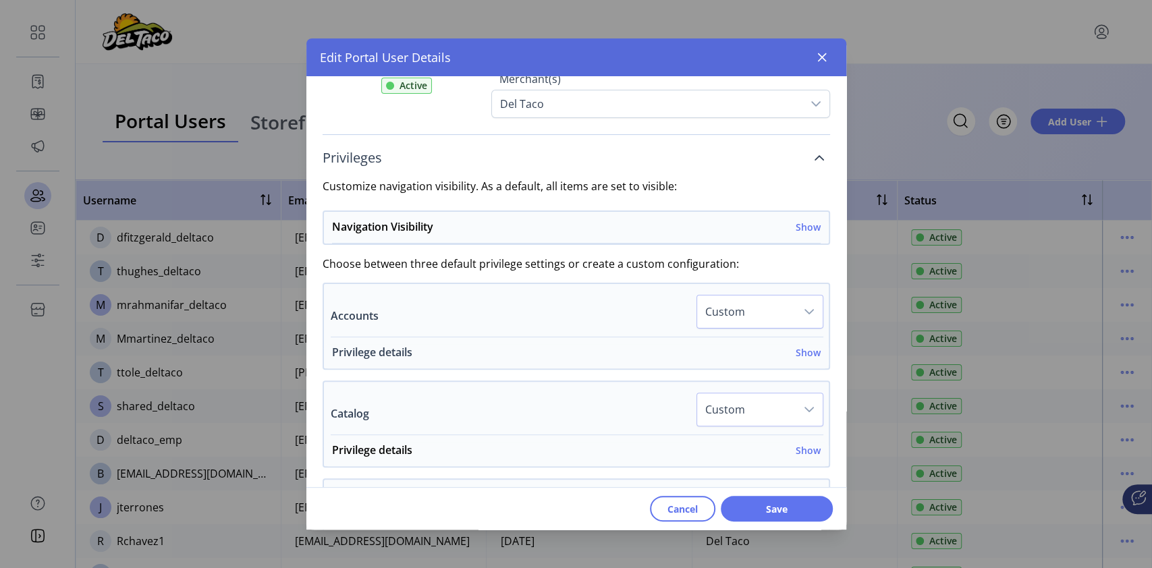
click at [810, 354] on h6 "Show" at bounding box center [808, 353] width 25 height 14
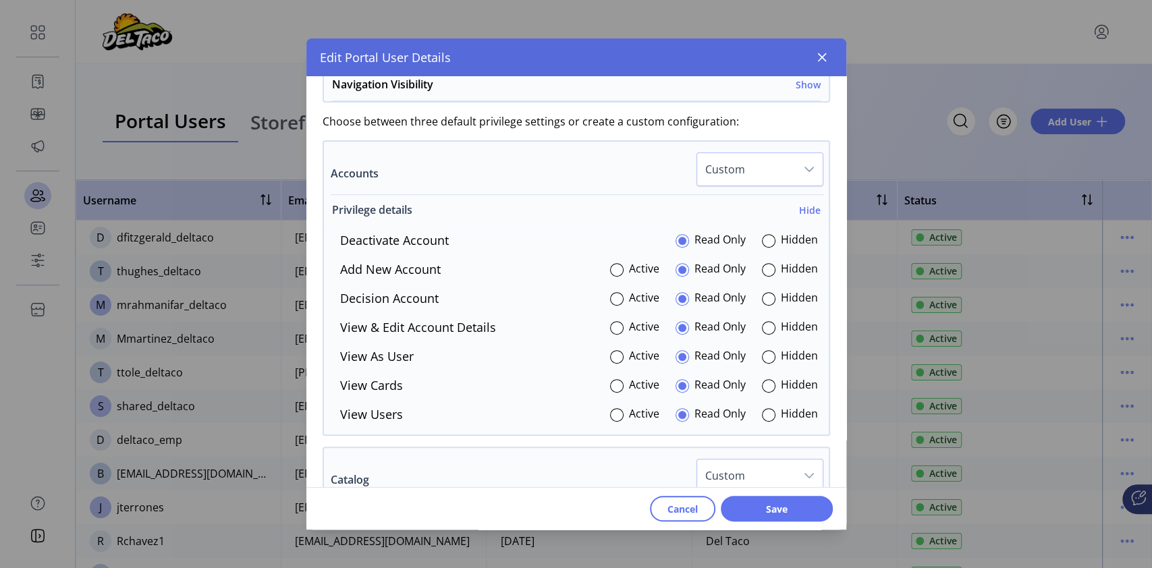
scroll to position [360, 0]
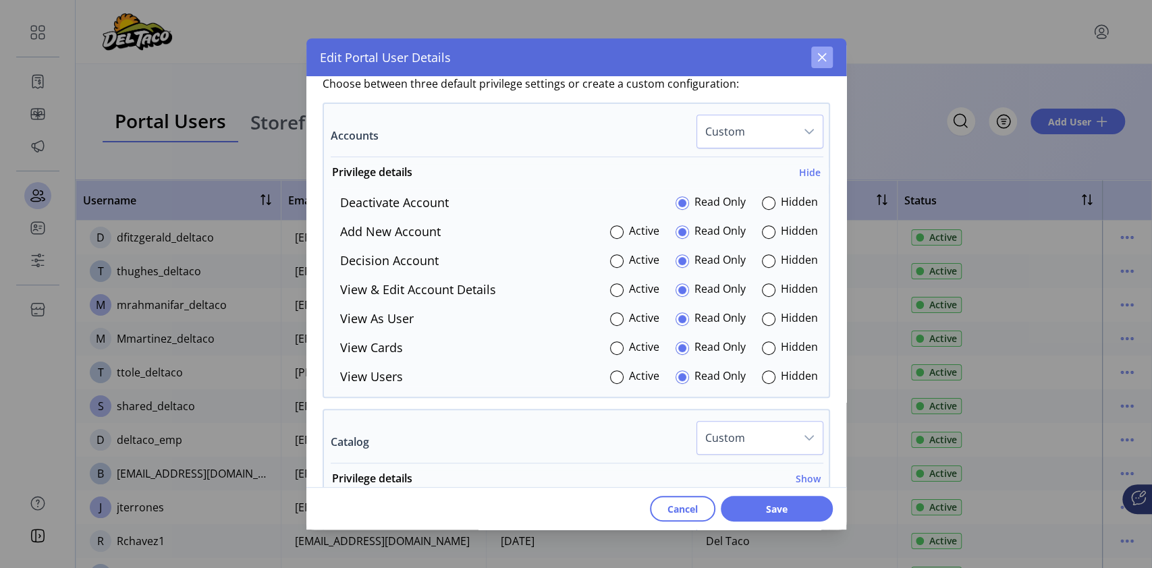
click at [819, 59] on icon "button" at bounding box center [822, 57] width 11 height 11
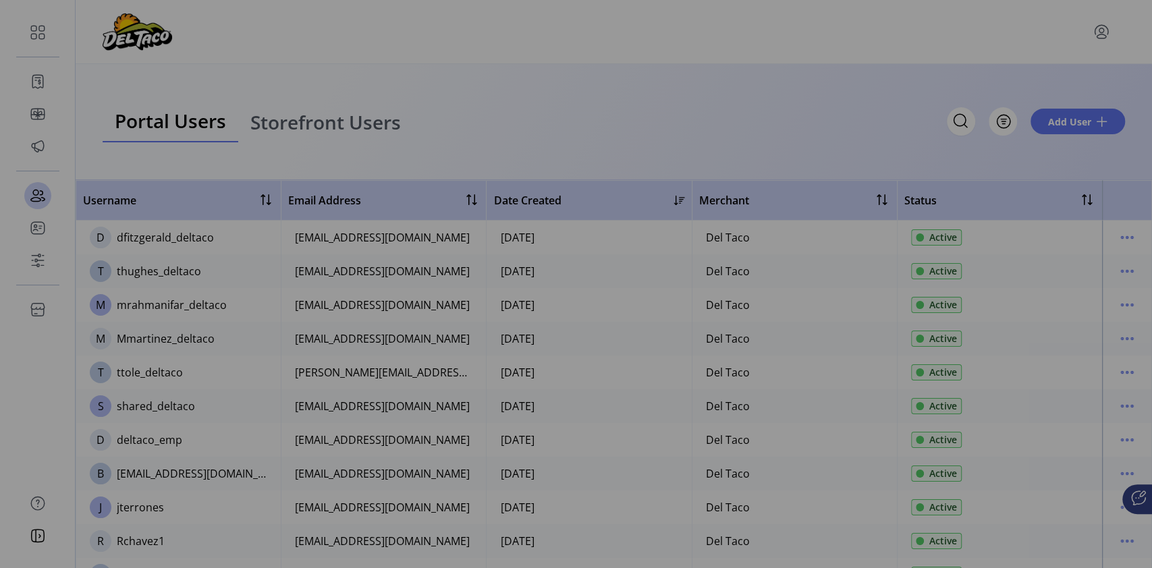
scroll to position [691, 0]
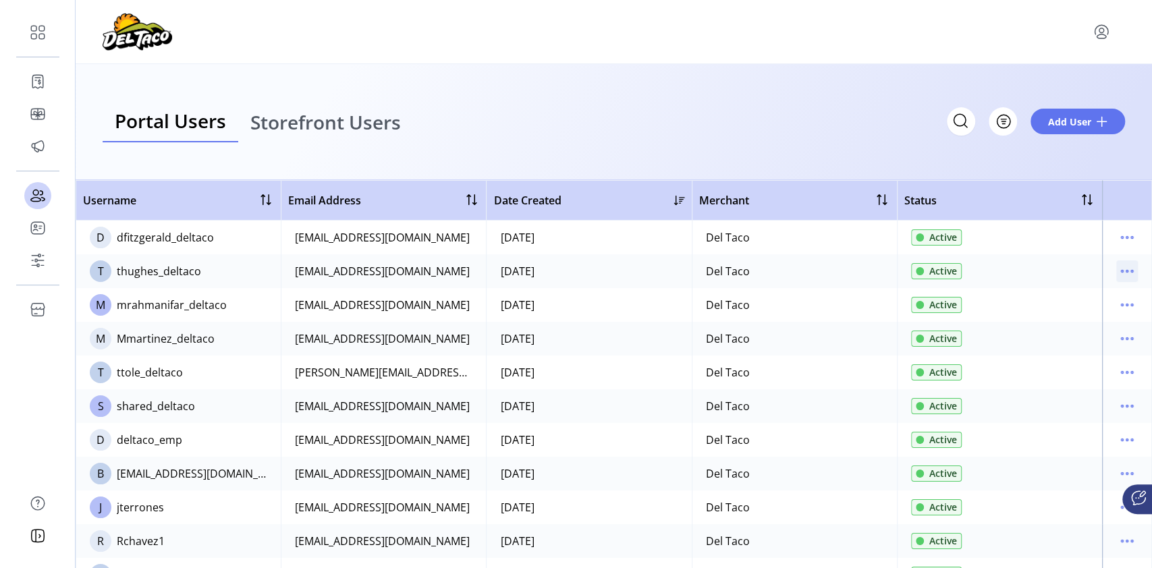
click at [1116, 273] on icon "menu" at bounding box center [1127, 272] width 22 height 22
click at [1082, 314] on span "View Details" at bounding box center [1064, 319] width 112 height 11
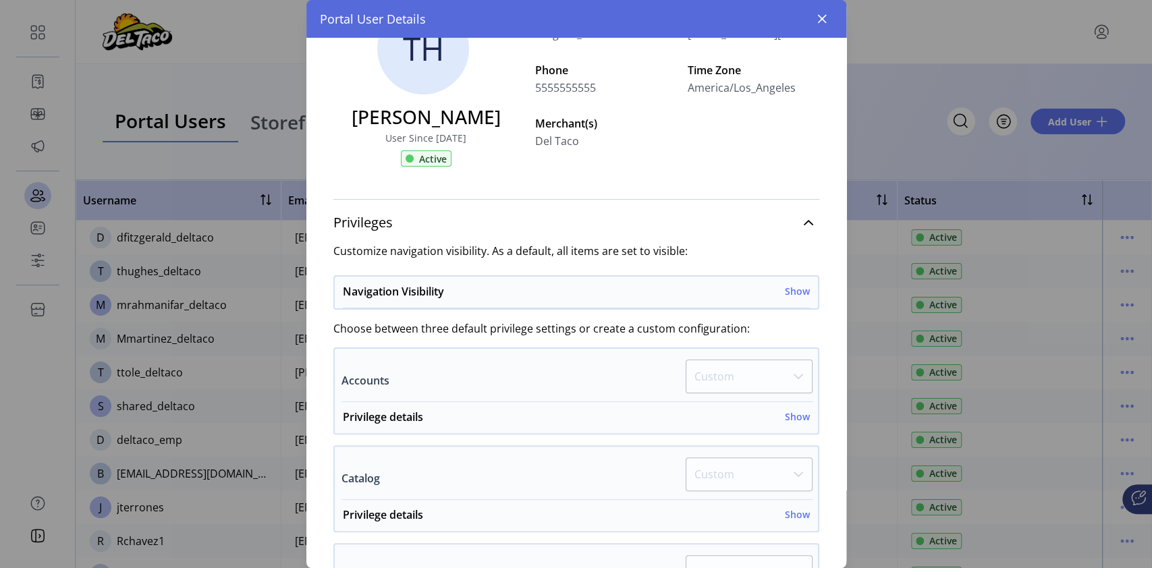
scroll to position [90, 0]
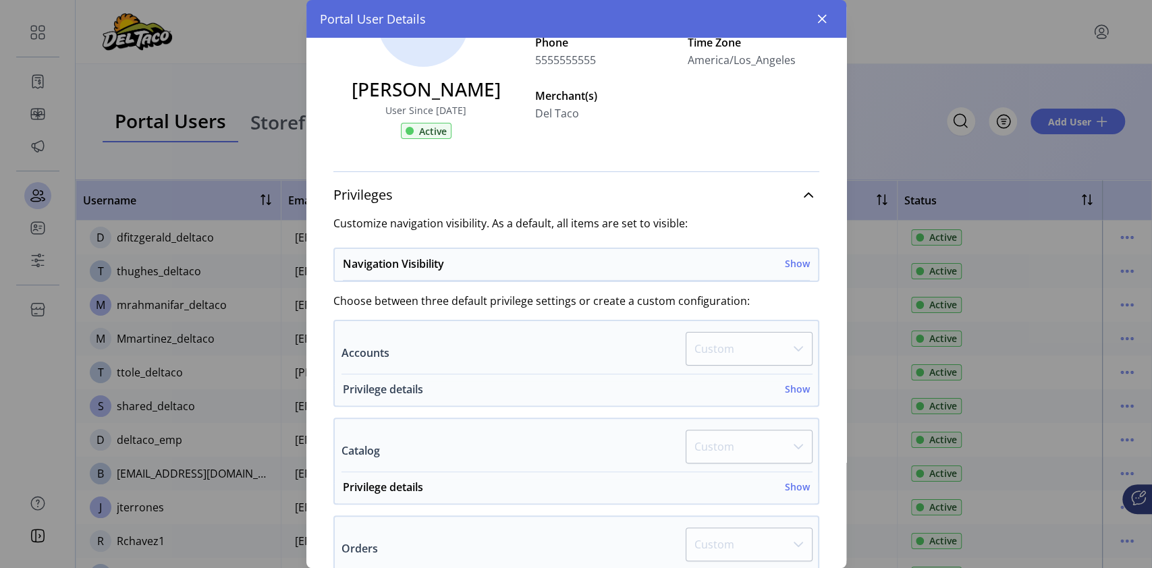
click at [785, 383] on h6 "Show" at bounding box center [797, 389] width 25 height 14
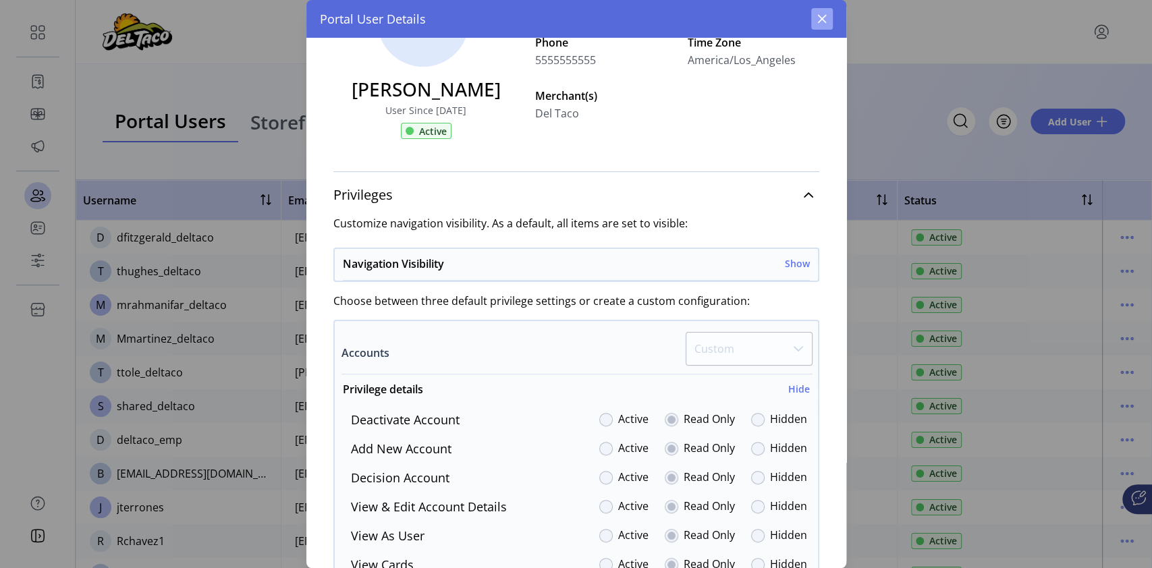
click at [830, 20] on button "button" at bounding box center [822, 19] width 22 height 22
